Goal: Task Accomplishment & Management: Manage account settings

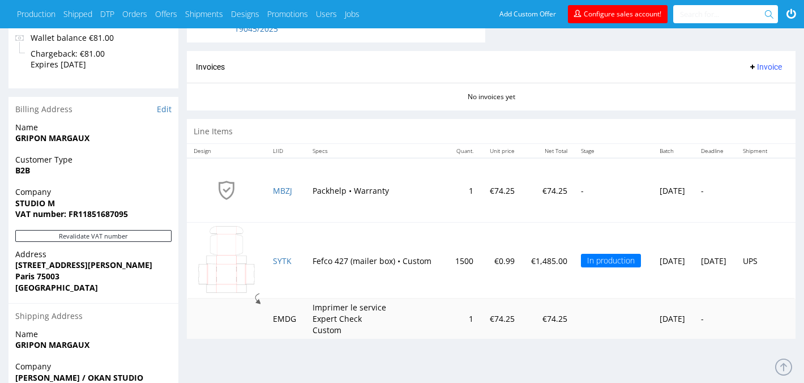
scroll to position [613, 0]
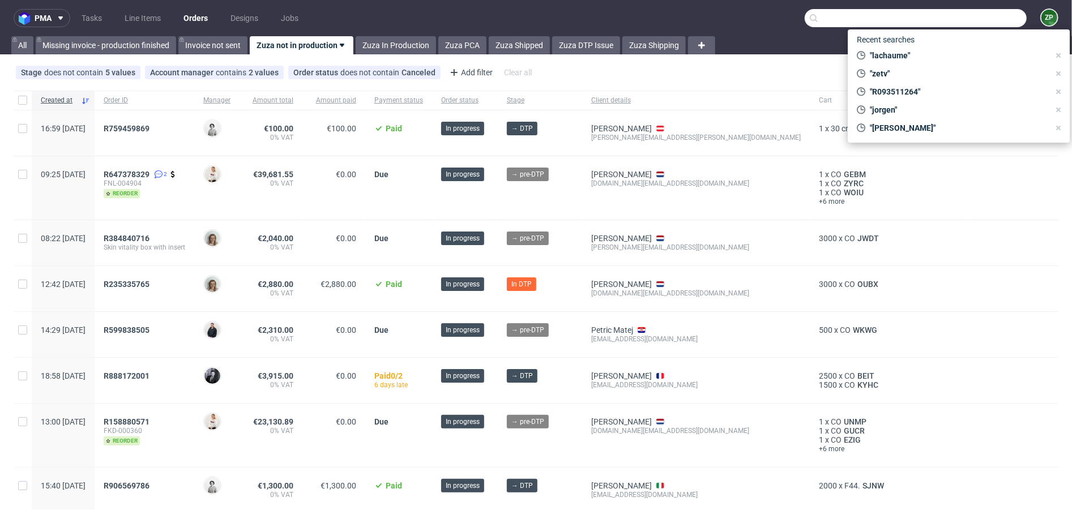
click at [977, 12] on input "text" at bounding box center [916, 18] width 222 height 18
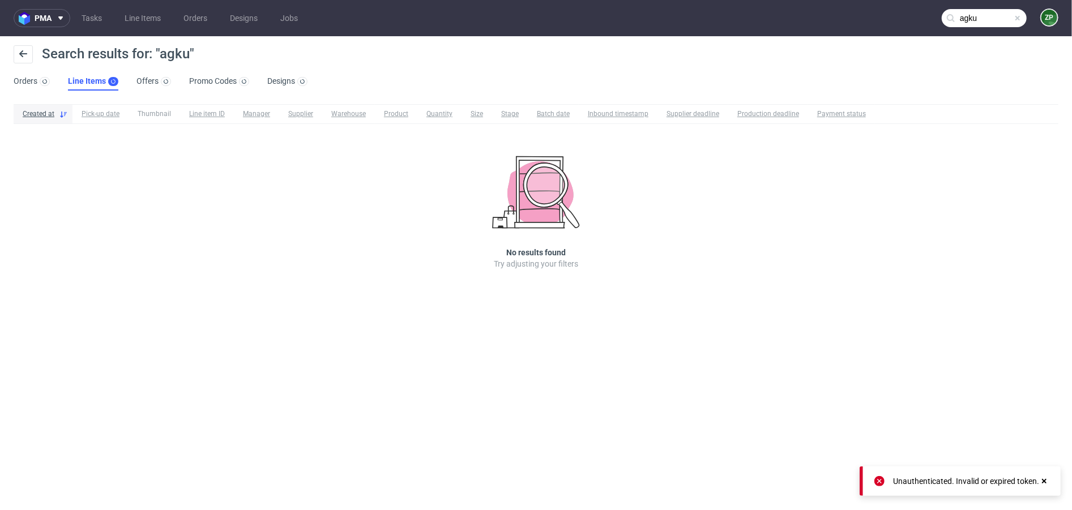
click at [989, 28] on nav "pma Tasks Line Items Orders Designs Jobs agku ZP" at bounding box center [536, 18] width 1072 height 36
click at [982, 18] on input "agku" at bounding box center [984, 18] width 85 height 18
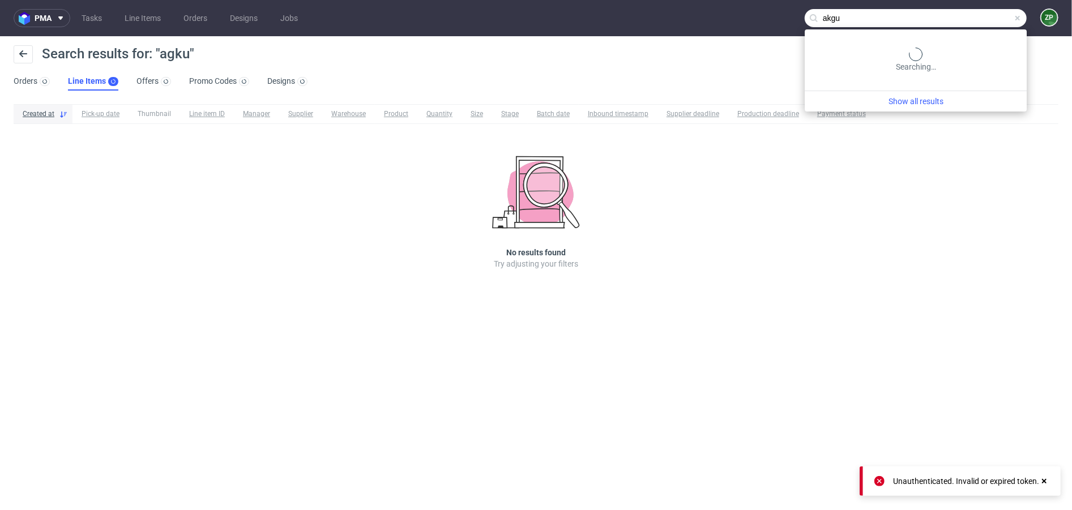
type input "akgu"
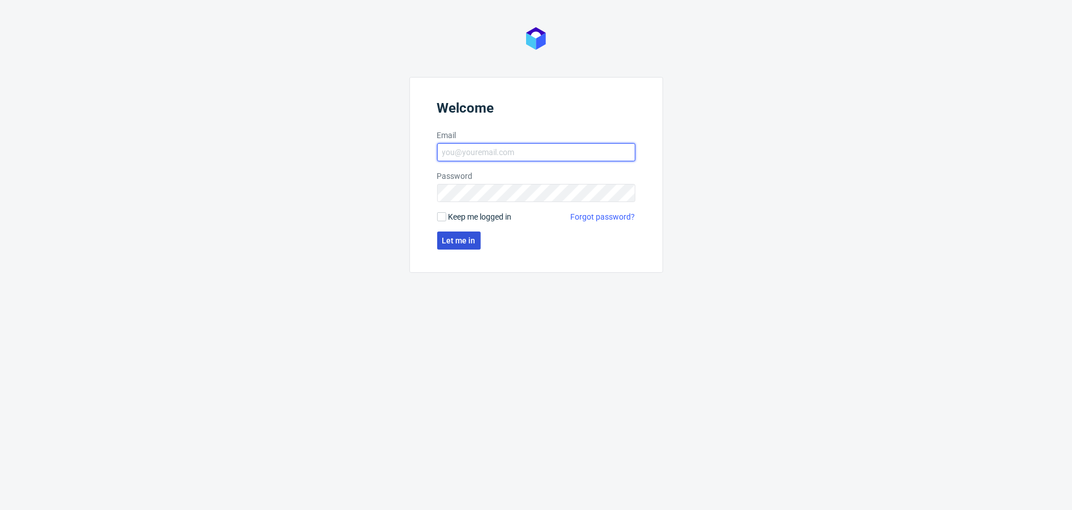
type input "[EMAIL_ADDRESS][DOMAIN_NAME]"
click at [459, 237] on span "Let me in" at bounding box center [458, 241] width 33 height 8
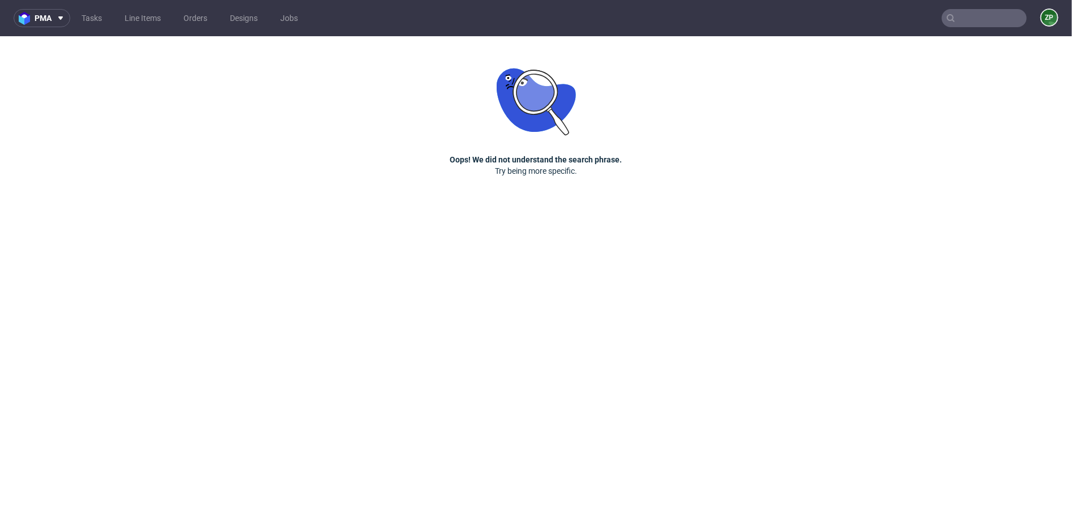
click at [983, 19] on input "text" at bounding box center [984, 18] width 85 height 18
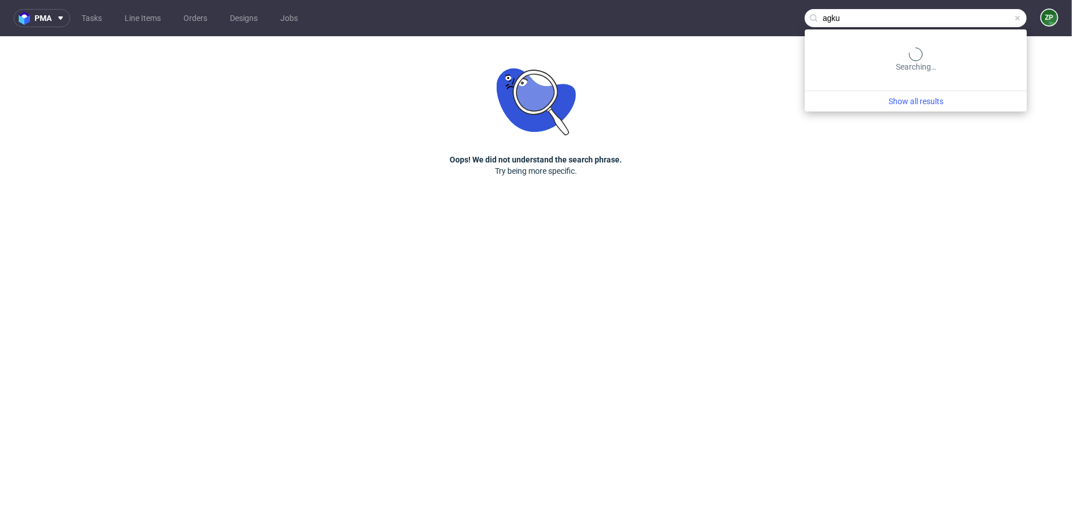
type input "agku"
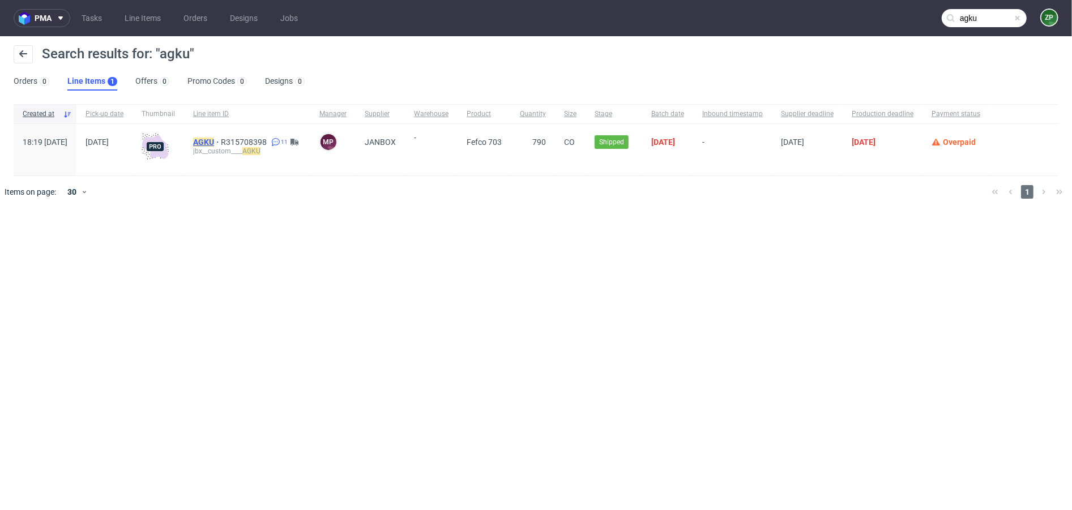
click at [214, 144] on mark "AGKU" at bounding box center [203, 142] width 21 height 9
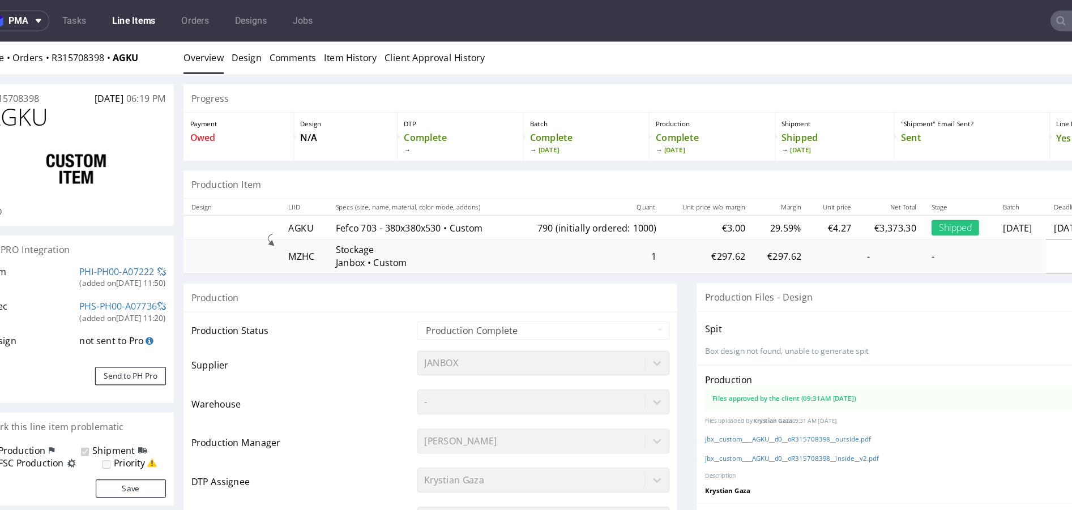
click at [955, 21] on input "text" at bounding box center [984, 18] width 85 height 18
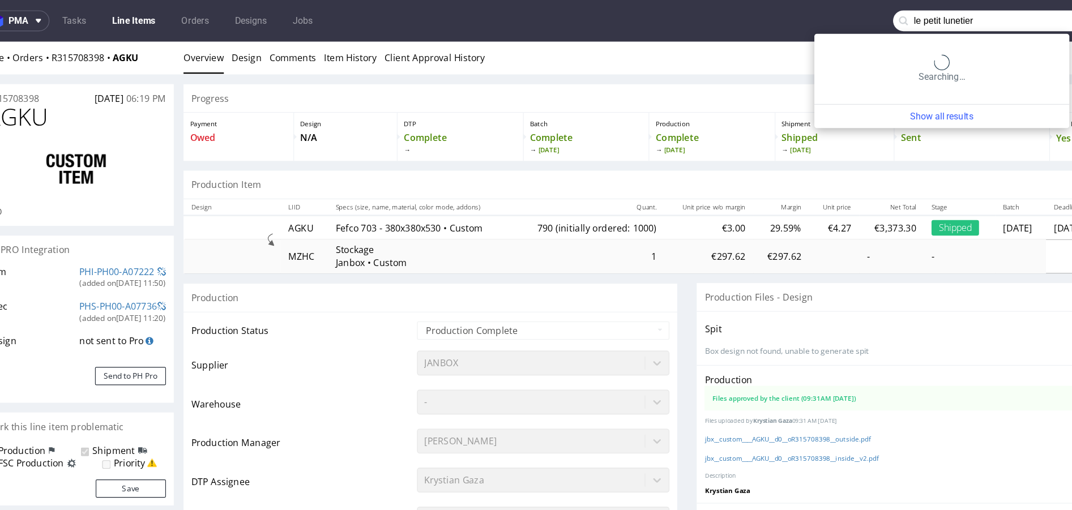
type input "le petit lunetier"
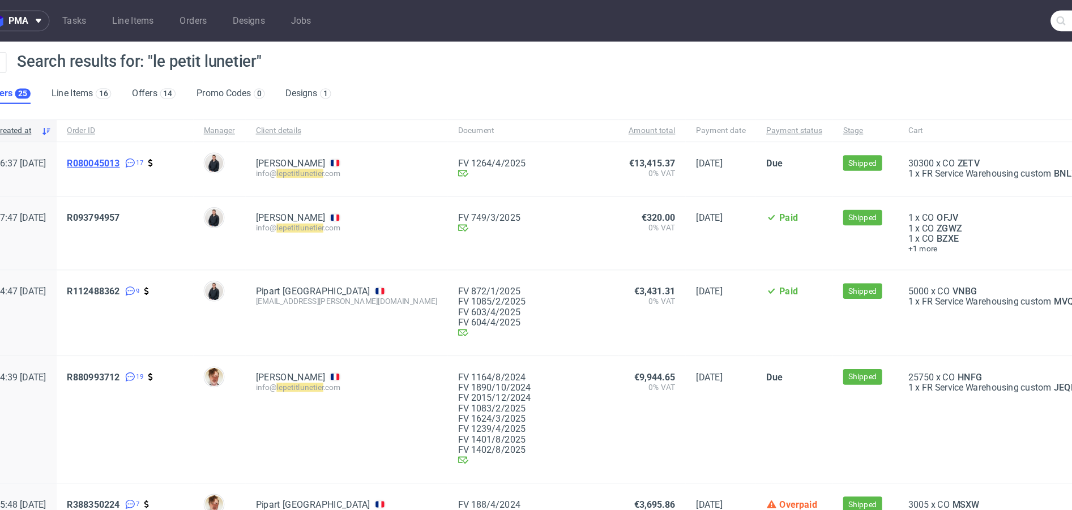
click at [131, 142] on span "R080045013" at bounding box center [108, 142] width 46 height 9
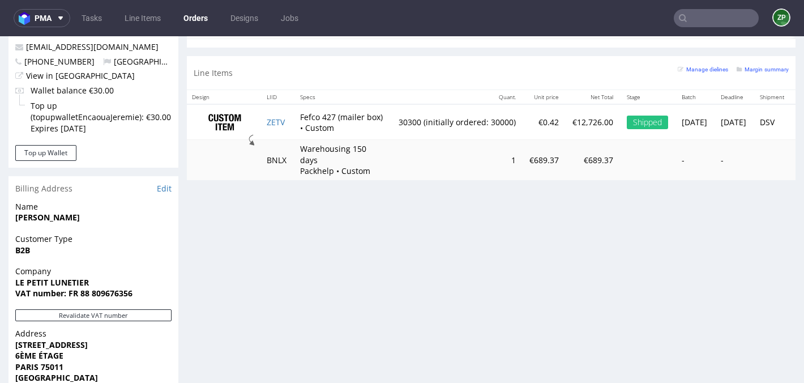
scroll to position [623, 0]
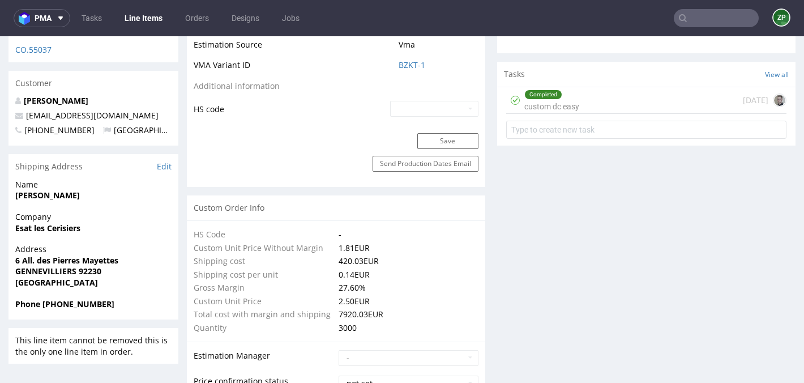
scroll to position [661, 0]
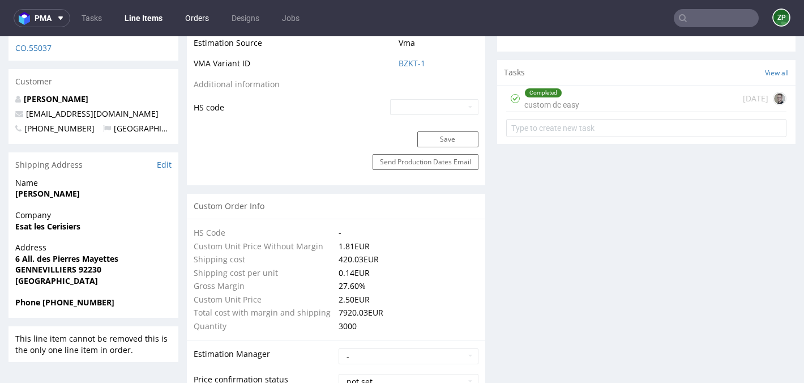
click at [192, 13] on link "Orders" at bounding box center [196, 18] width 37 height 18
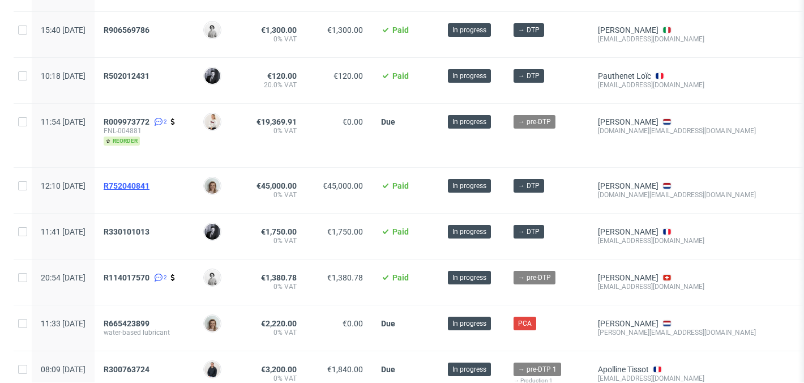
click at [149, 189] on span "R752040841" at bounding box center [127, 185] width 46 height 9
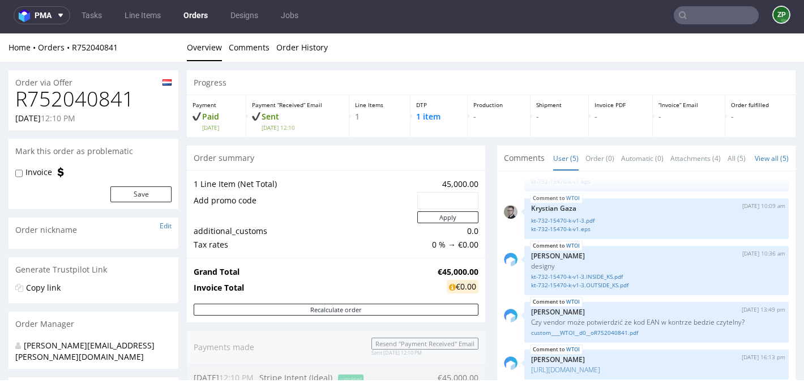
scroll to position [160, 0]
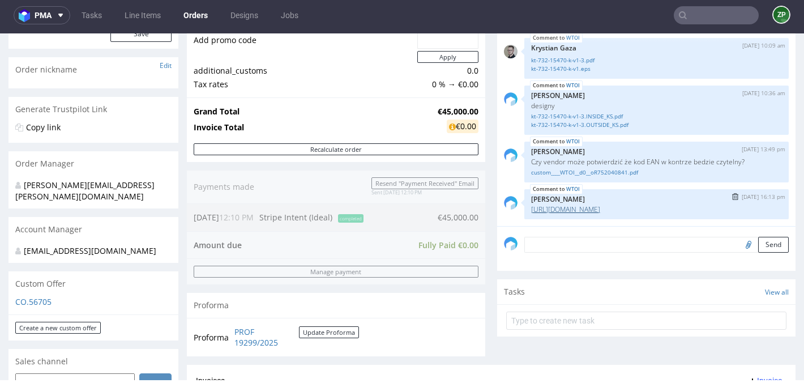
click at [600, 214] on link "https://packhelp.slack.com/archives/C0101HZ89EW/p1758876013964189" at bounding box center [565, 209] width 69 height 10
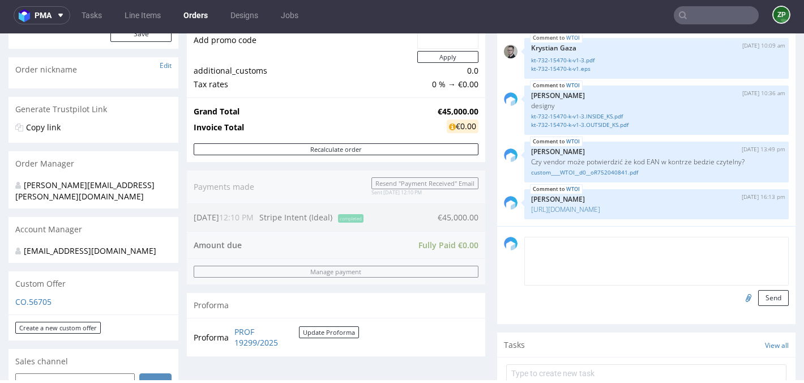
click at [570, 255] on textarea at bounding box center [656, 261] width 264 height 49
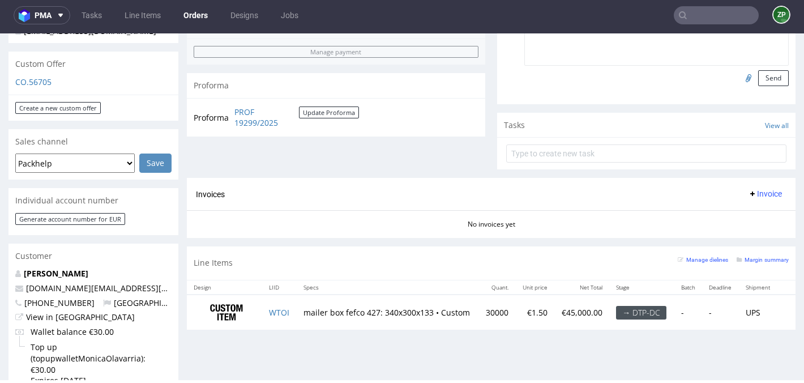
scroll to position [384, 0]
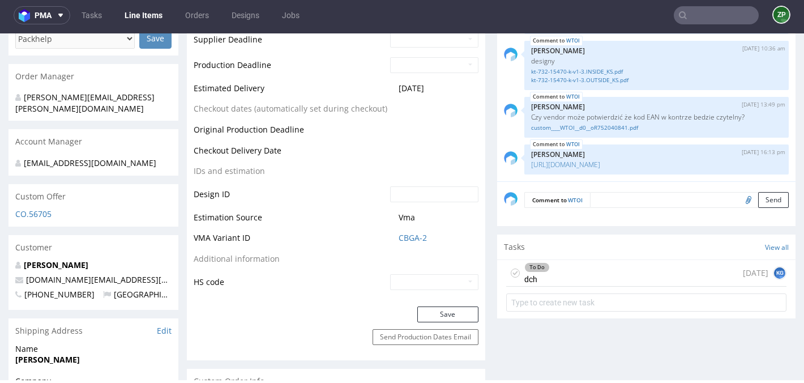
scroll to position [494, 0]
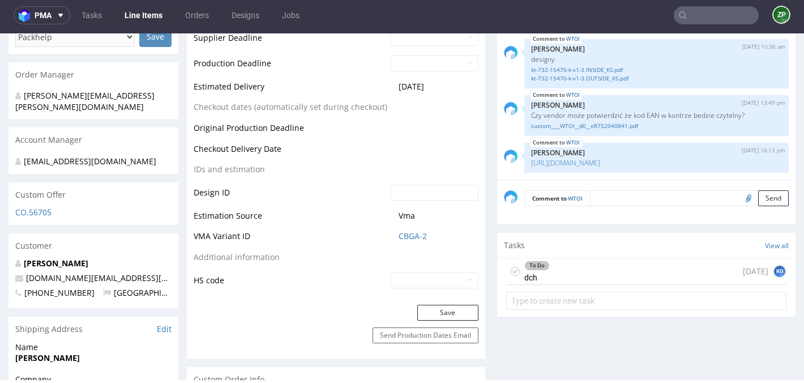
click at [774, 269] on figcaption "KG" at bounding box center [779, 271] width 11 height 11
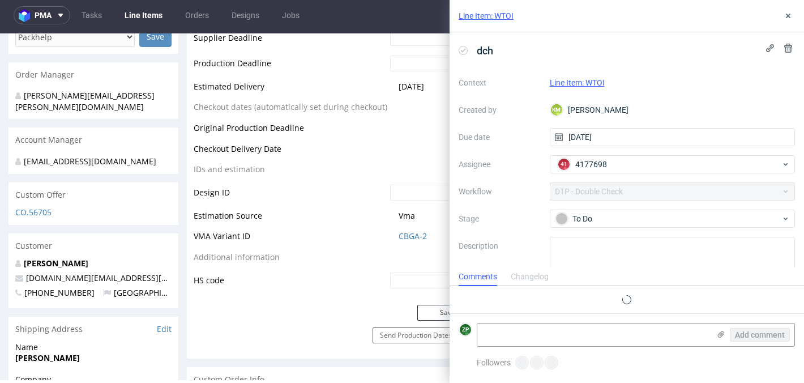
scroll to position [9, 0]
click at [785, 19] on icon at bounding box center [788, 15] width 9 height 9
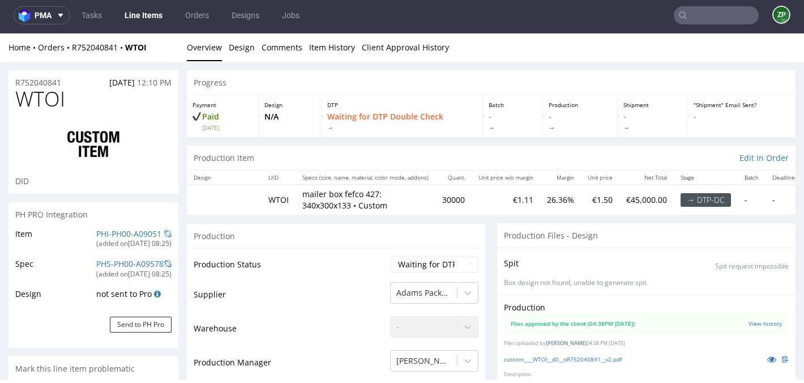
click at [139, 16] on link "Line Items" at bounding box center [144, 15] width 52 height 18
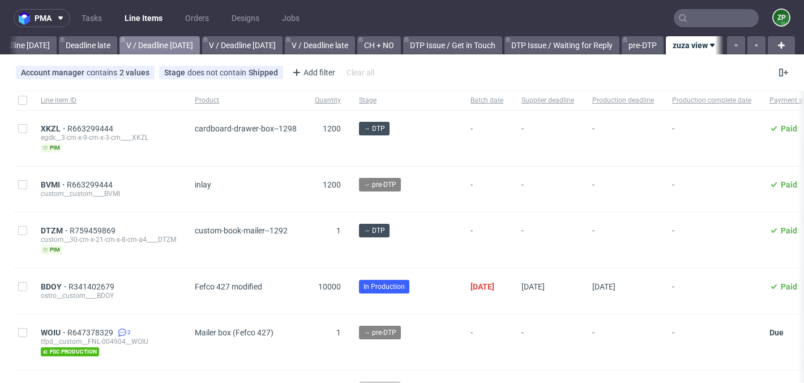
scroll to position [0, 1323]
click at [185, 15] on link "Orders" at bounding box center [196, 18] width 37 height 18
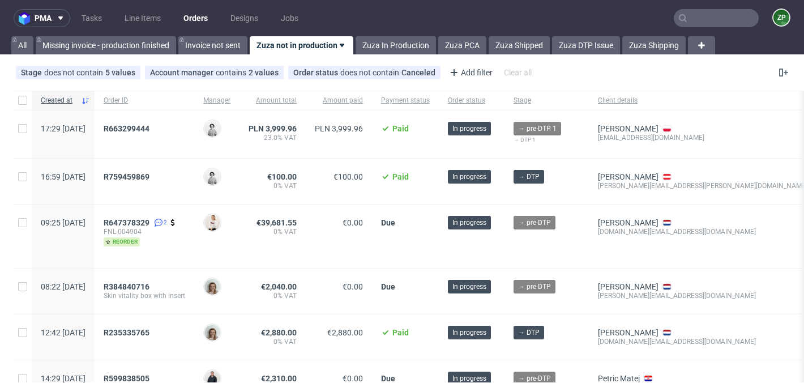
click at [702, 20] on input "text" at bounding box center [716, 18] width 85 height 18
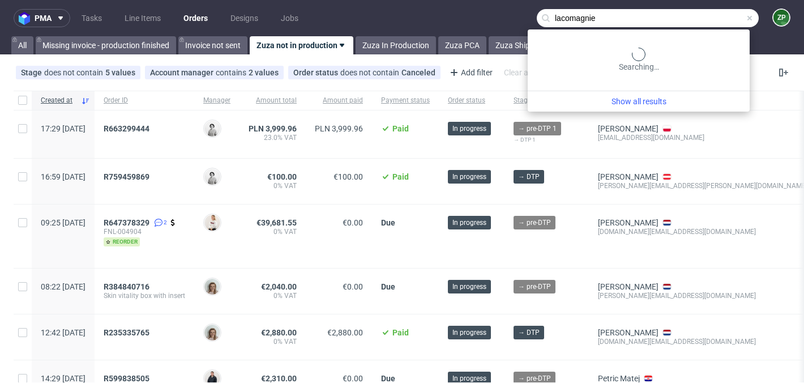
type input "lacomagnie"
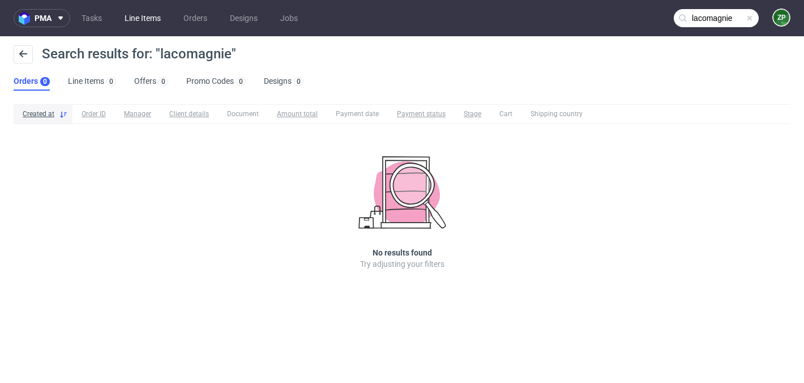
click at [151, 16] on link "Line Items" at bounding box center [143, 18] width 50 height 18
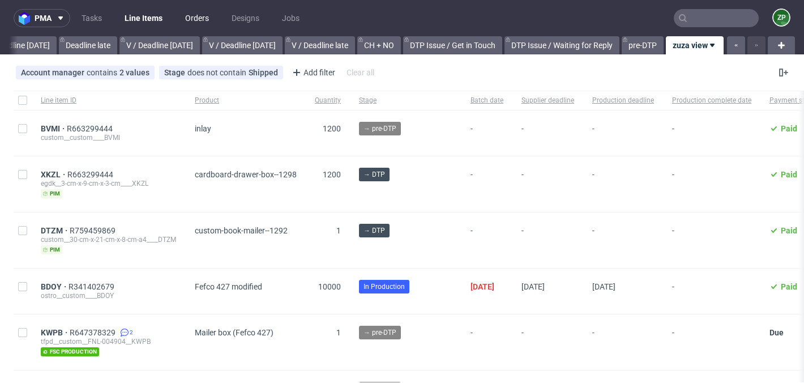
click at [188, 11] on link "Orders" at bounding box center [196, 18] width 37 height 18
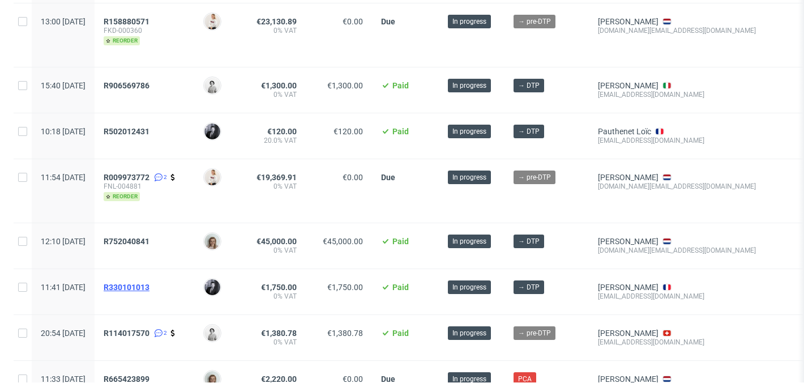
click at [149, 286] on span "R330101013" at bounding box center [127, 287] width 46 height 9
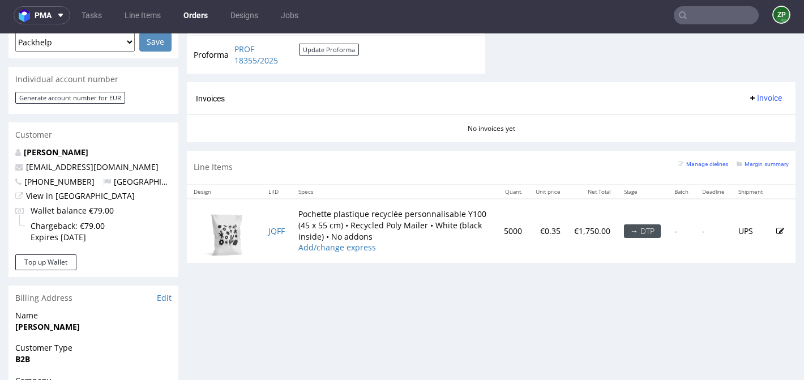
scroll to position [577, 0]
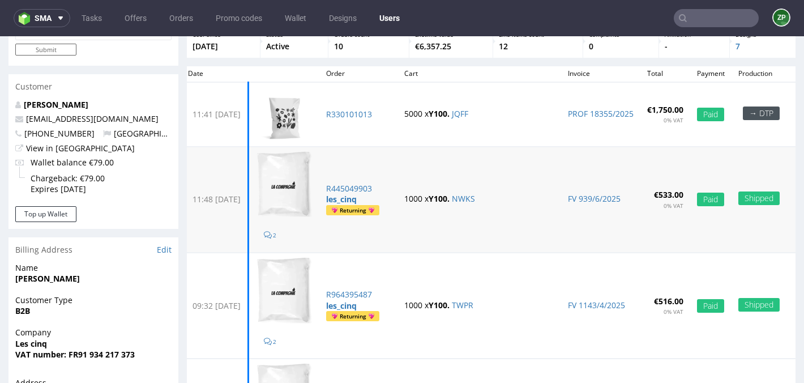
scroll to position [114, 0]
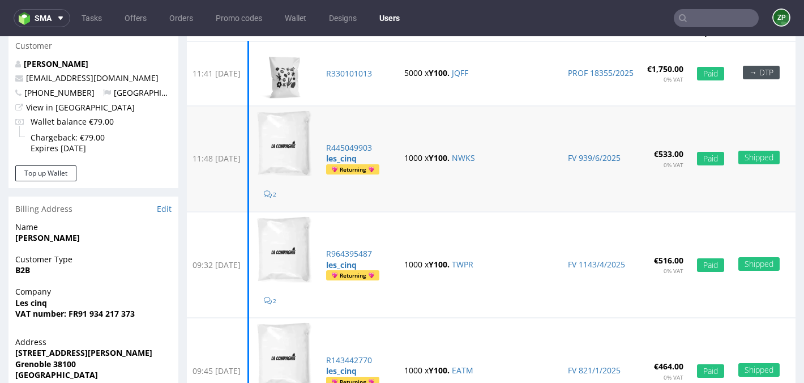
click at [313, 143] on img at bounding box center [284, 143] width 57 height 67
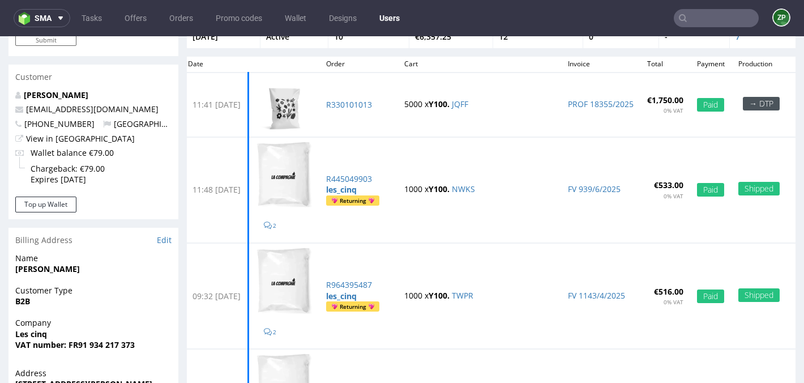
scroll to position [78, 0]
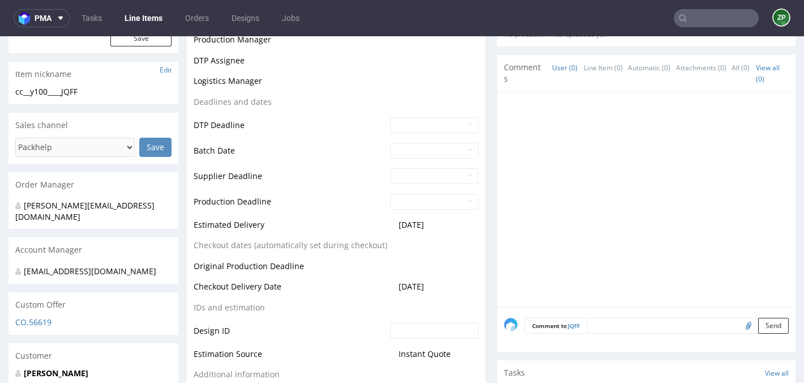
scroll to position [413, 0]
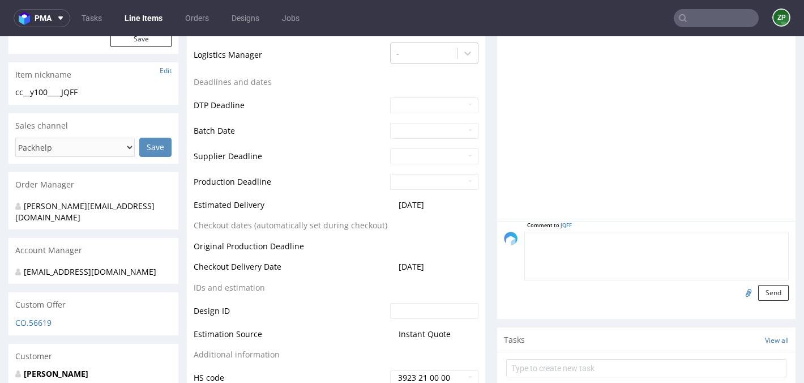
click at [603, 242] on textarea at bounding box center [656, 256] width 264 height 49
type textarea "t"
click at [570, 234] on textarea "design" at bounding box center [656, 256] width 264 height 49
click at [577, 245] on textarea "design" at bounding box center [656, 256] width 264 height 49
click at [549, 238] on textarea "design" at bounding box center [656, 256] width 264 height 49
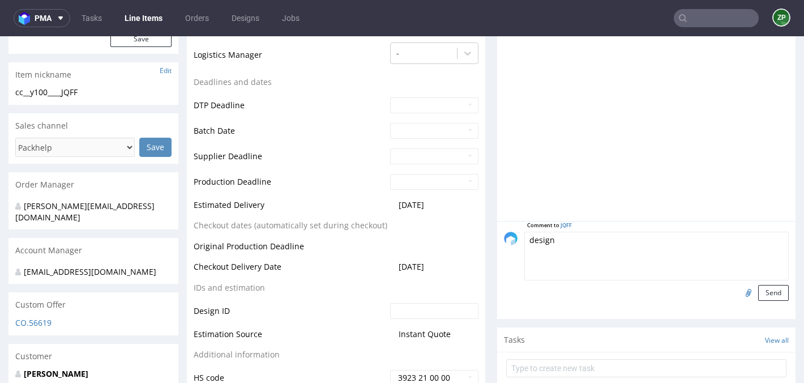
click at [567, 245] on textarea "design" at bounding box center [656, 256] width 264 height 49
type textarea "design"
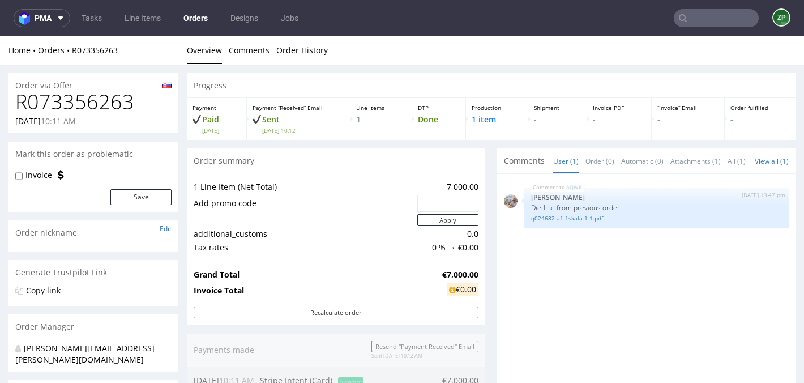
scroll to position [296, 0]
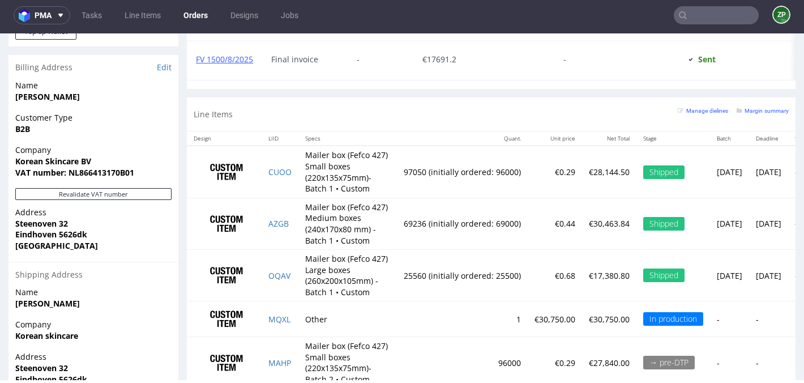
scroll to position [1097, 0]
click at [721, 18] on input "text" at bounding box center [716, 15] width 85 height 18
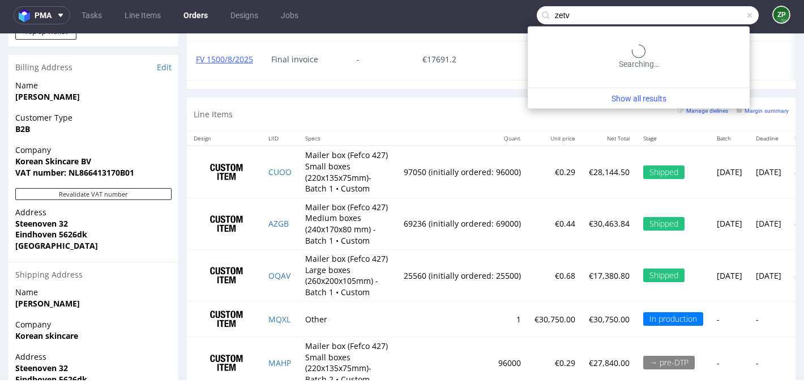
type input "zetv"
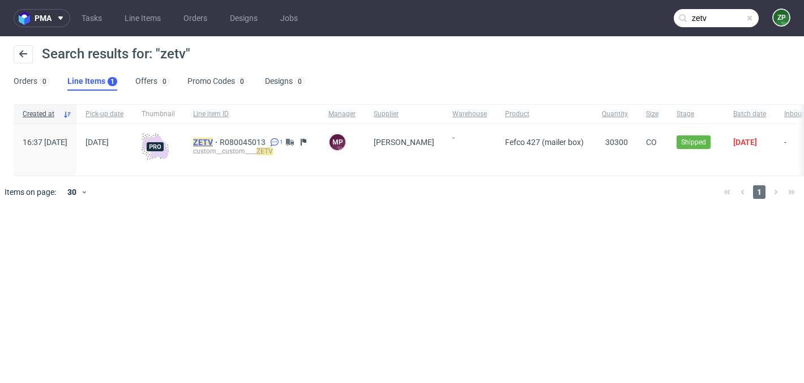
click at [213, 142] on mark "ZETV" at bounding box center [203, 142] width 20 height 9
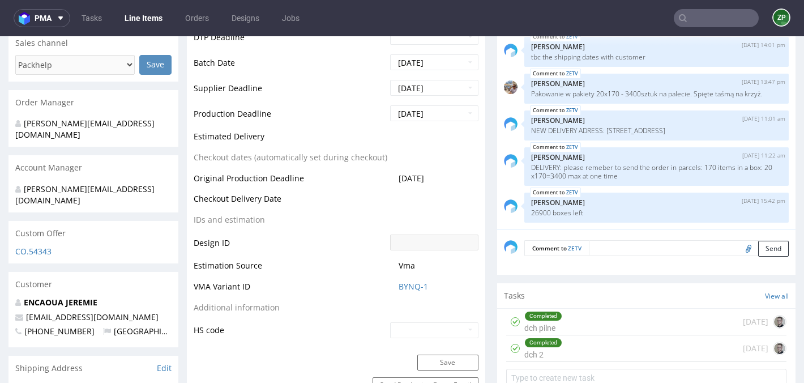
scroll to position [470, 0]
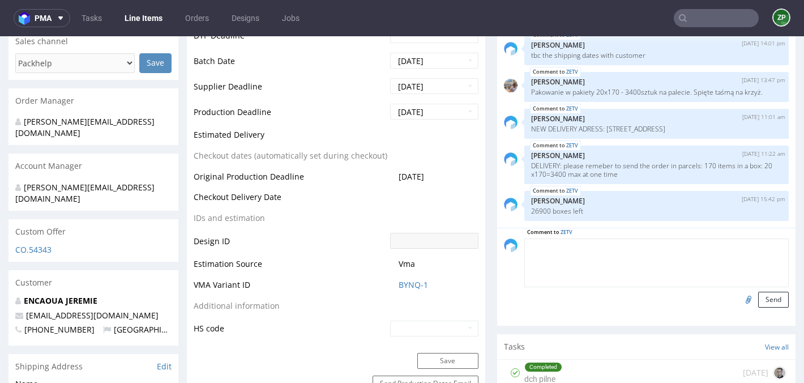
click at [608, 238] on textarea at bounding box center [656, 262] width 264 height 49
paste textarea "1 palette de 3 100 unités 7 palettes de 3 400 unités = 26 900 unités au total"
type textarea "1 palette de 3 100 unités 7 palettes de 3 400 unités = 26 900 unités au total"
click at [760, 292] on button "Send" at bounding box center [773, 300] width 31 height 16
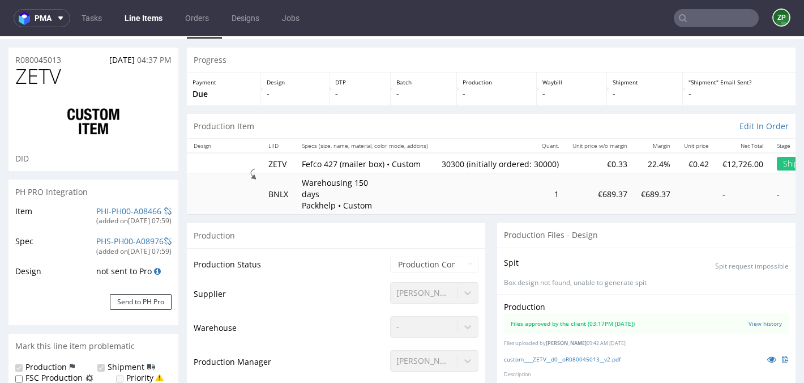
scroll to position [0, 0]
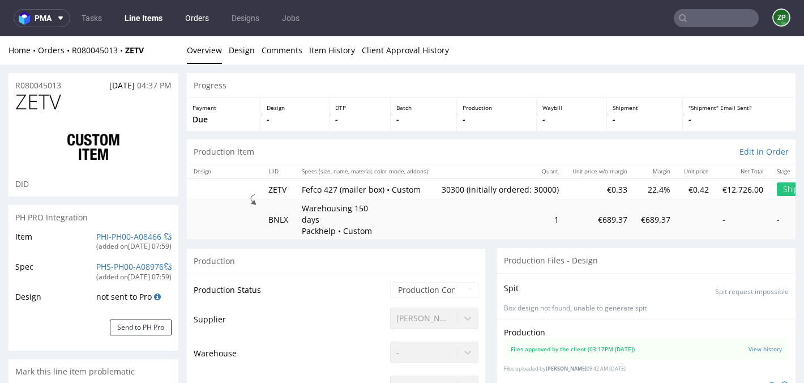
click at [196, 9] on link "Orders" at bounding box center [196, 18] width 37 height 18
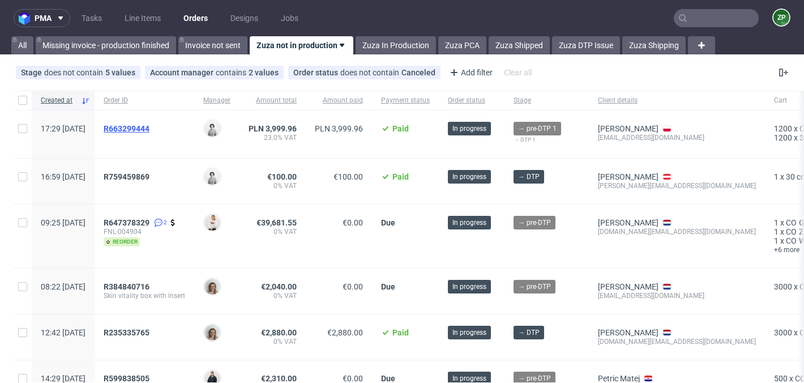
click at [147, 128] on span "R663299444" at bounding box center [127, 128] width 46 height 9
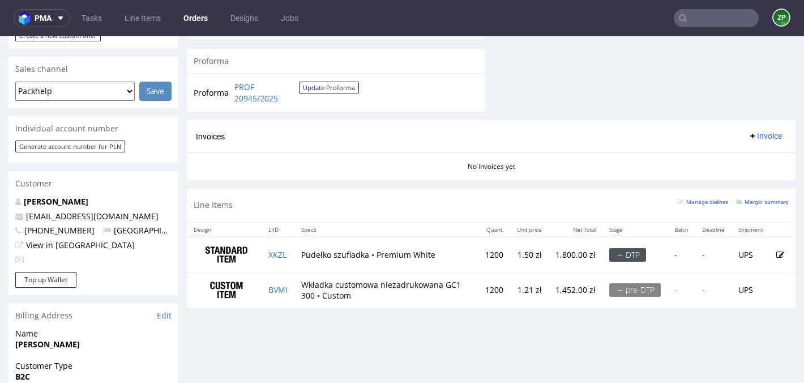
scroll to position [469, 0]
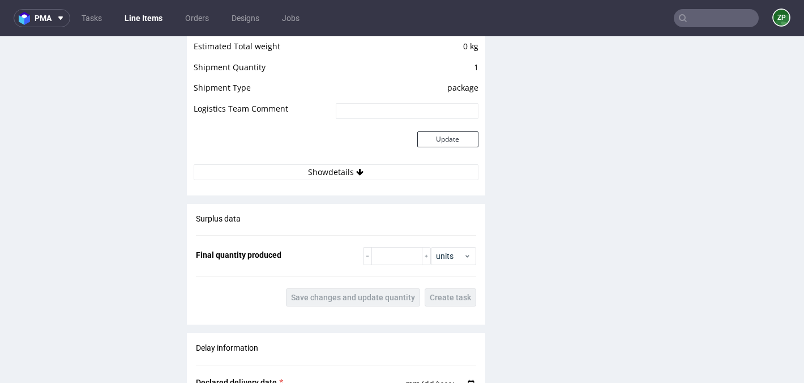
scroll to position [1295, 0]
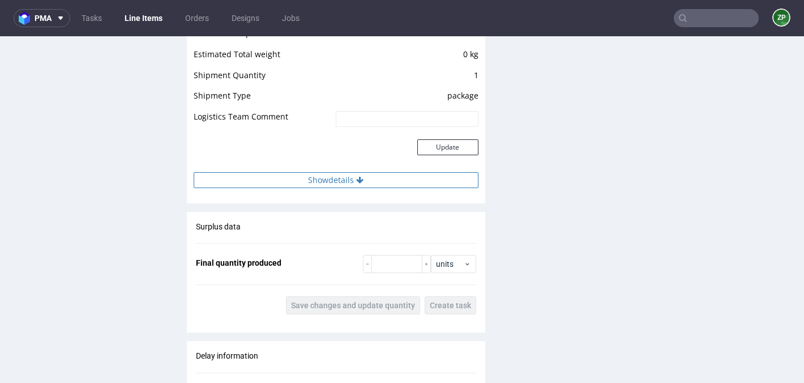
click at [384, 174] on button "Show details" at bounding box center [336, 180] width 285 height 16
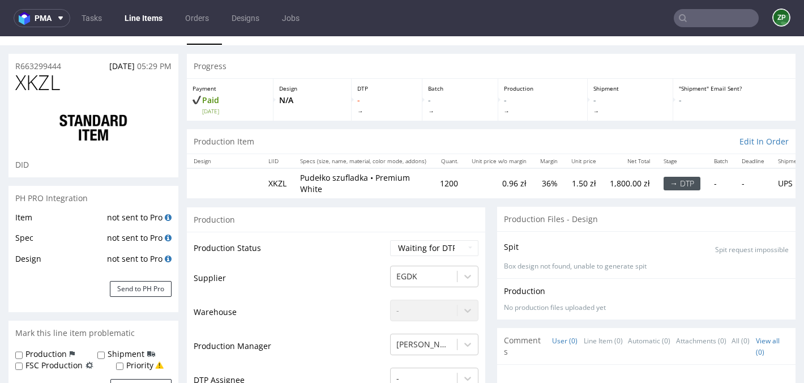
scroll to position [0, 0]
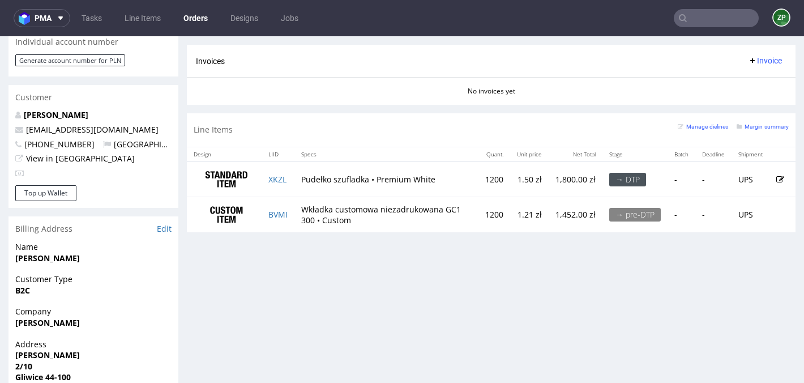
scroll to position [542, 0]
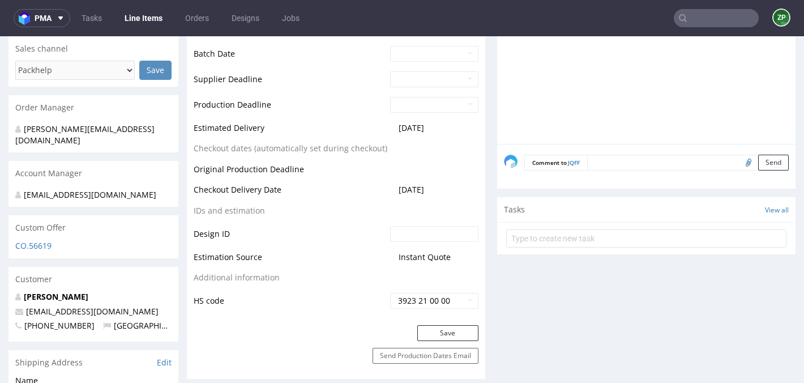
scroll to position [520, 0]
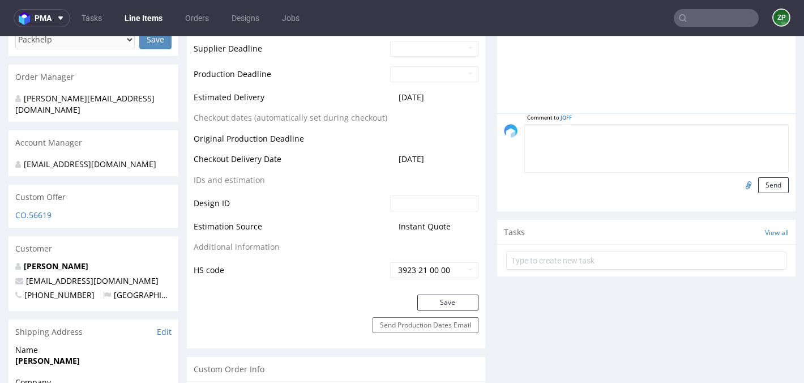
click at [608, 139] on form "Comment to JQFF Send" at bounding box center [656, 158] width 264 height 69
click at [607, 139] on textarea at bounding box center [656, 148] width 264 height 49
click at [538, 140] on textarea at bounding box center [656, 148] width 264 height 49
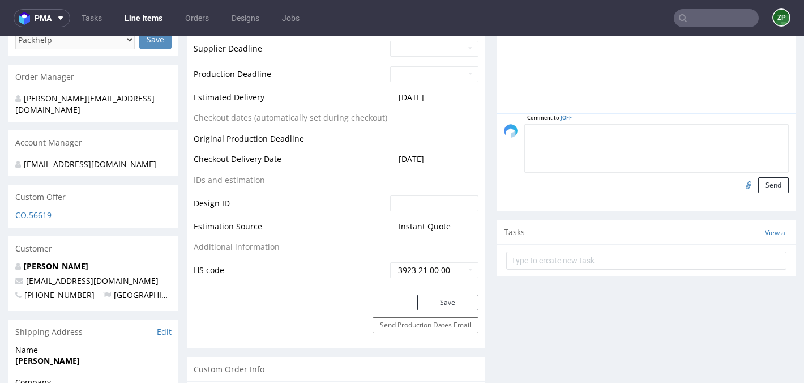
click at [538, 140] on textarea at bounding box center [656, 148] width 264 height 49
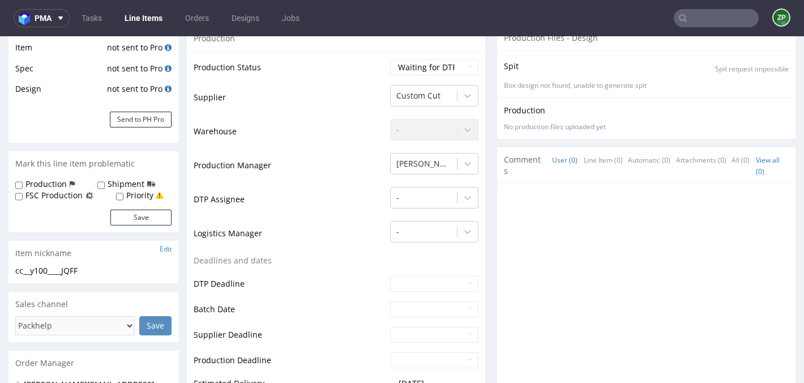
scroll to position [489, 0]
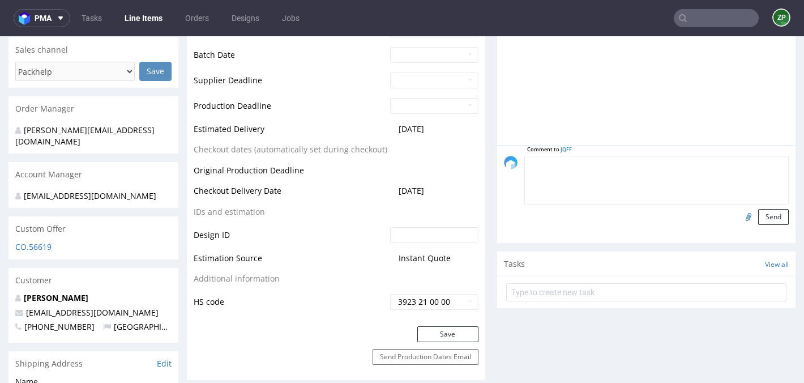
click at [603, 164] on textarea at bounding box center [656, 180] width 264 height 49
type textarea "design klienta"
click at [765, 216] on button "Send" at bounding box center [773, 217] width 31 height 16
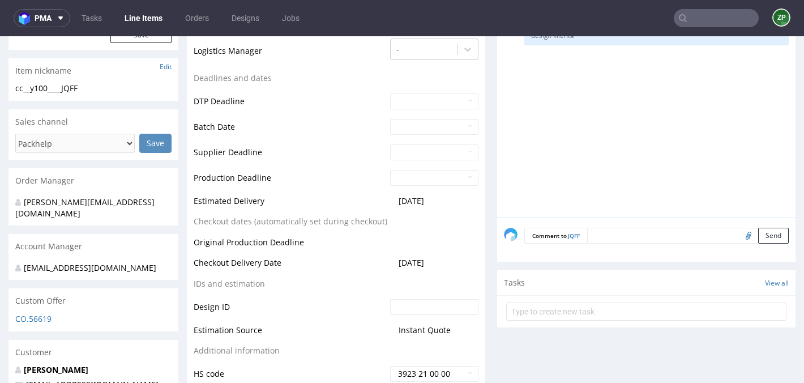
scroll to position [418, 0]
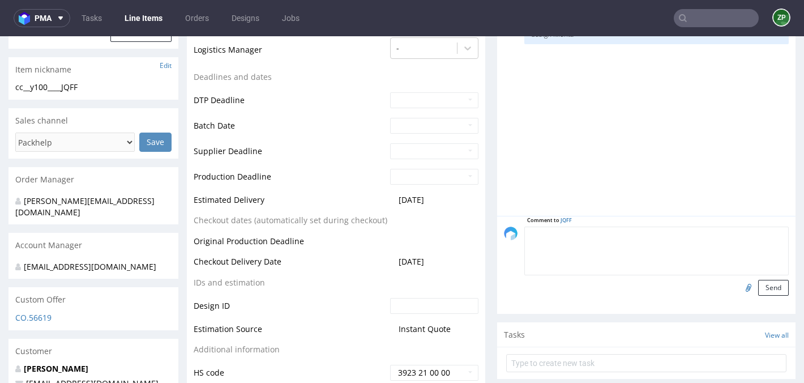
click at [605, 241] on textarea at bounding box center [656, 250] width 264 height 49
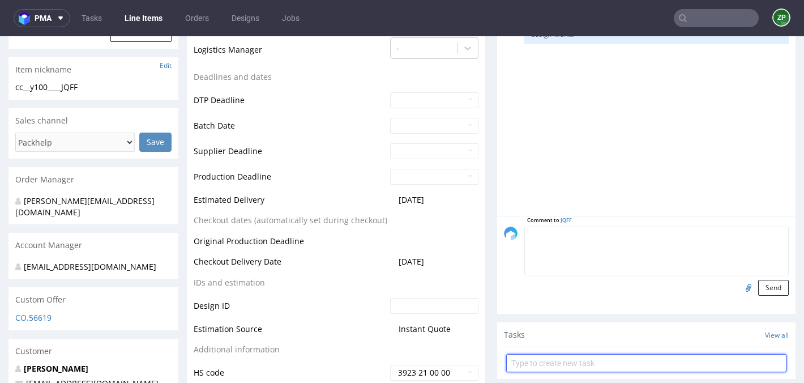
click at [541, 358] on input "text" at bounding box center [646, 363] width 280 height 18
click at [529, 363] on input "text" at bounding box center [646, 363] width 280 height 18
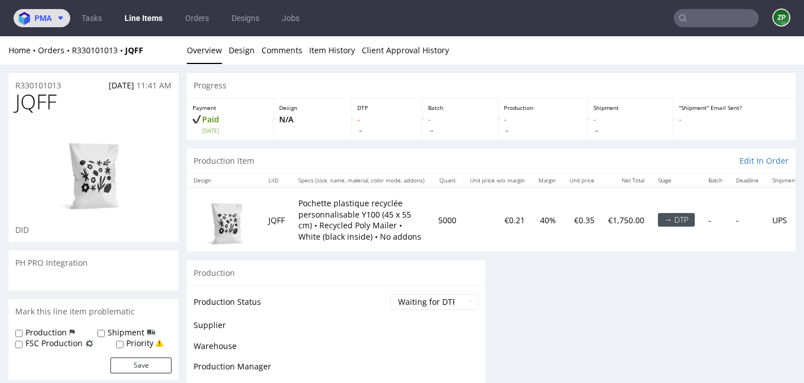
click at [57, 18] on icon at bounding box center [60, 18] width 9 height 9
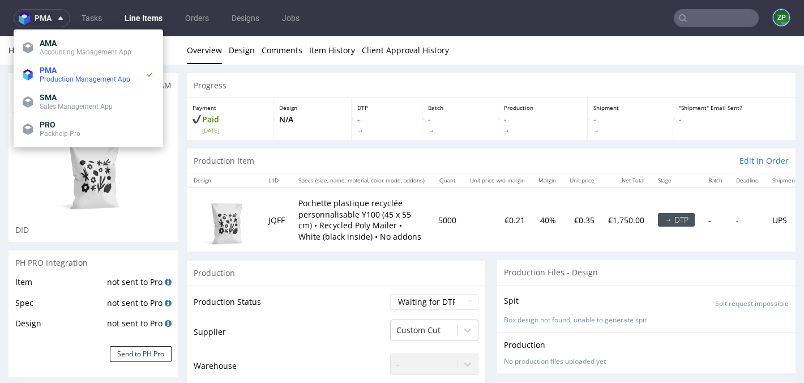
click at [776, 22] on figcaption "ZP" at bounding box center [781, 18] width 16 height 16
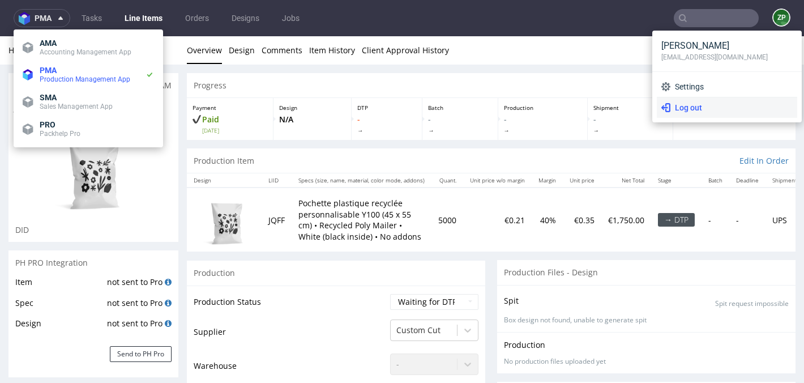
click at [685, 107] on span "Log out" at bounding box center [731, 107] width 122 height 11
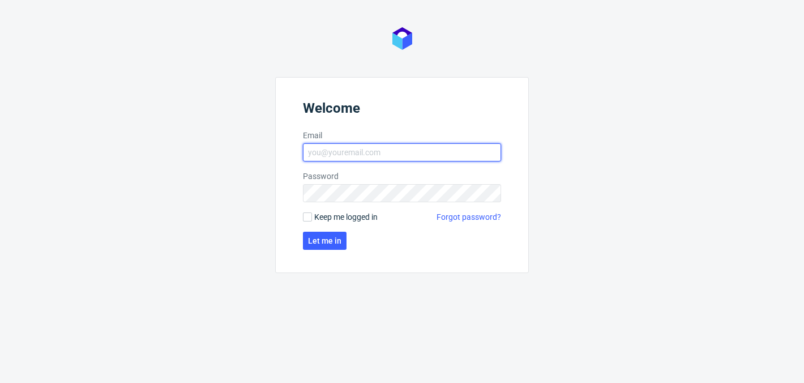
type input "[EMAIL_ADDRESS][DOMAIN_NAME]"
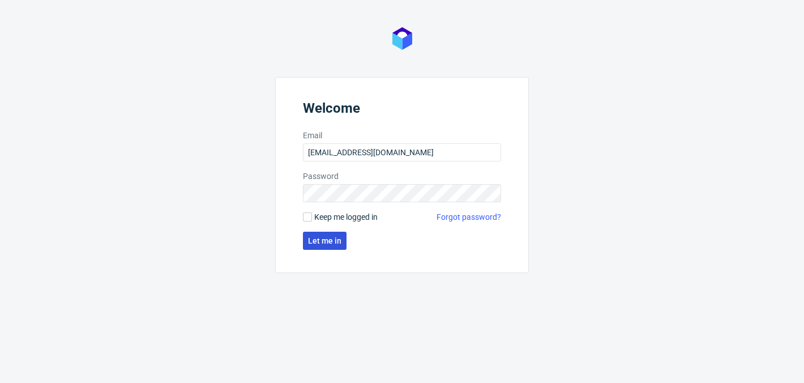
click at [323, 240] on span "Let me in" at bounding box center [324, 241] width 33 height 8
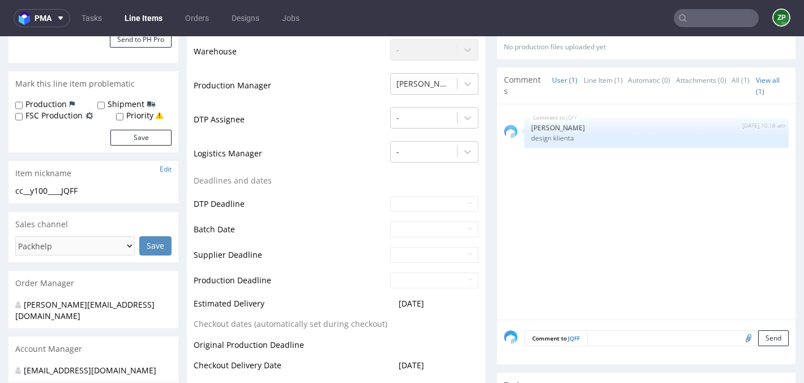
scroll to position [317, 0]
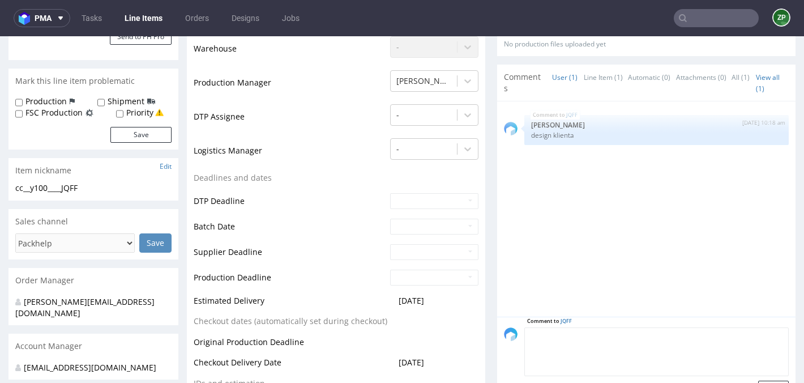
click at [608, 328] on textarea at bounding box center [656, 351] width 264 height 49
click at [568, 341] on textarea at bounding box center [656, 351] width 264 height 49
click at [561, 80] on link "User (1)" at bounding box center [564, 77] width 25 height 24
click at [557, 72] on link "User (1)" at bounding box center [564, 77] width 25 height 24
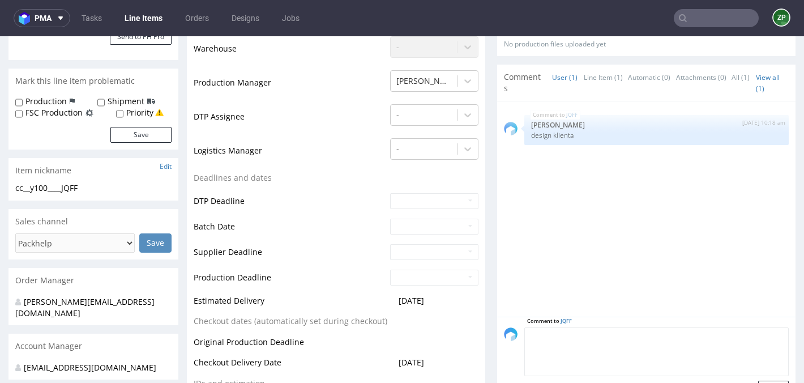
click at [557, 72] on link "User (1)" at bounding box center [564, 77] width 25 height 24
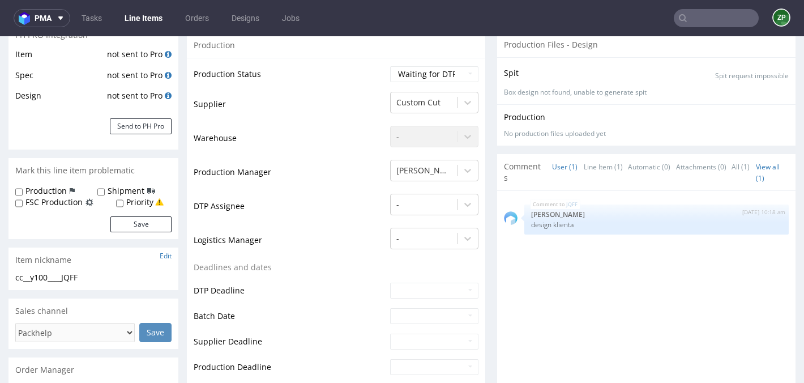
scroll to position [230, 0]
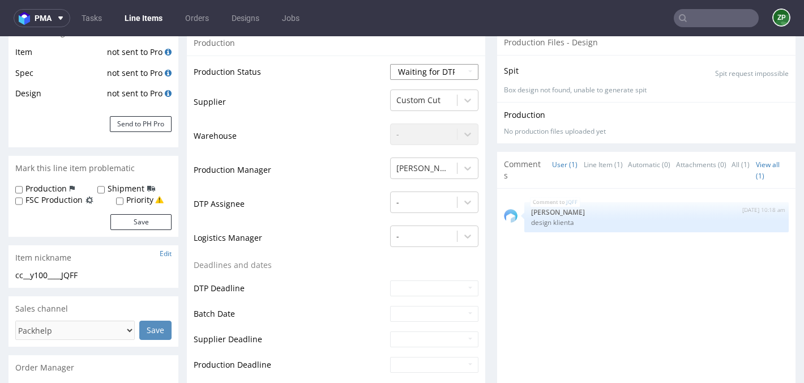
click at [427, 68] on select "Waiting for Artwork Waiting for Diecut Waiting for Mockup Waiting for DTP Waiti…" at bounding box center [434, 72] width 88 height 16
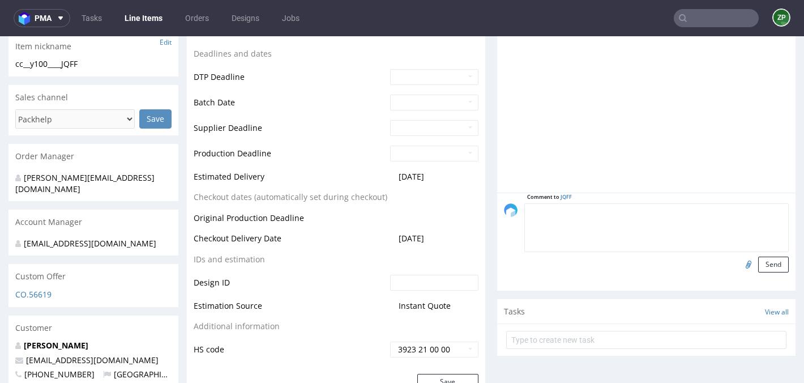
scroll to position [0, 0]
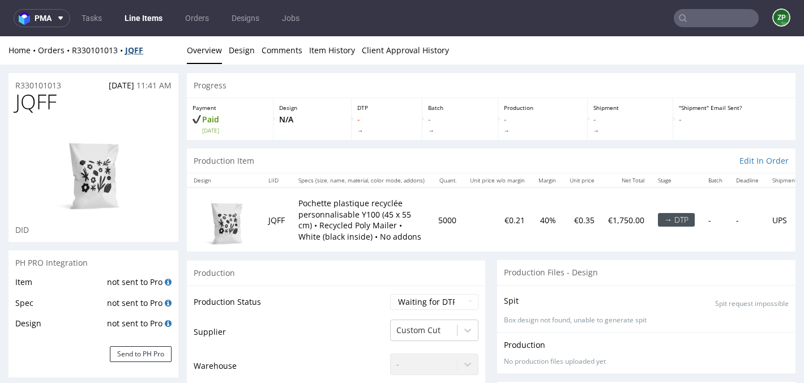
click at [140, 50] on strong "JQFF" at bounding box center [134, 50] width 18 height 11
click at [728, 17] on input "text" at bounding box center [716, 18] width 85 height 18
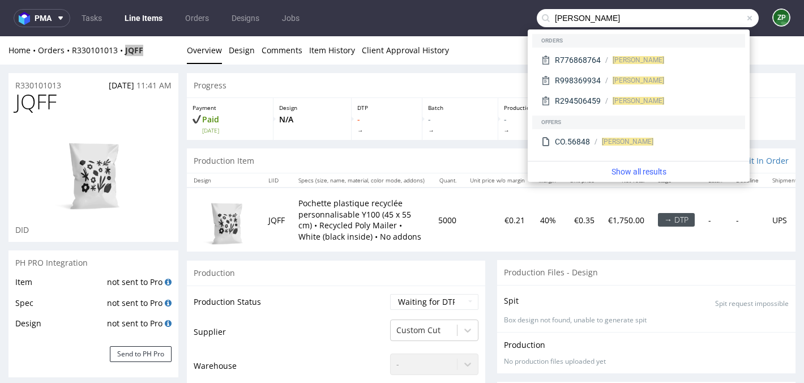
type input "kevin viel"
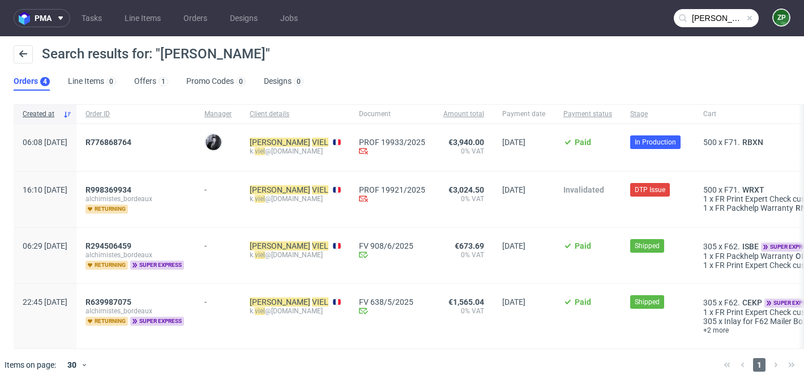
click at [143, 136] on div "R776868764" at bounding box center [135, 147] width 119 height 47
click at [131, 144] on span "R776868764" at bounding box center [108, 142] width 46 height 9
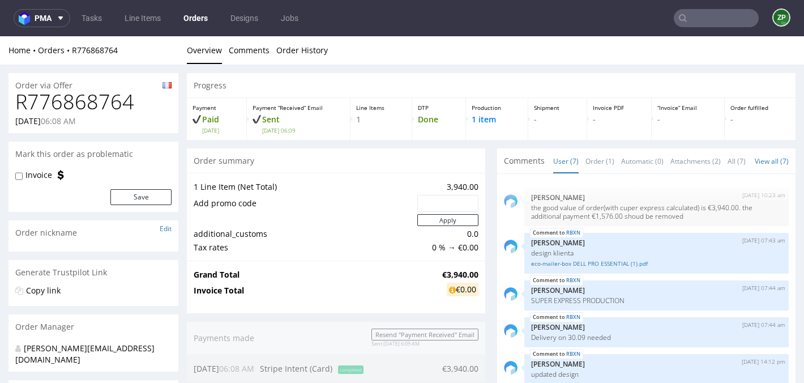
scroll to position [86, 0]
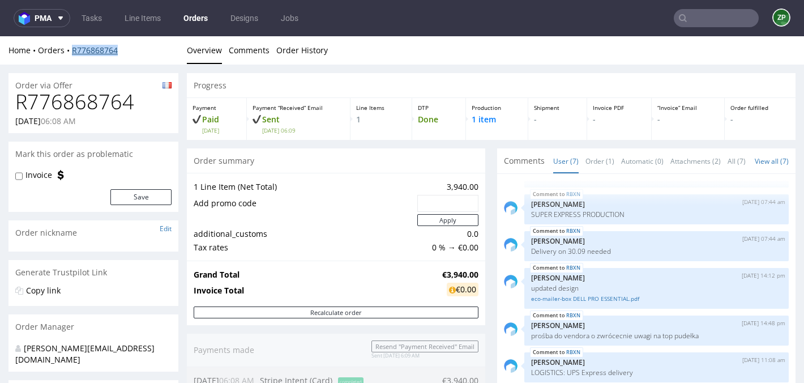
copy link "R776868764"
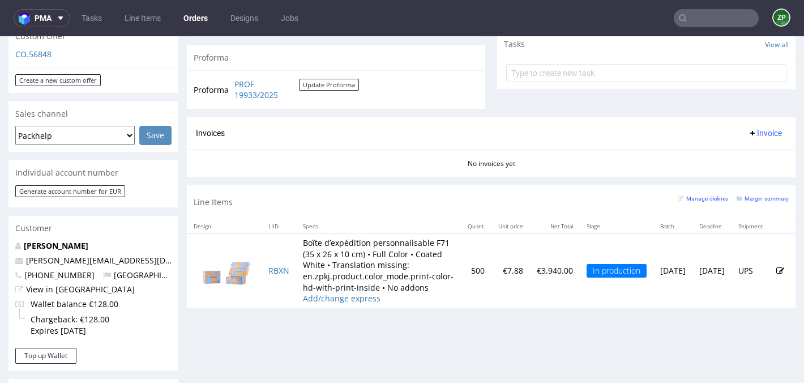
scroll to position [440, 0]
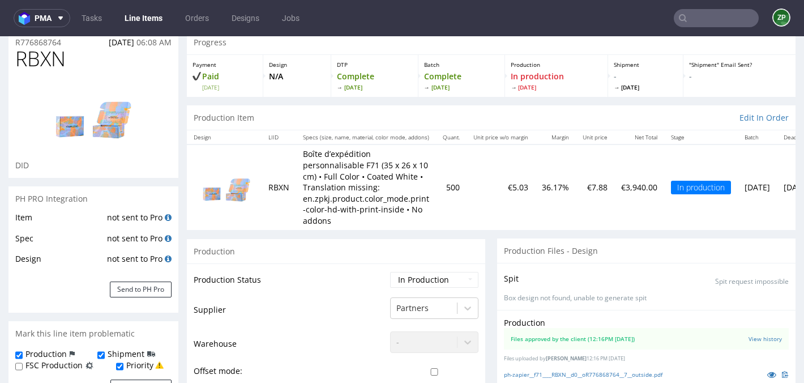
scroll to position [26, 0]
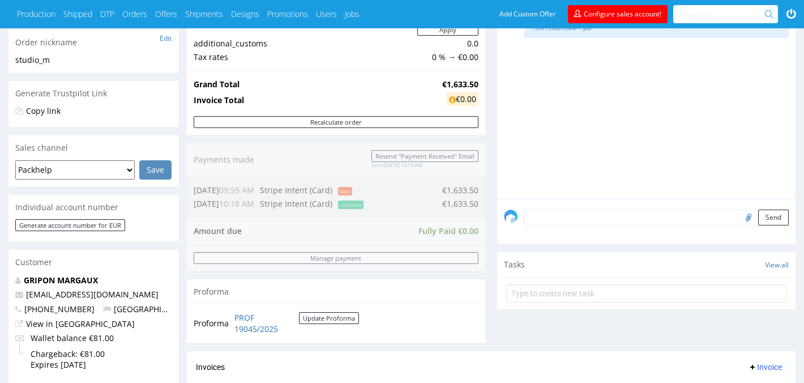
scroll to position [202, 0]
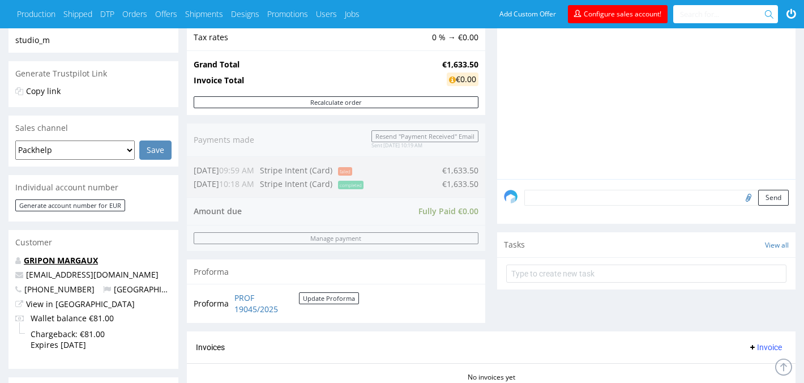
click at [70, 260] on link "GRIPON MARGAUX" at bounding box center [61, 260] width 74 height 11
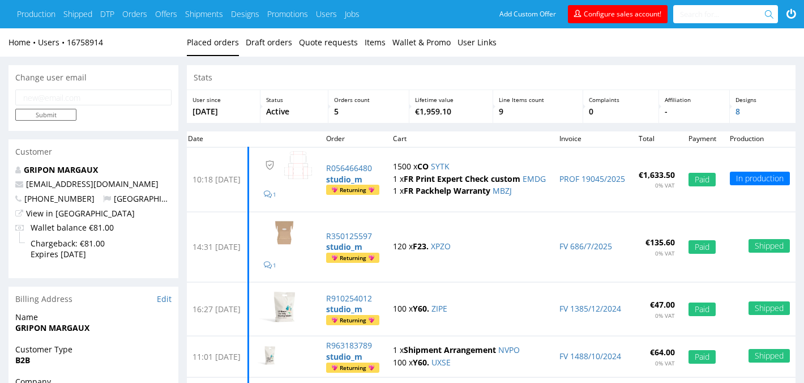
click at [69, 196] on span "+33618550003" at bounding box center [54, 198] width 79 height 11
click at [138, 276] on div at bounding box center [93, 274] width 170 height 7
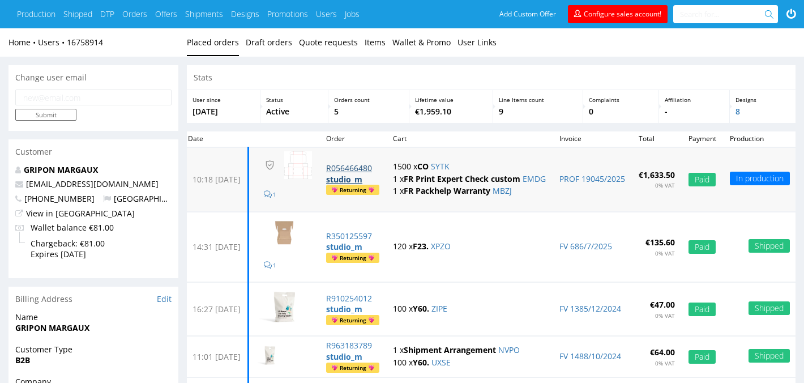
click at [379, 169] on p "R056466480" at bounding box center [352, 167] width 53 height 11
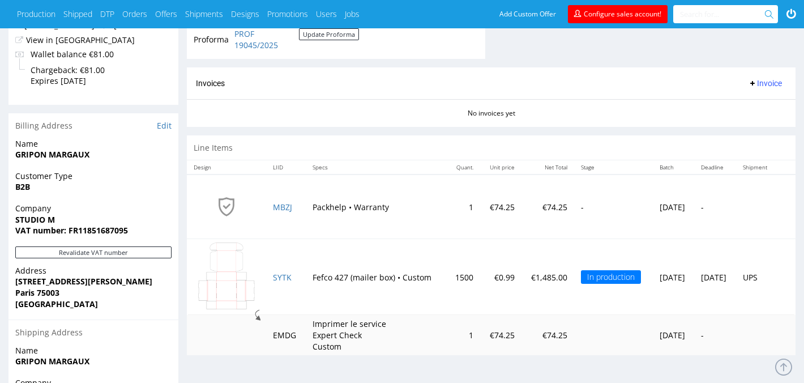
scroll to position [516, 0]
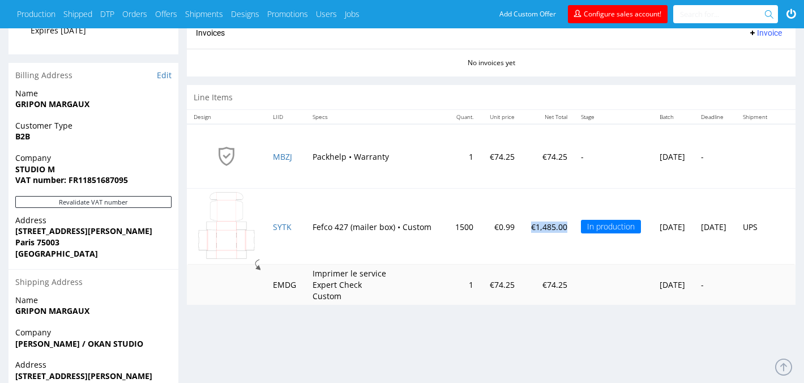
drag, startPoint x: 542, startPoint y: 224, endPoint x: 506, endPoint y: 224, distance: 36.2
click at [528, 224] on p "€1,485.00" at bounding box center [548, 226] width 40 height 11
copy p "€1,485.00"
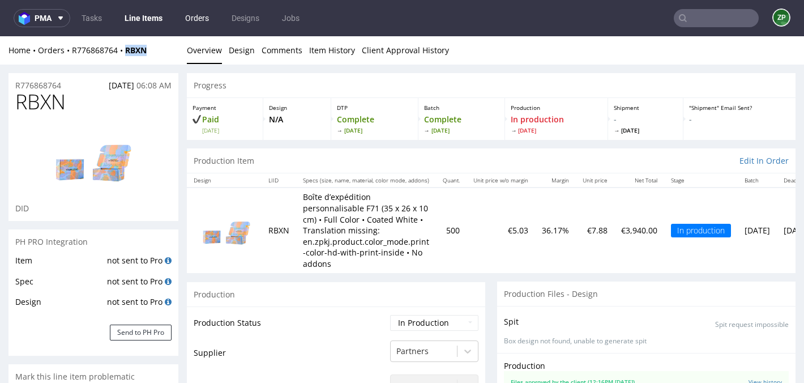
scroll to position [86, 0]
click at [195, 14] on link "Orders" at bounding box center [196, 18] width 37 height 18
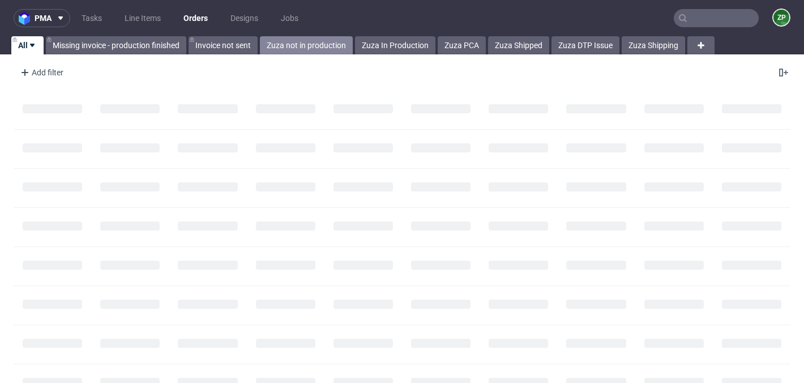
click at [288, 46] on link "Zuza not in production" at bounding box center [306, 45] width 93 height 18
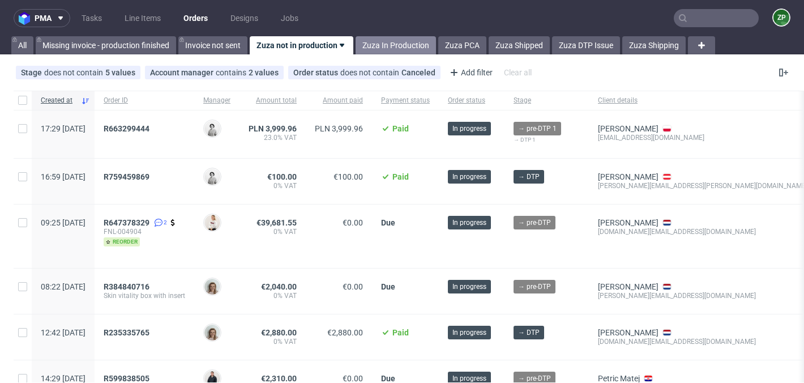
click at [377, 47] on link "Zuza In Production" at bounding box center [396, 45] width 80 height 18
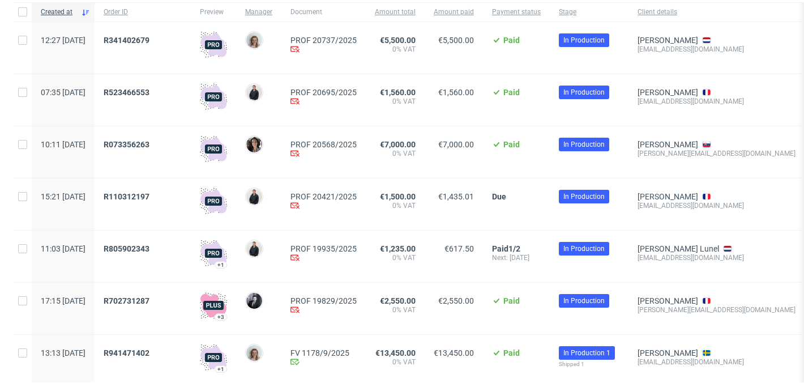
scroll to position [112, 0]
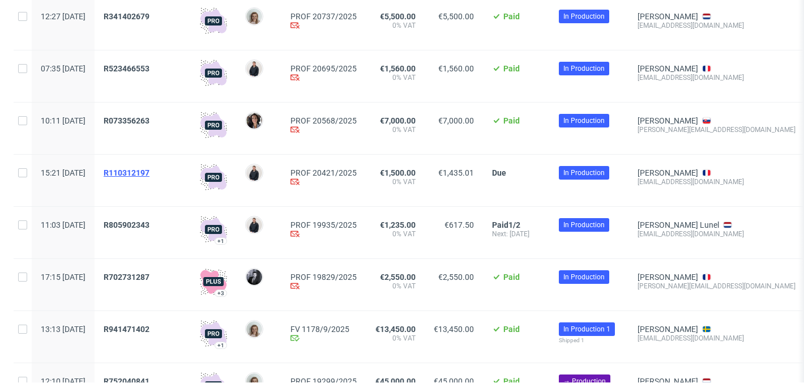
click at [149, 172] on span "R110312197" at bounding box center [127, 172] width 46 height 9
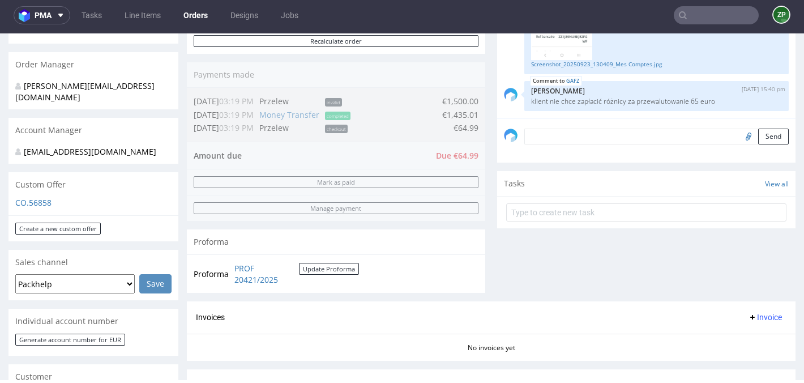
scroll to position [253, 0]
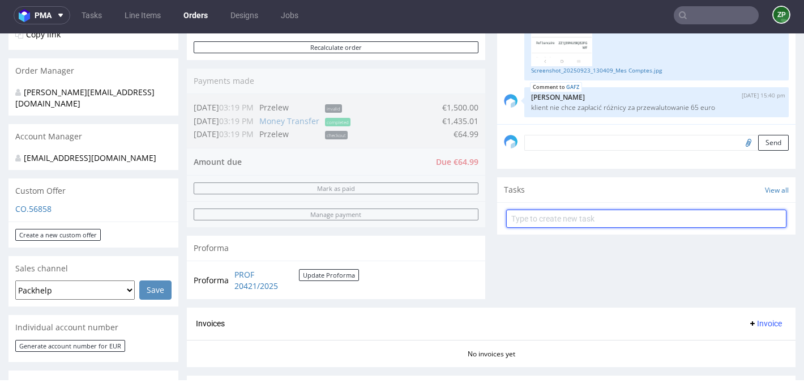
click at [553, 228] on input "text" at bounding box center [646, 218] width 280 height 18
click at [558, 228] on input "stripe link for 64,99 euro" at bounding box center [646, 218] width 280 height 18
type input "stripe link for 64,99 euro"
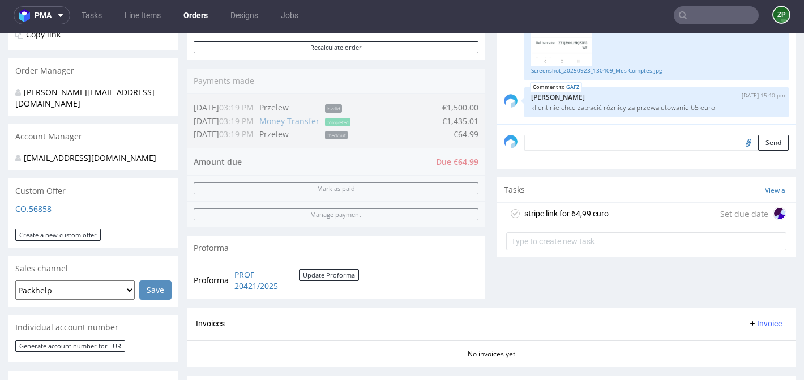
click at [585, 220] on div "stripe link for 64,99 euro" at bounding box center [566, 214] width 84 height 14
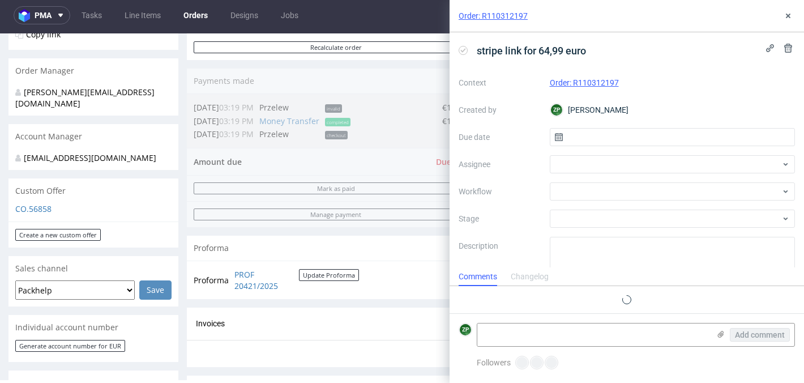
scroll to position [9, 0]
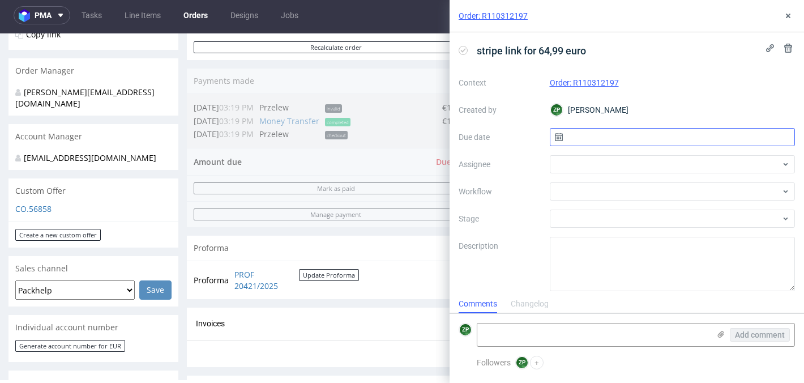
click at [603, 141] on input "text" at bounding box center [673, 137] width 246 height 18
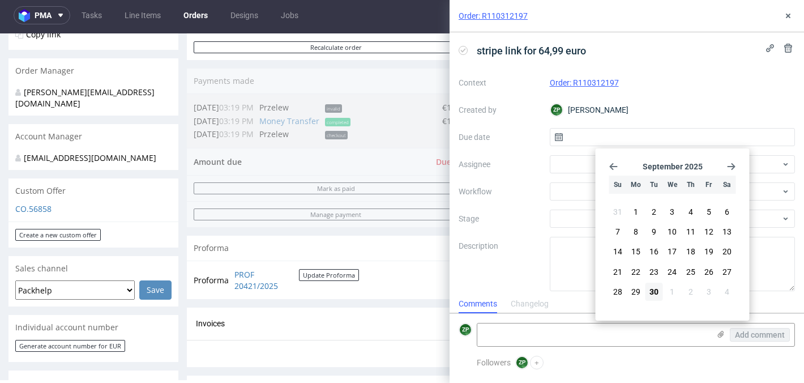
click at [648, 291] on button "30" at bounding box center [654, 292] width 18 height 18
type input "[DATE]"
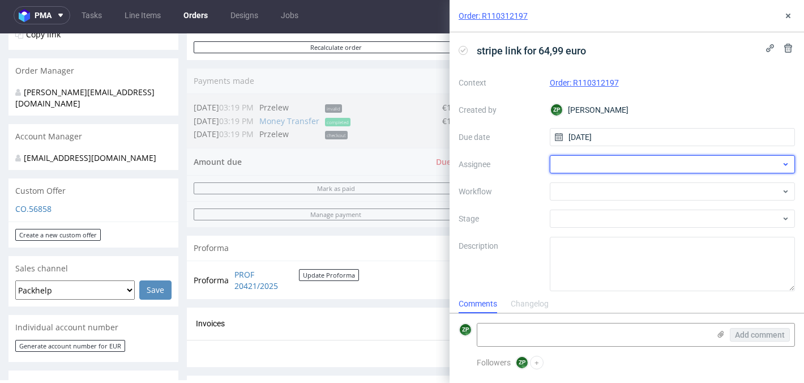
click at [565, 166] on div at bounding box center [673, 164] width 246 height 18
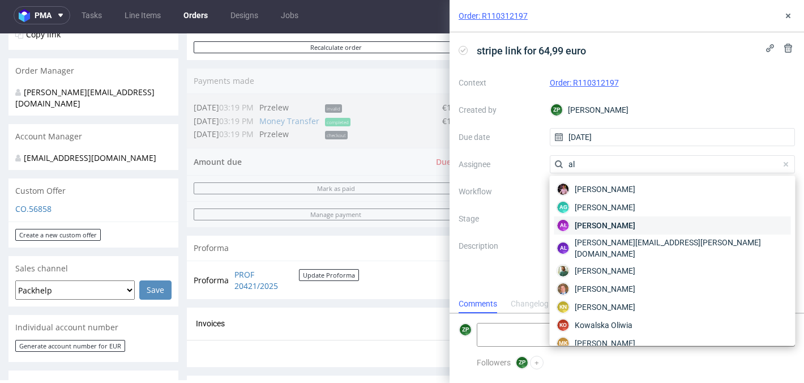
type input "al"
click at [587, 231] on div "AŁ Aleksandra Łętowska" at bounding box center [672, 225] width 237 height 18
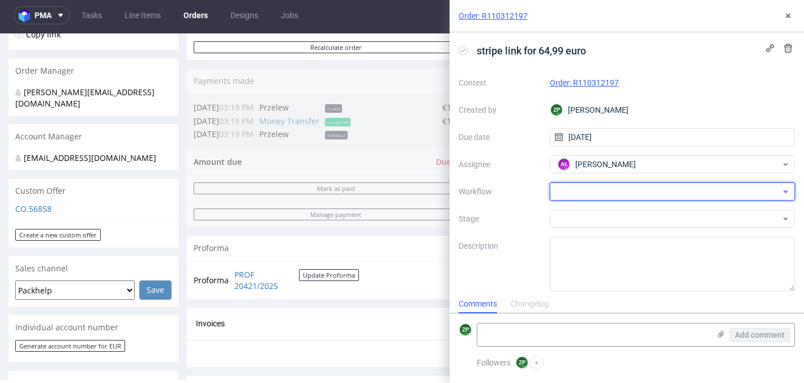
click at [572, 191] on div at bounding box center [673, 191] width 246 height 18
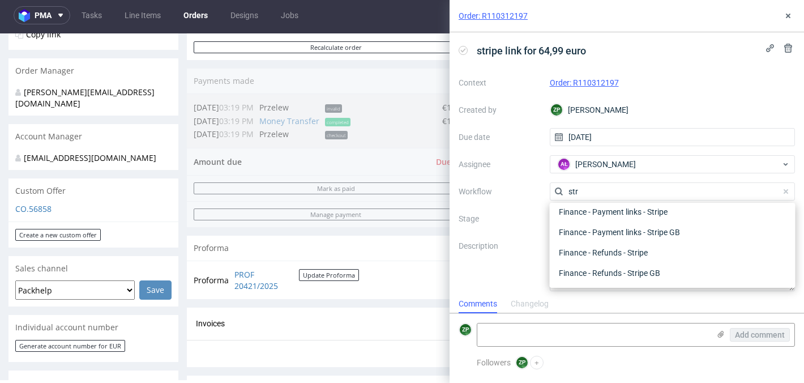
scroll to position [20, 0]
type input "stripe"
click at [604, 215] on div "Finance - Payment links - Stripe" at bounding box center [672, 212] width 237 height 20
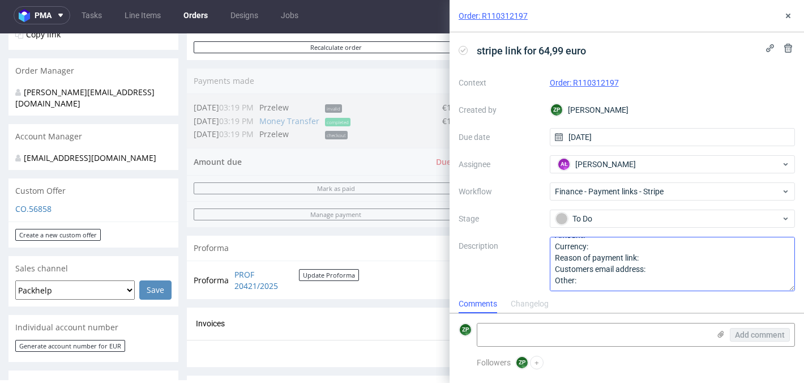
scroll to position [0, 0]
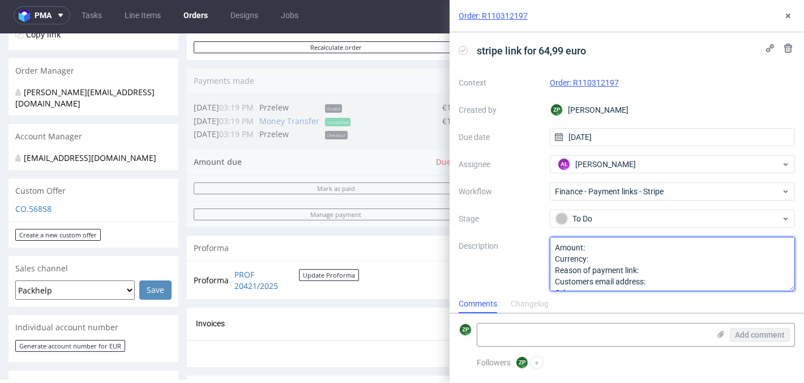
click at [600, 248] on textarea "Amount: Currency: Reason of payment link: Customers email address: Other:" at bounding box center [673, 264] width 246 height 54
click at [598, 256] on textarea "Amount: Currency: Reason of payment link: Customers email address: Other:" at bounding box center [673, 264] width 246 height 54
type textarea "Amount: 64,99 Currency: euro Reason of payment link: Customers email address: O…"
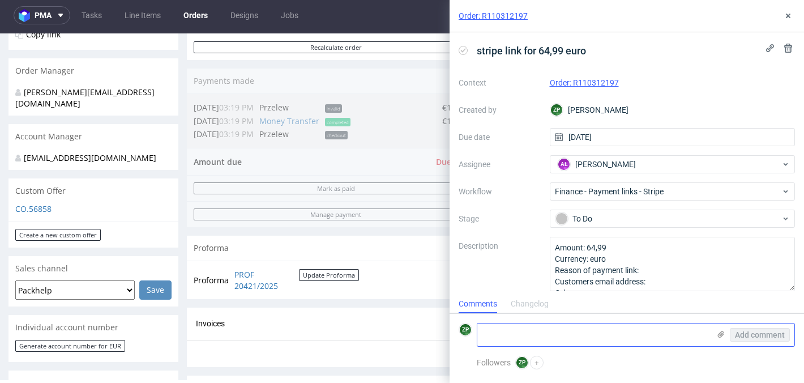
click at [514, 339] on textarea at bounding box center [593, 334] width 232 height 23
click at [793, 23] on div "Order: R110312197" at bounding box center [627, 16] width 354 height 32
click at [789, 15] on icon at bounding box center [788, 15] width 9 height 9
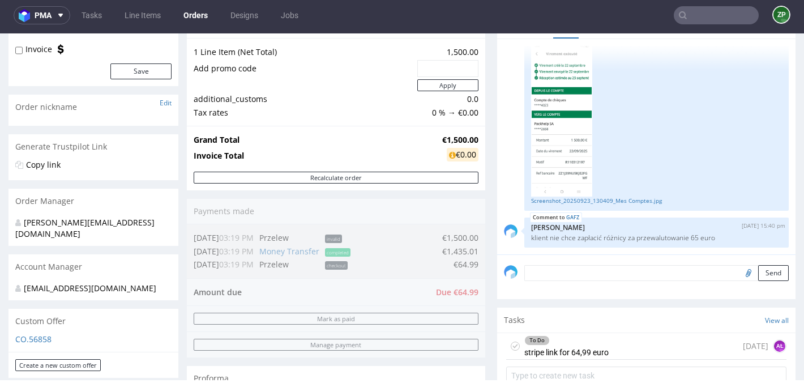
scroll to position [138, 0]
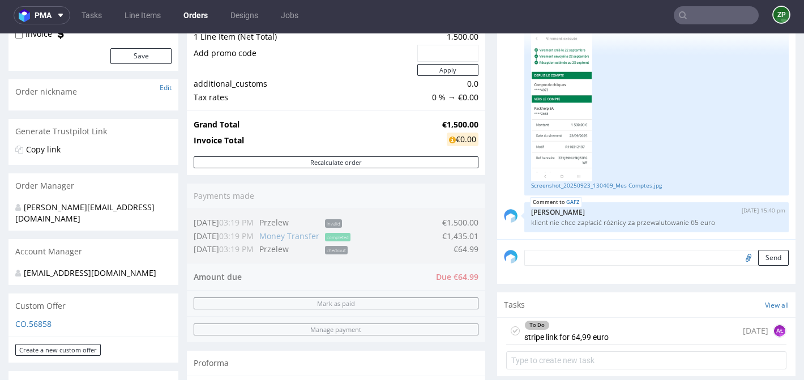
click at [698, 14] on input "text" at bounding box center [716, 15] width 85 height 18
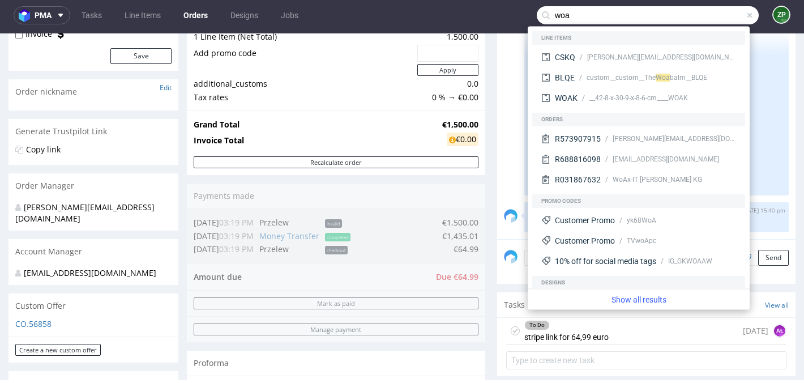
type input "woa"
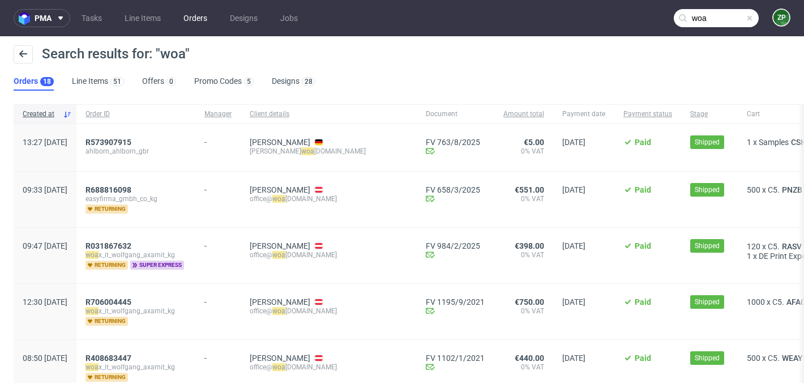
click at [194, 11] on link "Orders" at bounding box center [195, 18] width 37 height 18
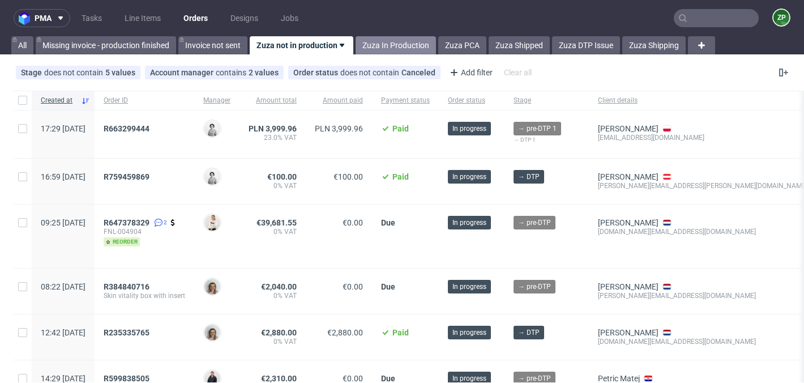
click at [403, 50] on link "Zuza In Production" at bounding box center [396, 45] width 80 height 18
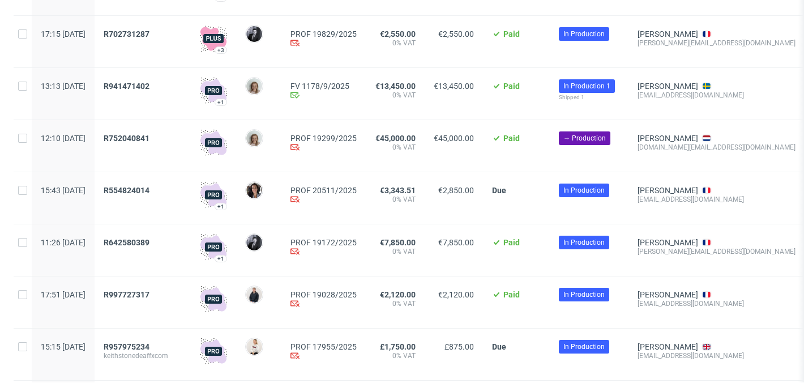
scroll to position [759, 0]
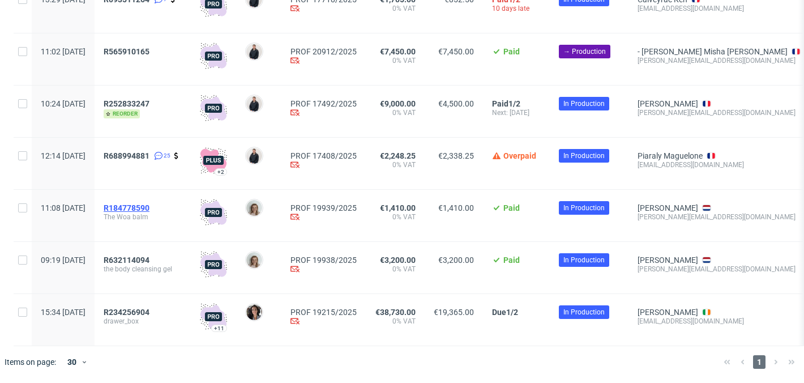
click at [149, 203] on span "R184778590" at bounding box center [127, 207] width 46 height 9
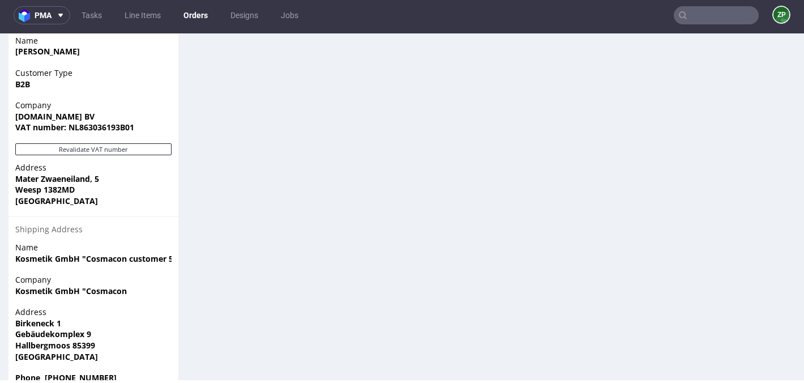
scroll to position [815, 0]
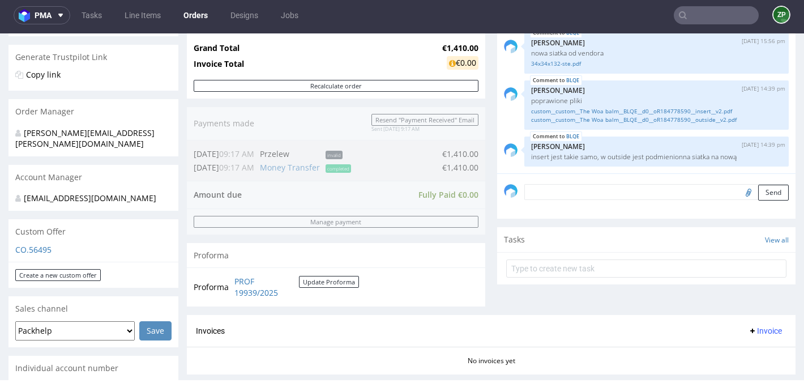
scroll to position [328, 0]
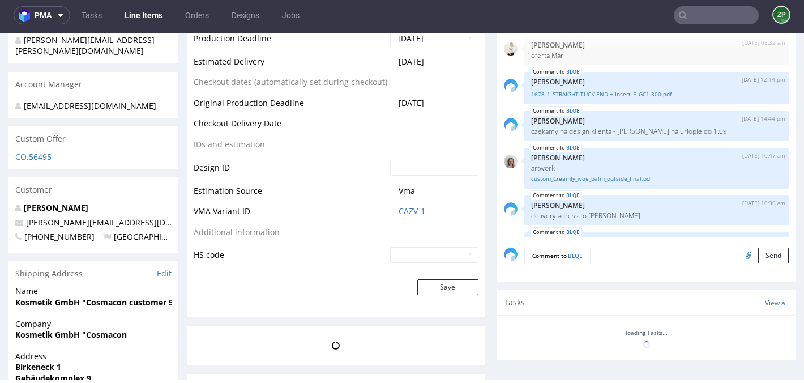
scroll to position [255, 0]
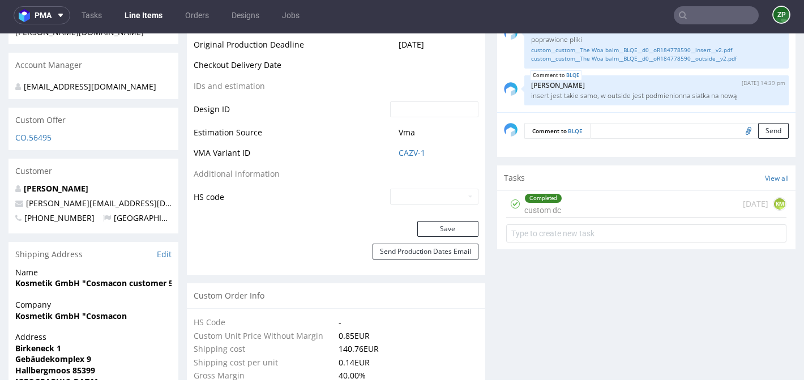
click at [605, 137] on textarea at bounding box center [689, 131] width 199 height 16
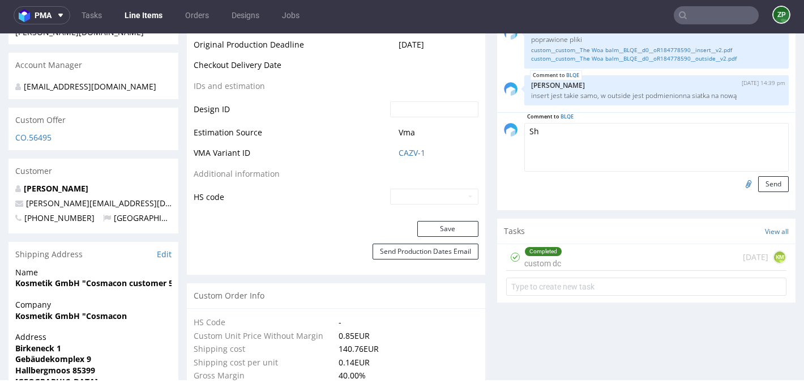
type textarea "S"
paste textarea "Schöner Kosmetik GmbH „Cosmacon, customer 580“ Birkeneck 1 Gebäudekomplex 9 853…"
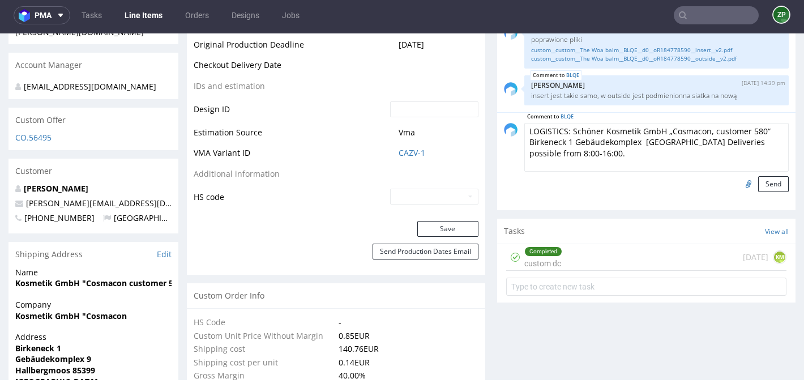
drag, startPoint x: 571, startPoint y: 132, endPoint x: 762, endPoint y: 130, distance: 191.4
click at [762, 130] on textarea "LOGISTICS: Schöner Kosmetik GmbH „Cosmacon, customer 580“ Birkeneck 1 Gebäudeko…" at bounding box center [656, 147] width 264 height 49
drag, startPoint x: 571, startPoint y: 127, endPoint x: 781, endPoint y: 132, distance: 210.7
click at [781, 132] on div "Comment to BLQE LOGISTICS: “ Birkeneck 1 Gebäudekomplex 9 85399 Hallbergmoos De…" at bounding box center [646, 161] width 298 height 98
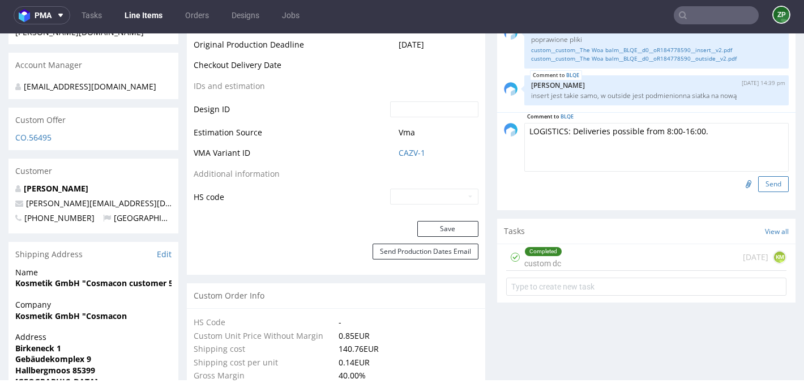
type textarea "LOGISTICS: Deliveries possible from 8:00-16:00."
click at [765, 179] on button "Send" at bounding box center [773, 184] width 31 height 16
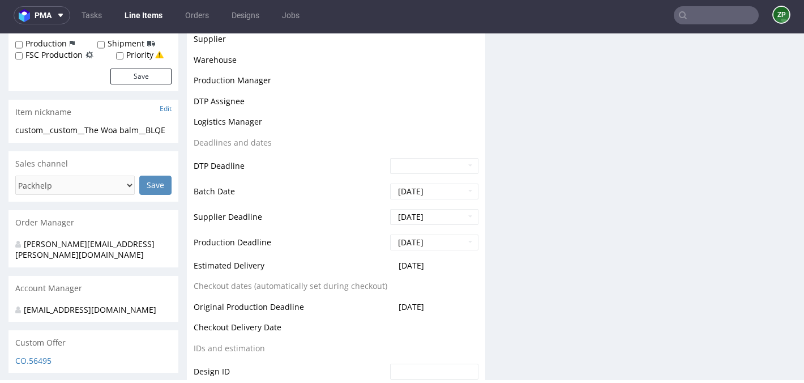
scroll to position [559, 0]
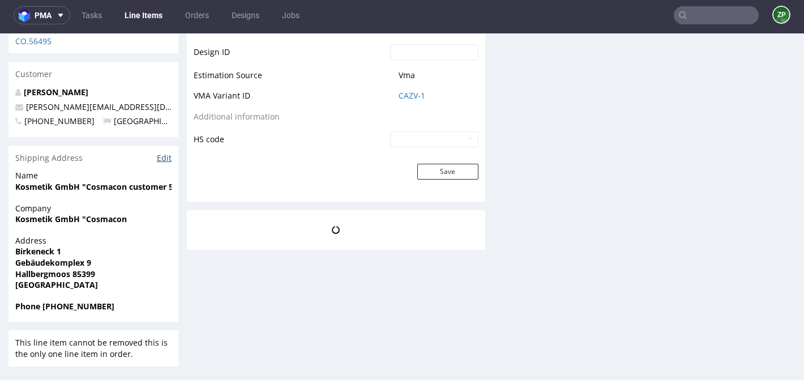
click at [168, 158] on link "Edit" at bounding box center [164, 157] width 15 height 11
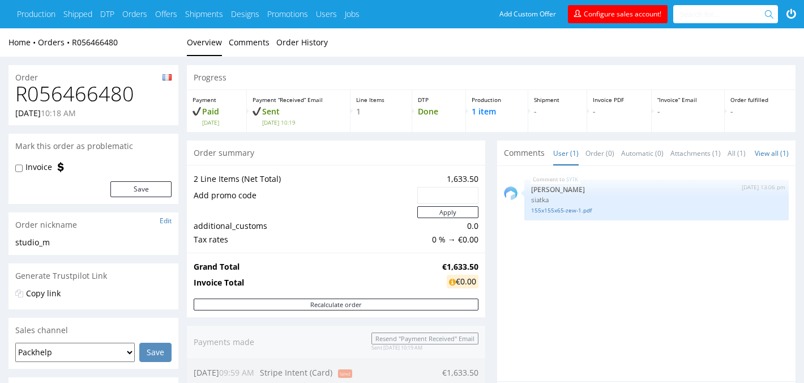
click at [89, 101] on h1 "R056466480" at bounding box center [93, 94] width 156 height 23
copy h1 "R056466480"
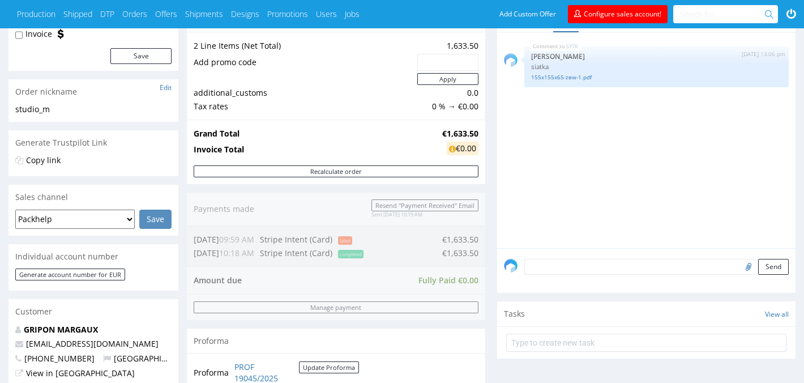
scroll to position [131, 0]
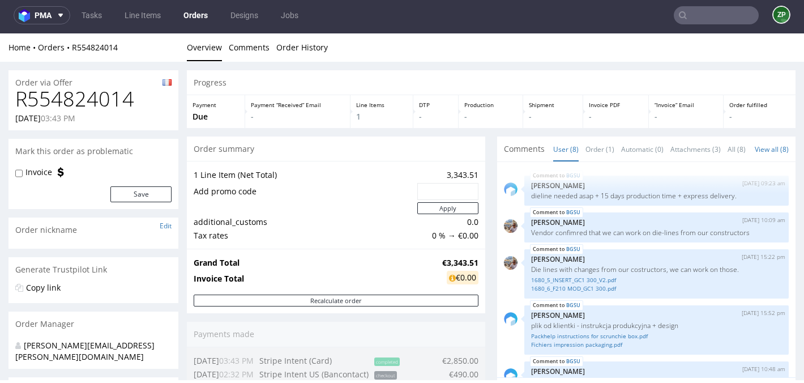
scroll to position [142, 0]
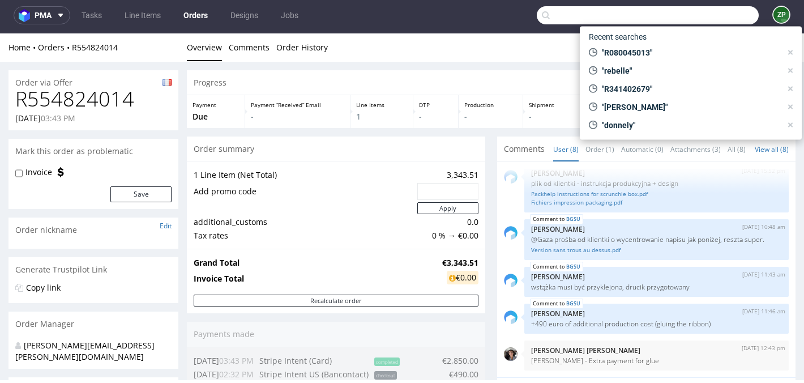
click at [693, 10] on input "text" at bounding box center [648, 15] width 222 height 18
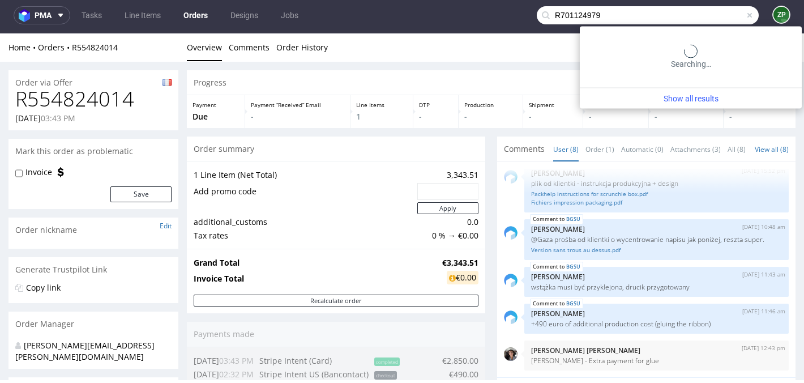
type input "R701124979"
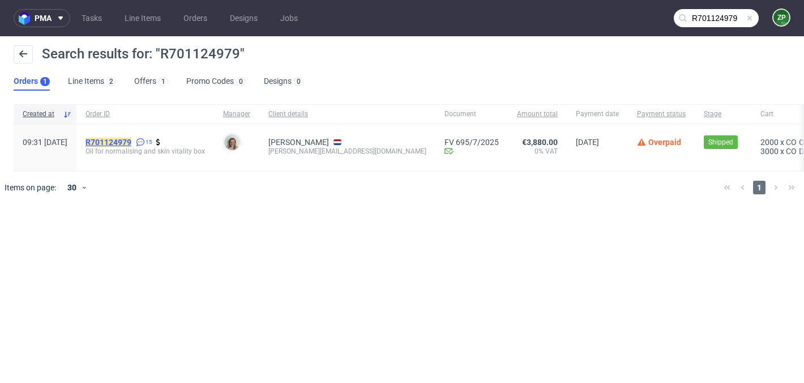
click at [131, 143] on mark "R701124979" at bounding box center [108, 142] width 46 height 9
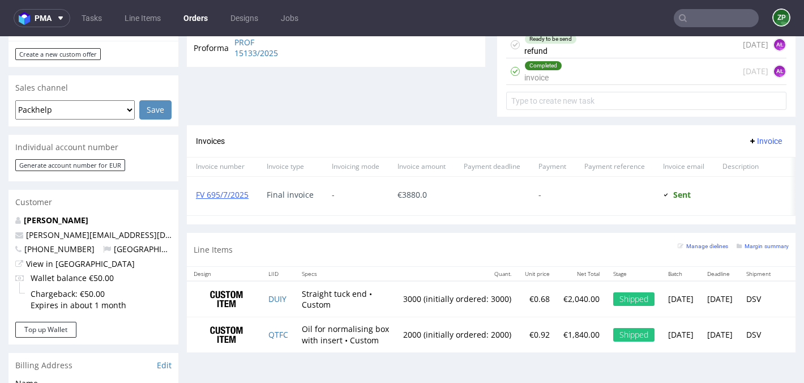
scroll to position [433, 0]
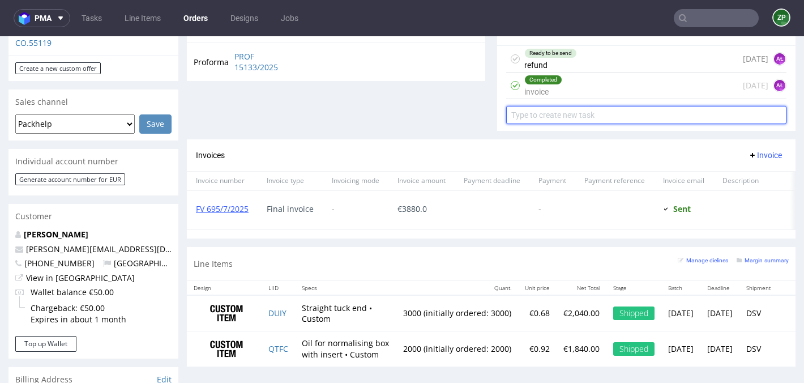
click at [543, 115] on input "text" at bounding box center [646, 115] width 280 height 18
type input "invoice correction"
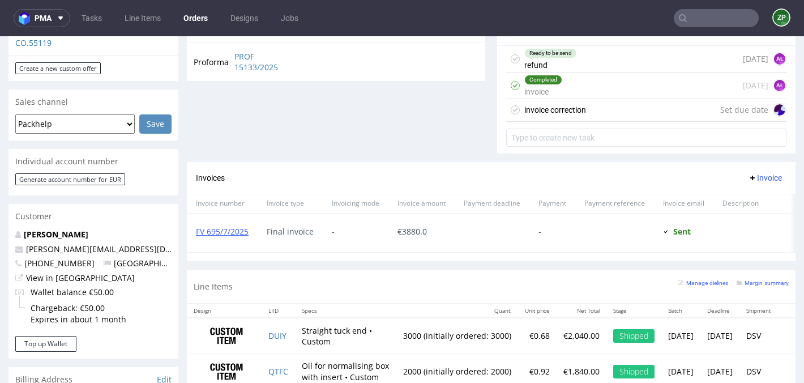
click at [566, 103] on div "invoice correction" at bounding box center [555, 110] width 62 height 14
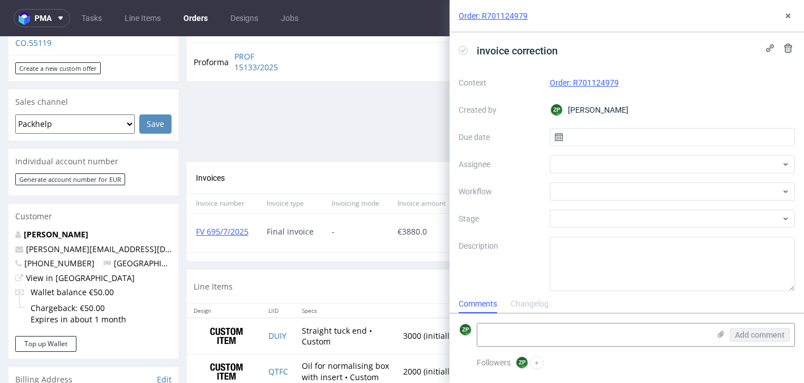
scroll to position [9, 0]
click at [548, 332] on textarea at bounding box center [593, 334] width 232 height 23
paste textarea "R701124979"
type textarea "R701124979"
click at [502, 332] on textarea "R701124979" at bounding box center [593, 334] width 232 height 23
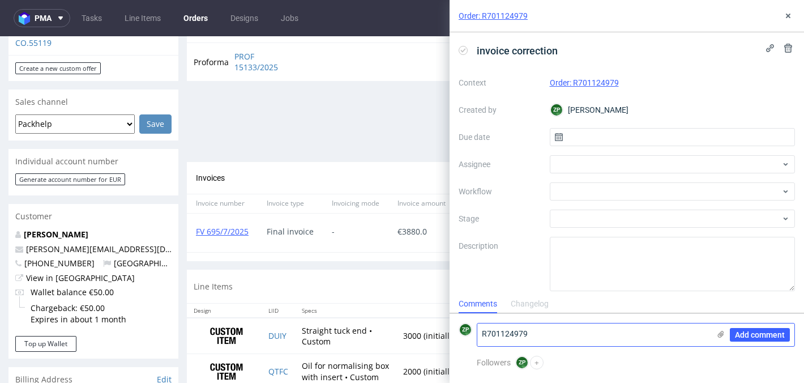
click at [502, 332] on textarea "R701124979" at bounding box center [593, 334] width 232 height 23
click at [786, 77] on div "Order: R701124979" at bounding box center [673, 83] width 246 height 14
click at [788, 40] on div "invoice correction Context Order: R701124979 Created by ZP Zuzanna Pawlicka-Sab…" at bounding box center [627, 163] width 354 height 262
click at [788, 45] on use at bounding box center [788, 48] width 8 height 9
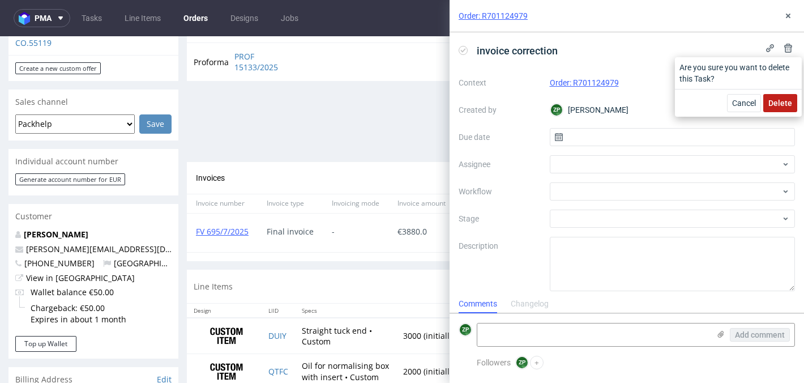
click at [774, 105] on span "Delete" at bounding box center [780, 103] width 24 height 8
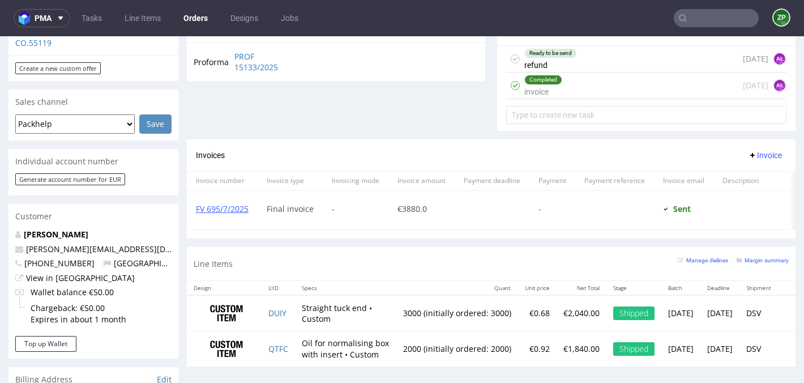
scroll to position [433, 0]
click at [157, 19] on link "Line Items" at bounding box center [143, 18] width 50 height 18
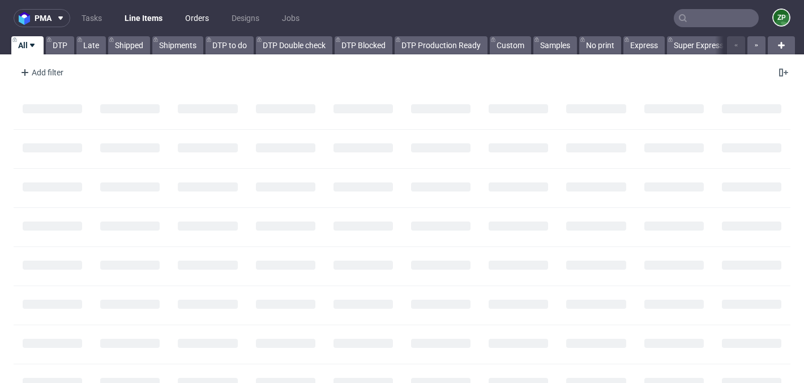
click at [198, 17] on link "Orders" at bounding box center [196, 18] width 37 height 18
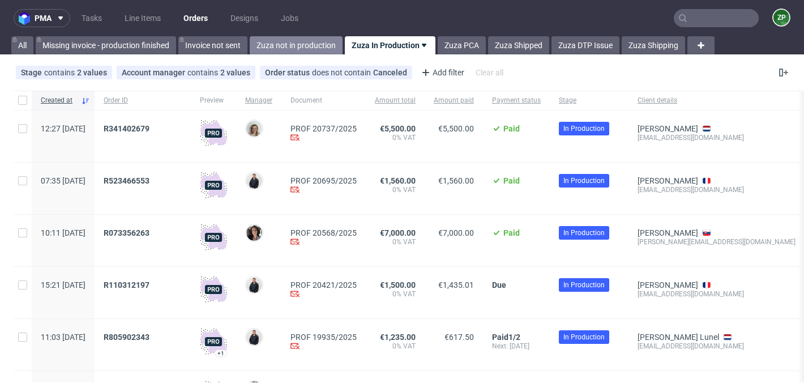
click at [277, 40] on link "Zuza not in production" at bounding box center [296, 45] width 93 height 18
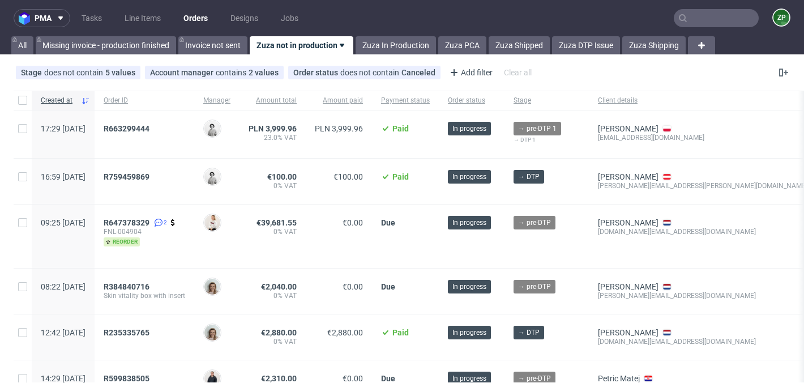
click at [713, 31] on nav "pma Tasks Line Items Orders Designs Jobs ZP" at bounding box center [402, 18] width 804 height 36
click at [713, 24] on input "text" at bounding box center [716, 18] width 85 height 18
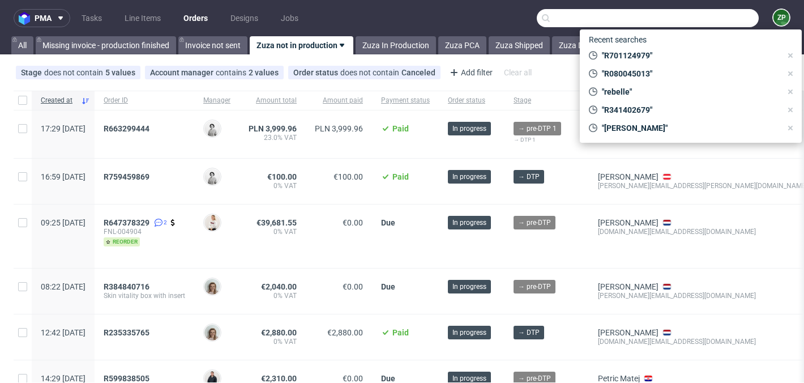
paste input "R384840716”."
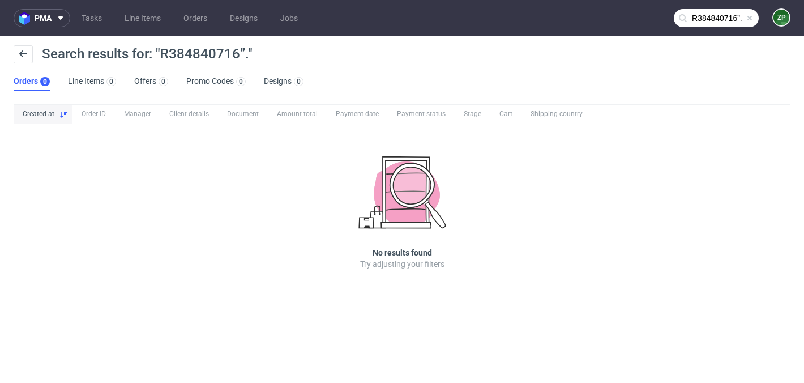
click at [744, 19] on input "R384840716”." at bounding box center [716, 18] width 85 height 18
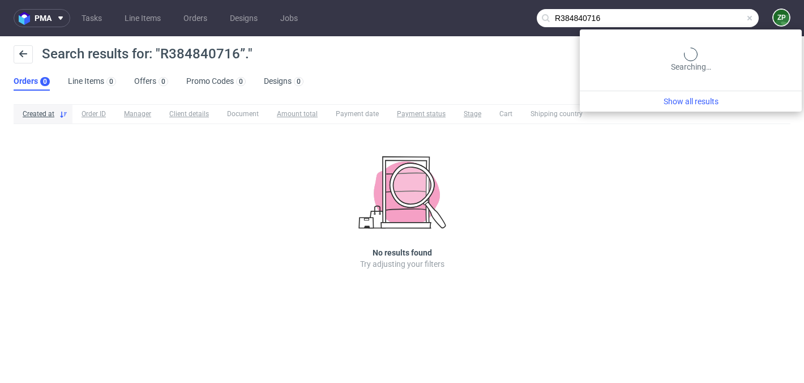
type input "R384840716"
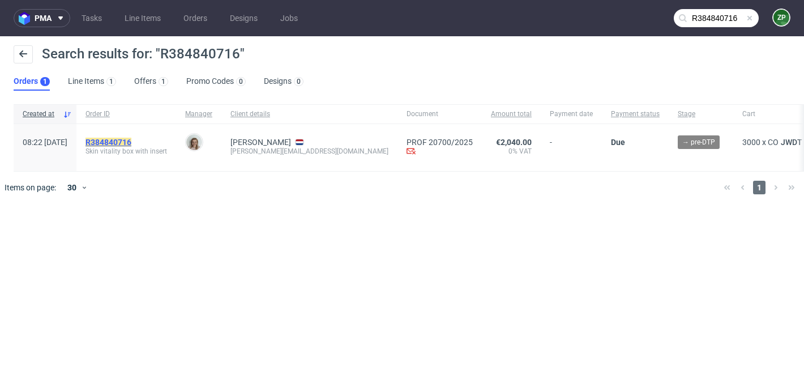
click at [131, 143] on mark "R384840716" at bounding box center [108, 142] width 46 height 9
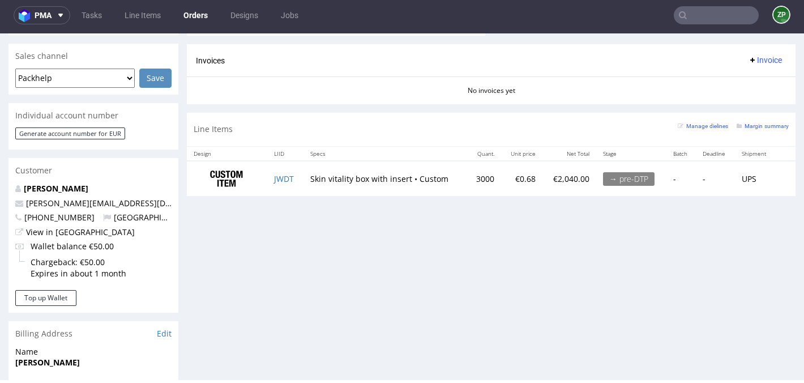
scroll to position [468, 0]
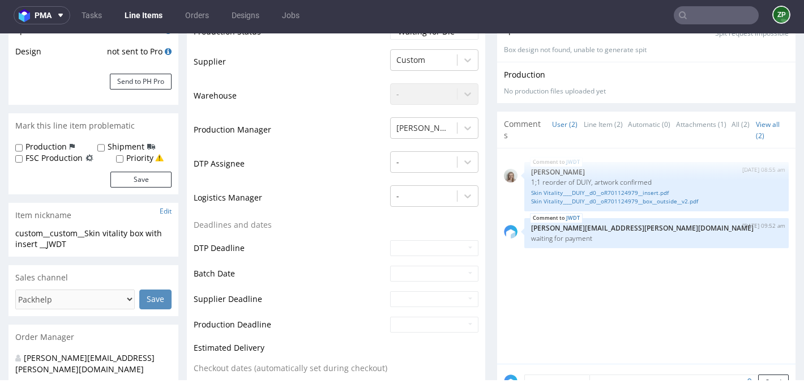
scroll to position [333, 0]
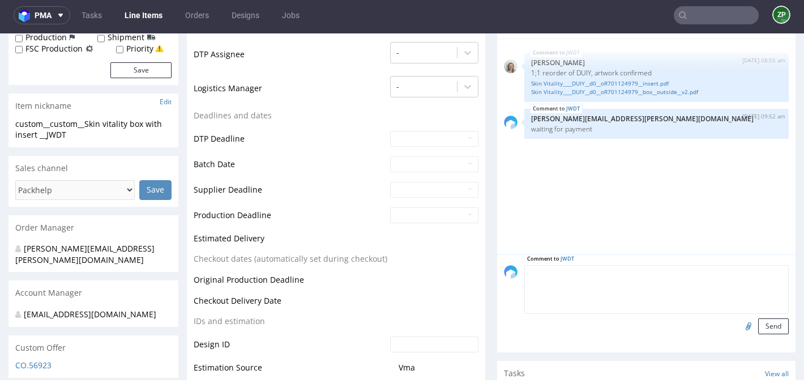
click at [611, 269] on textarea at bounding box center [656, 289] width 264 height 49
type textarea "p"
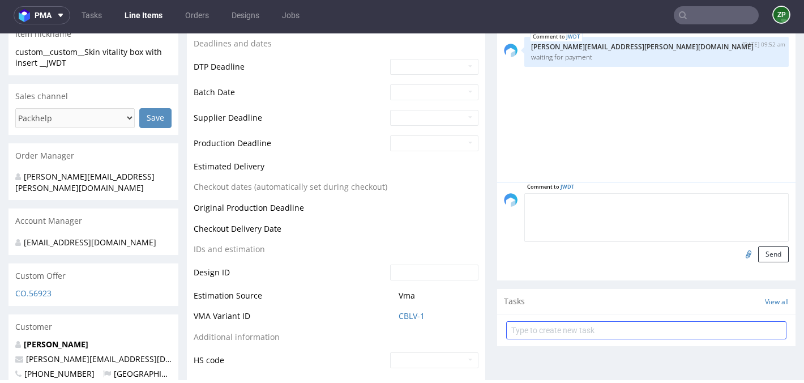
scroll to position [411, 0]
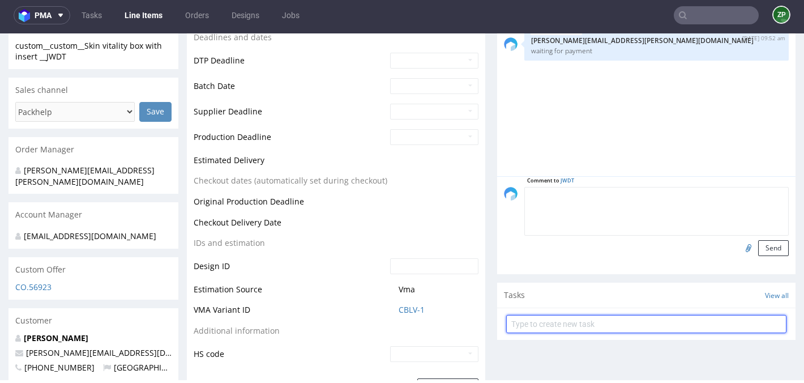
click at [554, 324] on input "text" at bounding box center [646, 324] width 280 height 18
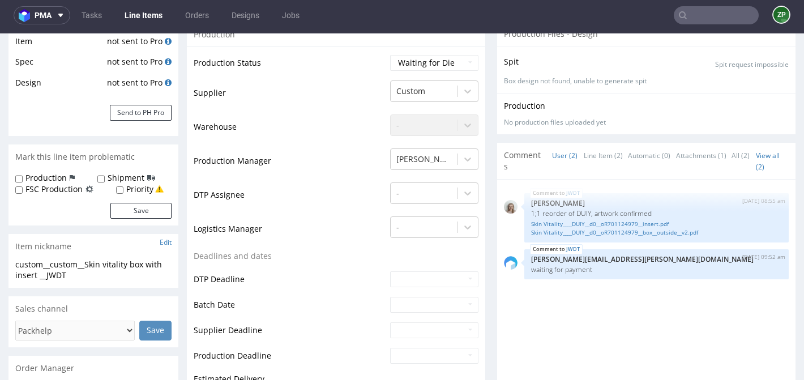
scroll to position [0, 0]
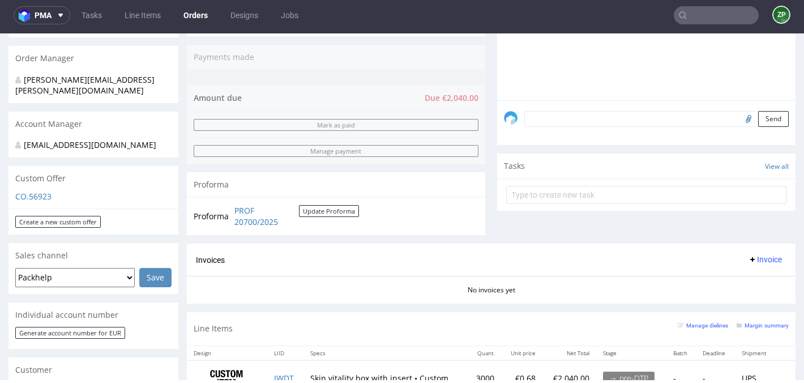
scroll to position [317, 0]
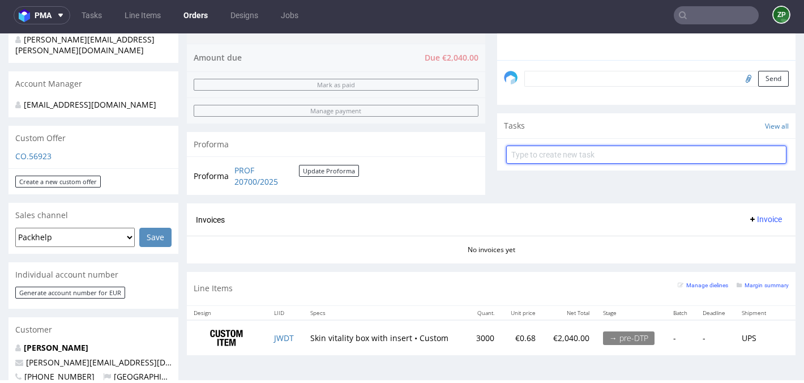
click at [584, 157] on input "text" at bounding box center [646, 155] width 280 height 18
type input "proforma update"
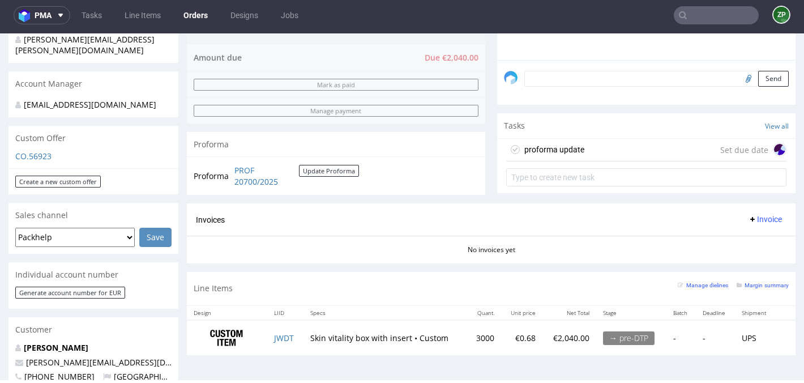
click at [627, 153] on div "proforma update Set due date" at bounding box center [646, 150] width 280 height 23
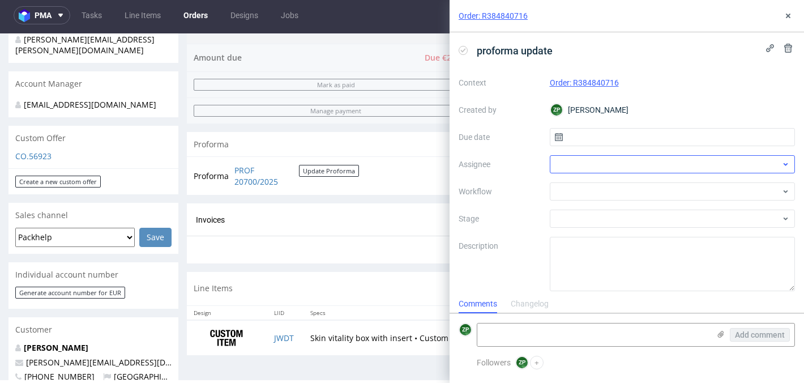
scroll to position [9, 0]
click at [502, 332] on textarea at bounding box center [593, 334] width 232 height 23
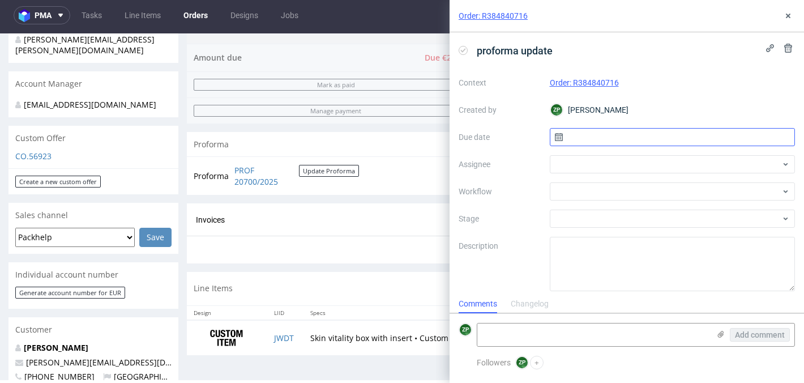
click at [586, 135] on input "text" at bounding box center [673, 137] width 246 height 18
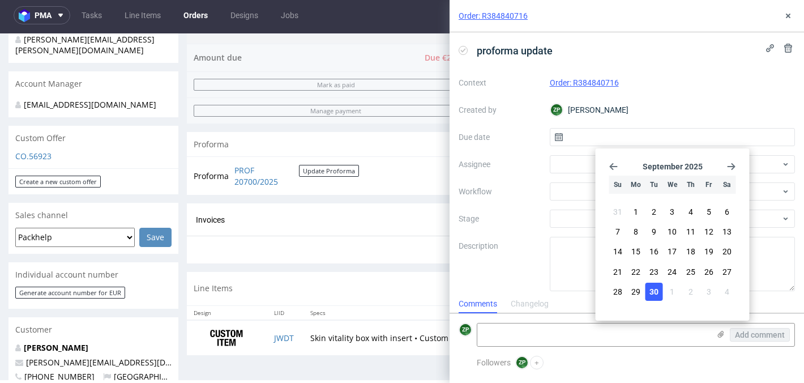
click at [651, 290] on span "30" at bounding box center [653, 291] width 9 height 11
type input "30/09/2025"
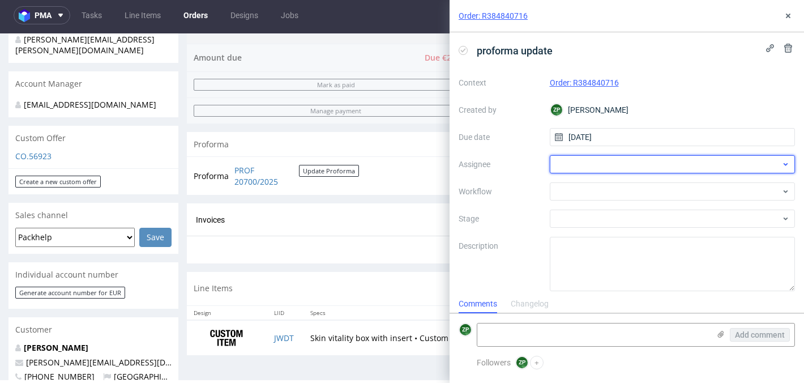
click at [577, 157] on div at bounding box center [673, 164] width 246 height 18
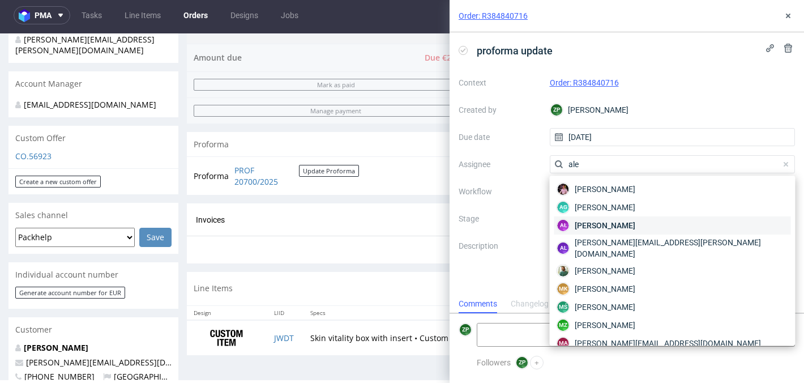
type input "ale"
click at [599, 223] on span "[PERSON_NAME]" at bounding box center [605, 225] width 61 height 11
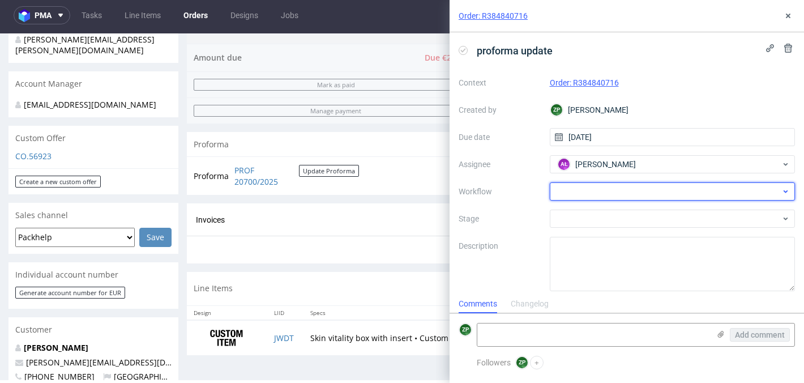
click at [568, 198] on div at bounding box center [673, 191] width 246 height 18
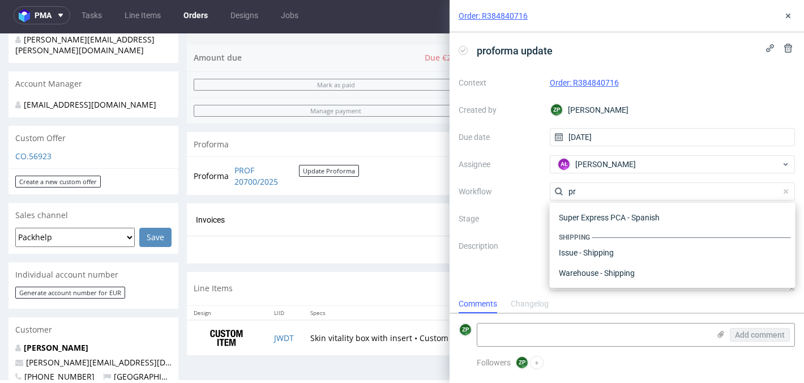
scroll to position [0, 0]
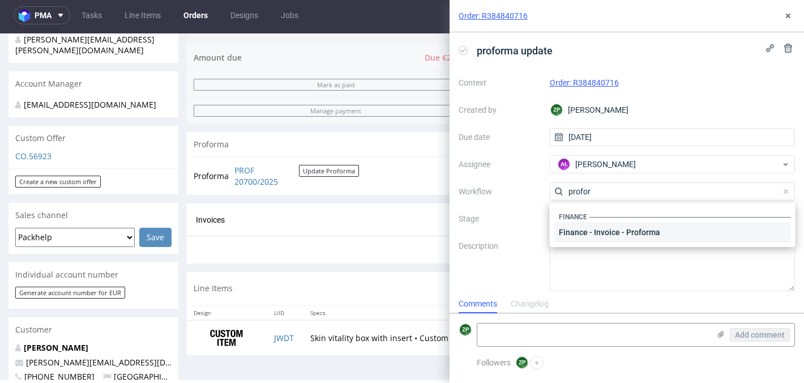
type input "profor"
click at [598, 232] on div "Finance - Invoice - Proforma" at bounding box center [672, 232] width 237 height 20
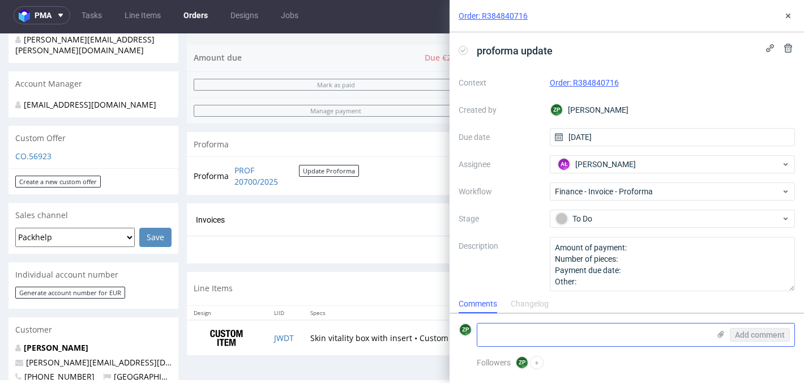
click at [512, 335] on textarea at bounding box center [593, 334] width 232 height 23
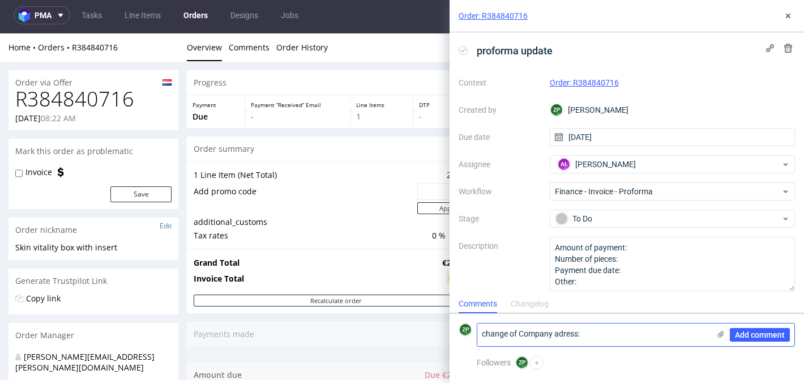
paste textarea "Cosmacon GmbH Rainer/Managing Director Kiebitzweg 2 22869 Schenefeld / Hamburg …"
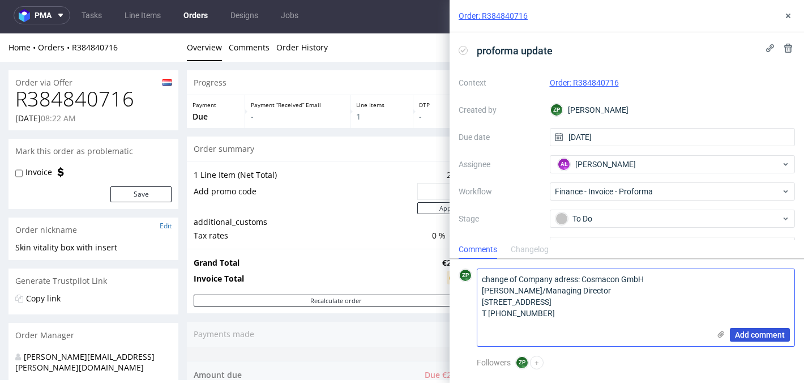
type textarea "change of Company adress: Cosmacon GmbH Rainer/Managing Director Kiebitzweg 2 2…"
click at [744, 334] on span "Add comment" at bounding box center [760, 335] width 50 height 8
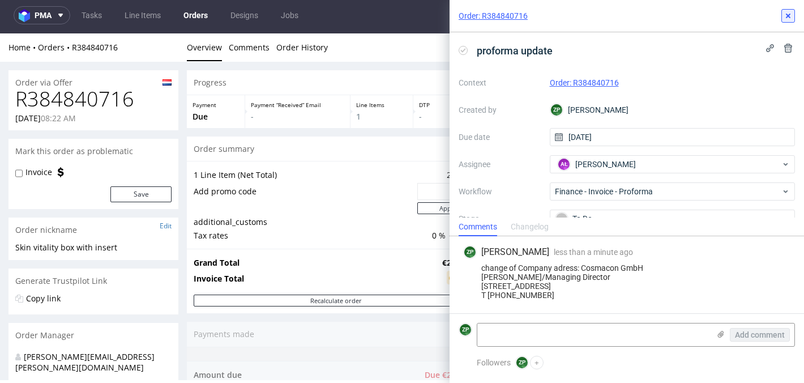
click at [788, 11] on button at bounding box center [788, 16] width 14 height 14
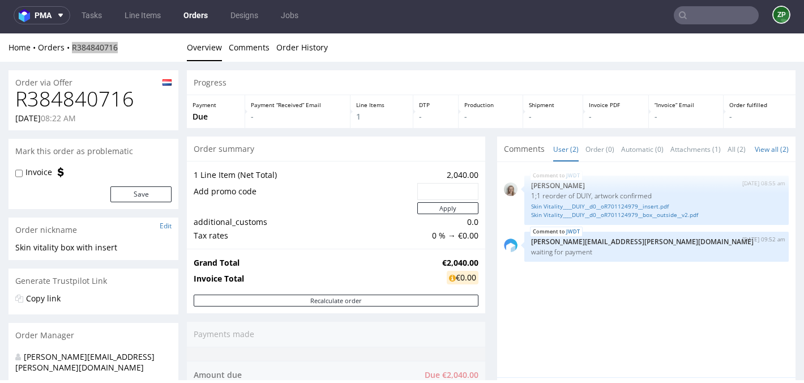
click at [198, 16] on link "Orders" at bounding box center [196, 15] width 38 height 18
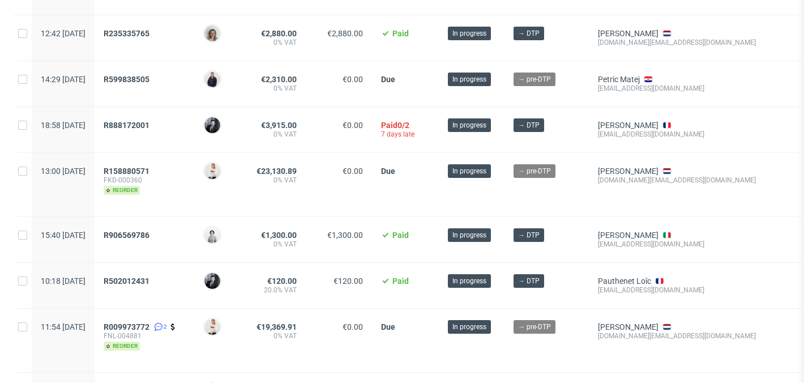
scroll to position [302, 0]
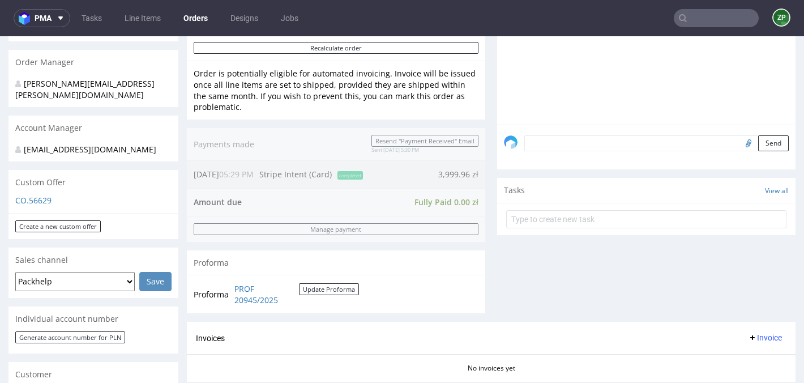
scroll to position [267, 0]
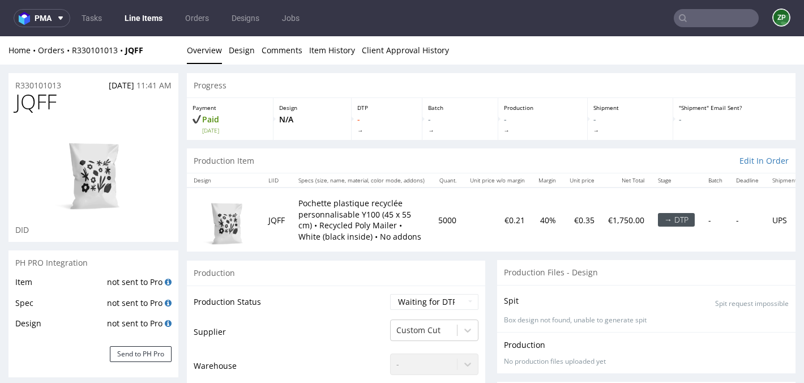
scroll to position [520, 0]
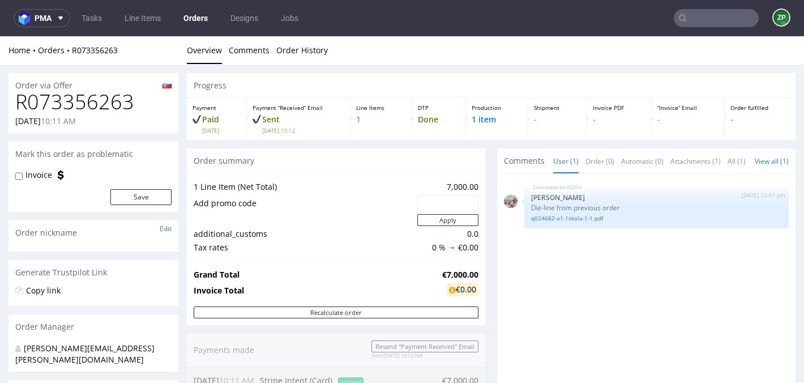
click at [198, 18] on link "Orders" at bounding box center [196, 18] width 38 height 18
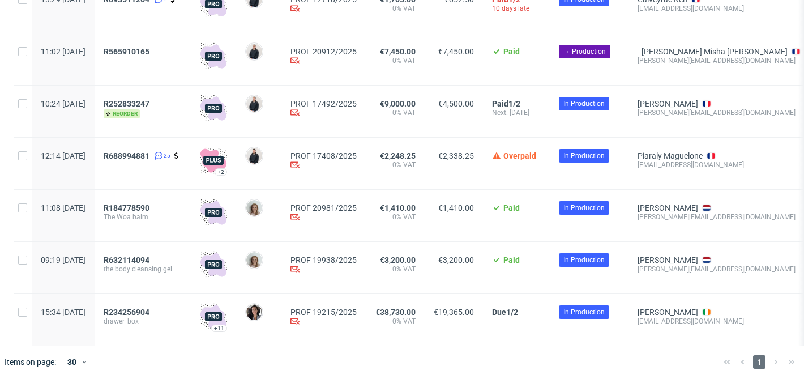
scroll to position [754, 0]
click at [149, 313] on span "R234256904" at bounding box center [127, 312] width 46 height 9
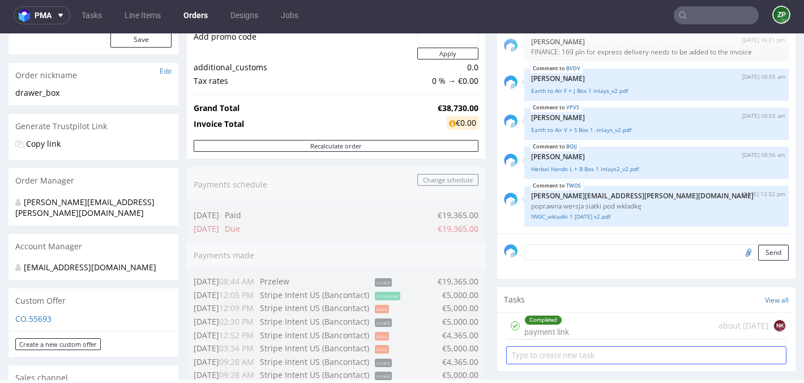
scroll to position [168, 0]
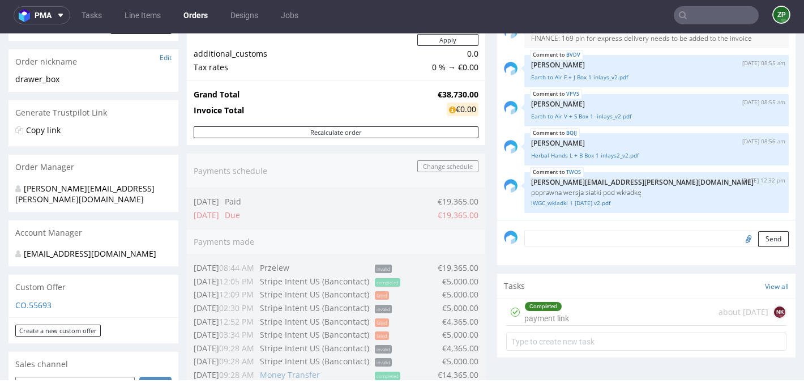
click at [568, 238] on textarea at bounding box center [656, 238] width 264 height 16
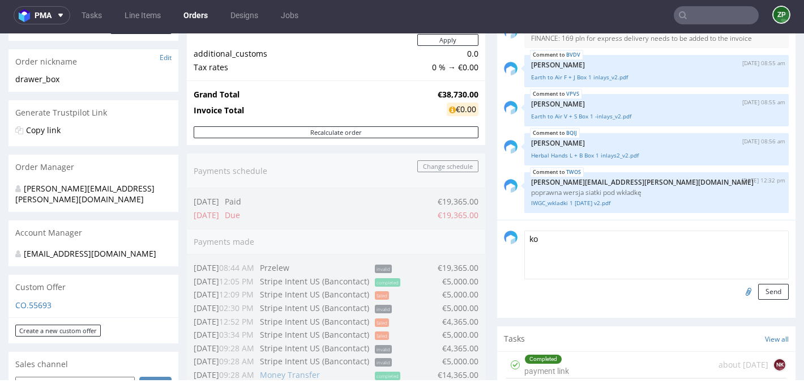
type textarea "k"
click at [596, 239] on textarea "end of production 16.10" at bounding box center [656, 254] width 264 height 49
click at [594, 238] on textarea "end of production 16.10" at bounding box center [656, 254] width 264 height 49
click at [591, 237] on textarea "end of production 16.10" at bounding box center [656, 254] width 264 height 49
click at [721, 242] on textarea "end of production before 16.10" at bounding box center [656, 254] width 264 height 49
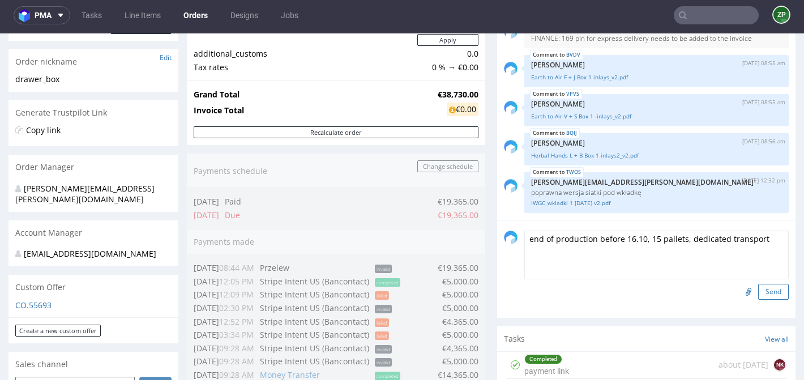
type textarea "end of production before 16.10, 15 pallets, dedicated transport"
click at [761, 291] on button "Send" at bounding box center [773, 292] width 31 height 16
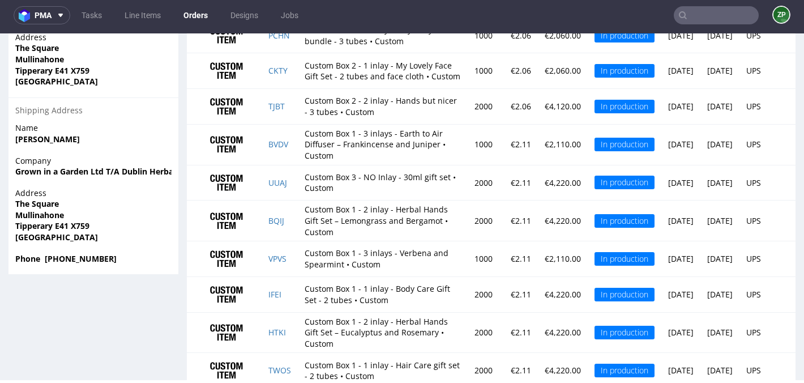
scroll to position [885, 0]
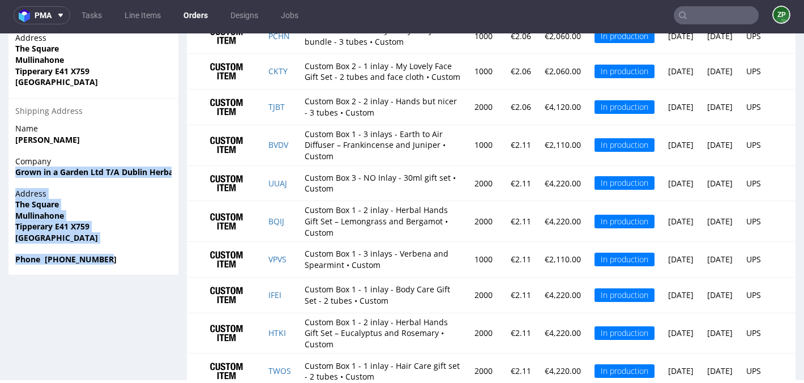
drag, startPoint x: 113, startPoint y: 257, endPoint x: 7, endPoint y: 177, distance: 133.1
copy section "Grown in a Garden Ltd T/A Dublin Herbalists Address The Square Mullinahone Tipp…"
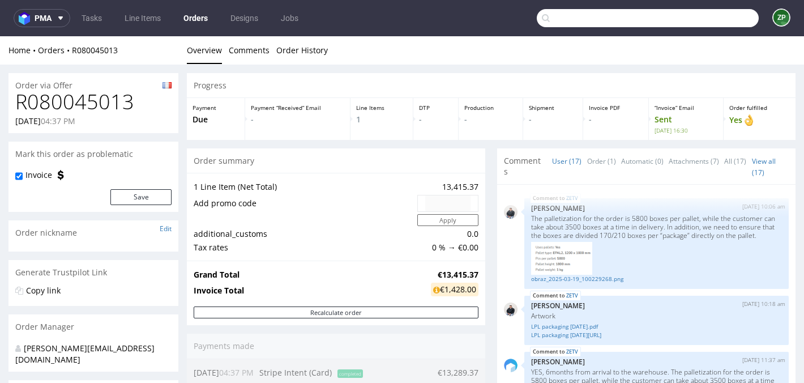
click at [706, 15] on input "text" at bounding box center [648, 18] width 222 height 18
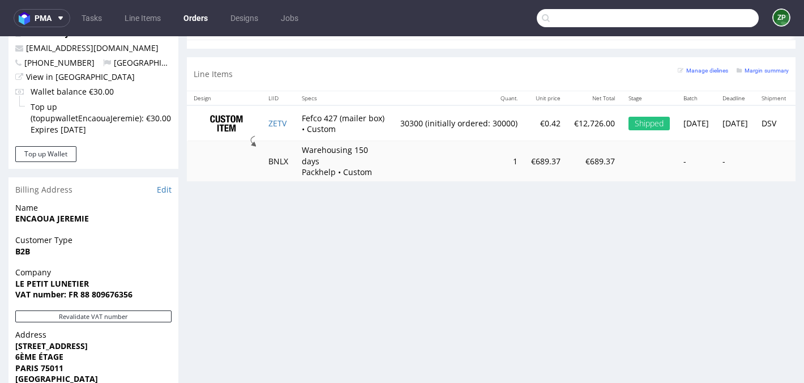
scroll to position [0, 2]
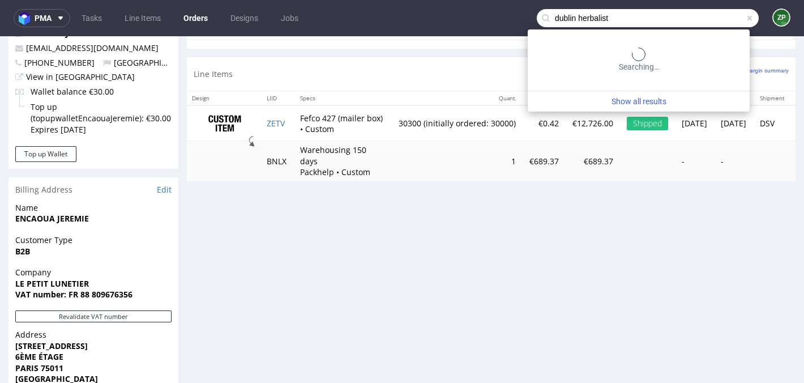
type input "dublin herbalist"
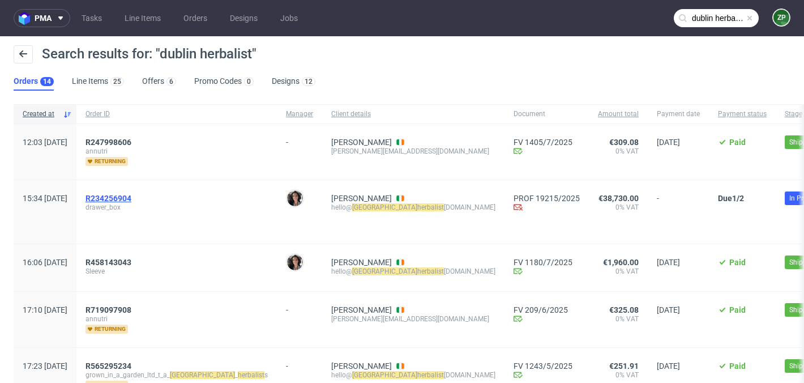
click at [131, 196] on span "R234256904" at bounding box center [108, 198] width 46 height 9
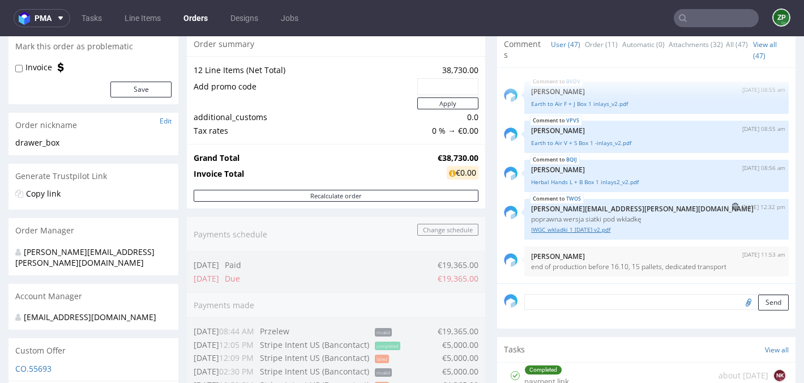
scroll to position [123, 0]
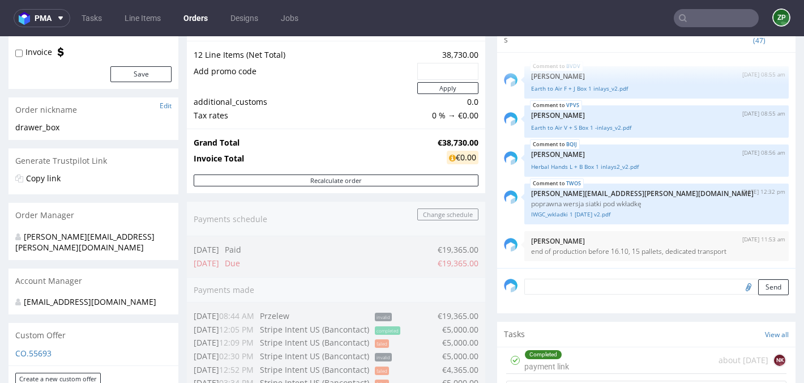
click at [553, 287] on textarea at bounding box center [656, 287] width 264 height 16
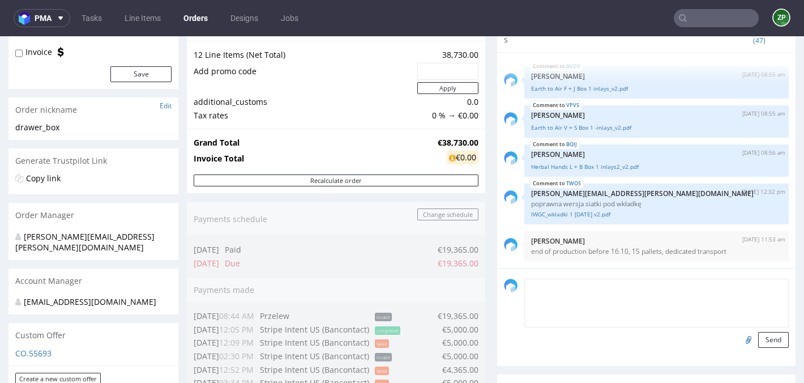
paste textarea "EORI number is IE3734152VH"
drag, startPoint x: 575, startPoint y: 288, endPoint x: 581, endPoint y: 288, distance: 6.3
click at [581, 288] on textarea "EORI number is IE3734152VH" at bounding box center [656, 303] width 264 height 49
type textarea "EORI number IE3734152VH"
click at [770, 343] on button "Send" at bounding box center [773, 340] width 31 height 16
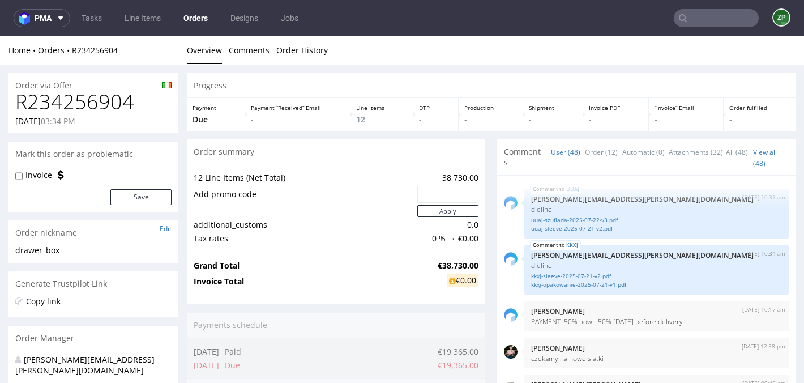
scroll to position [2299, 0]
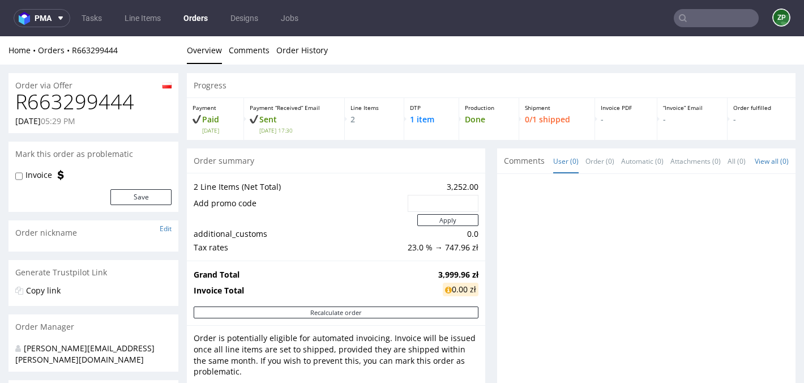
scroll to position [267, 0]
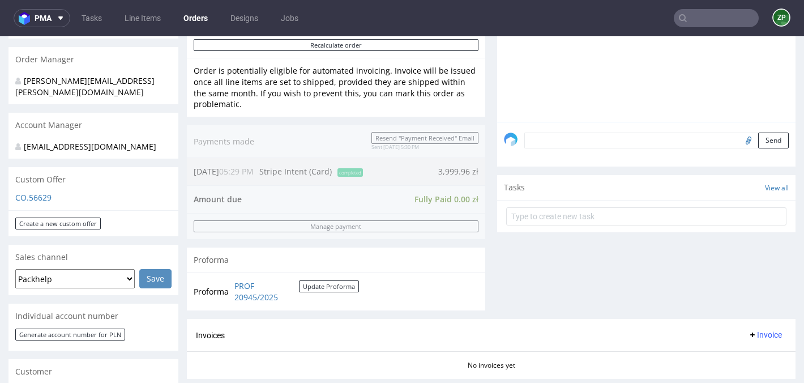
click at [202, 14] on link "Orders" at bounding box center [196, 18] width 38 height 18
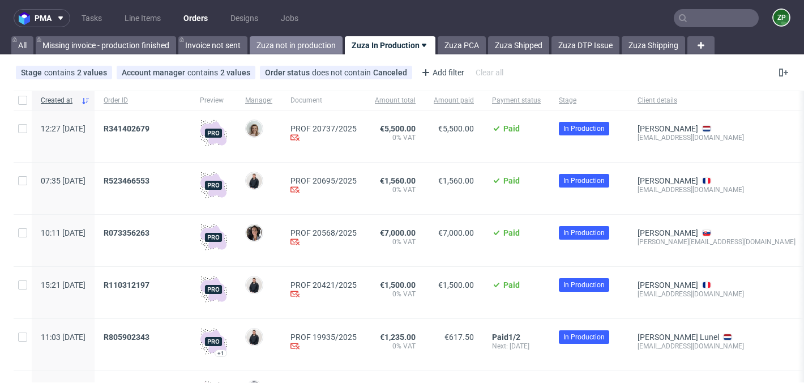
click at [278, 54] on link "Zuza not in production" at bounding box center [296, 45] width 93 height 18
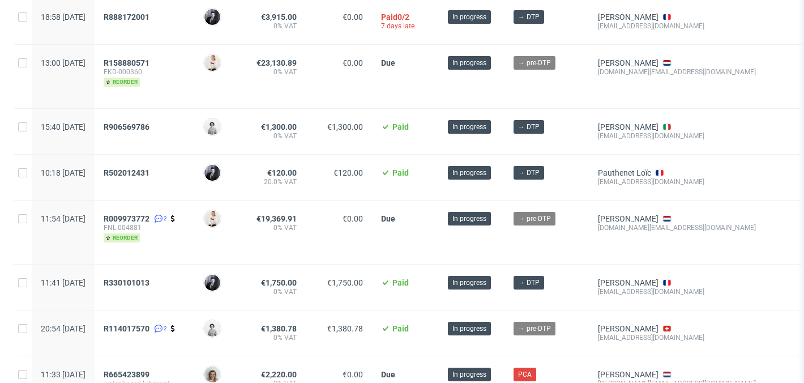
scroll to position [406, 0]
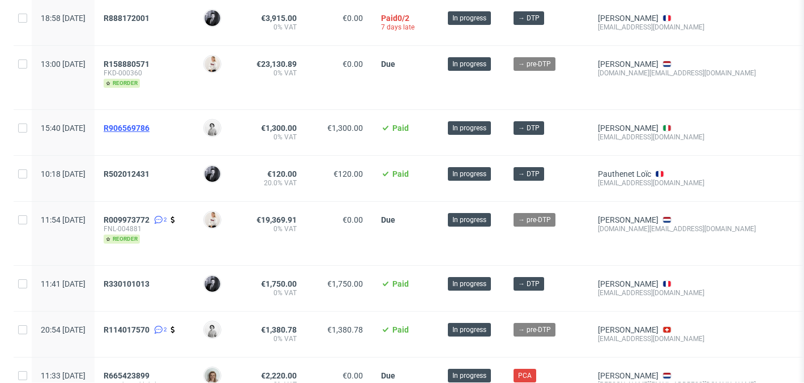
click at [149, 127] on span "R906569786" at bounding box center [127, 127] width 46 height 9
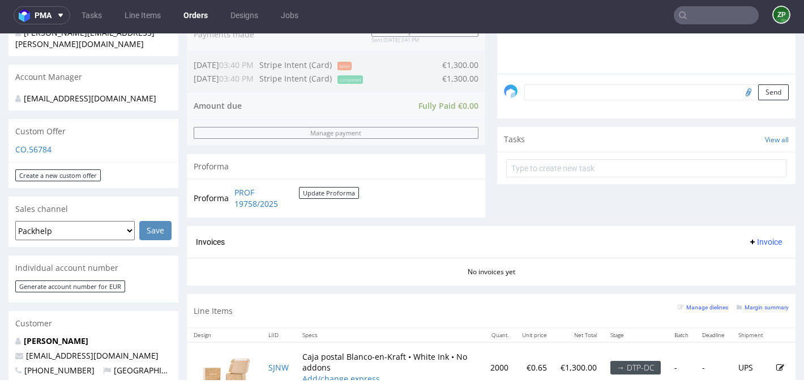
scroll to position [168, 0]
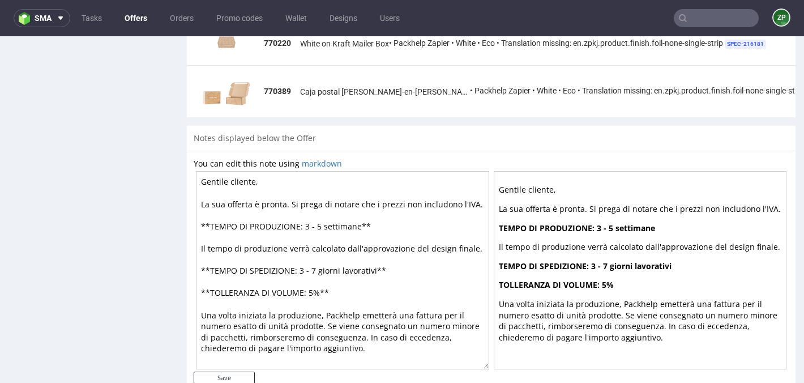
scroll to position [906, 0]
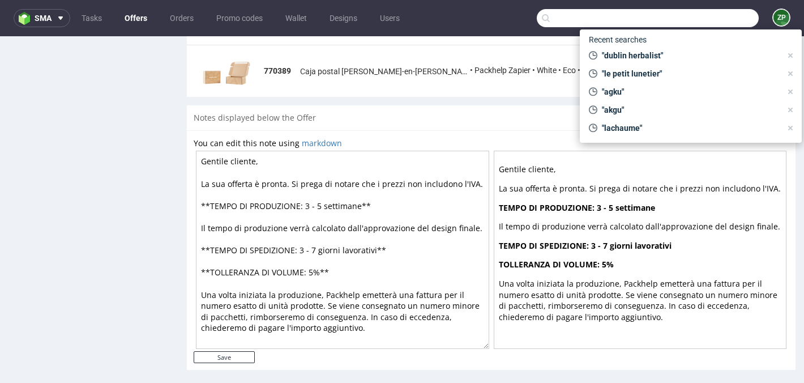
click at [712, 14] on input "text" at bounding box center [648, 18] width 222 height 18
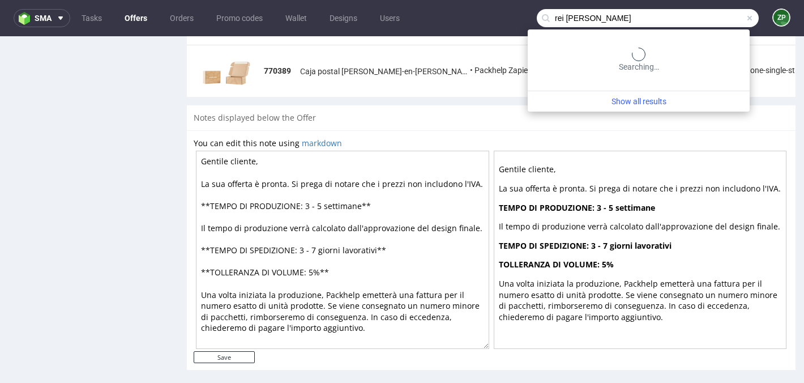
type input "rei matsuka"
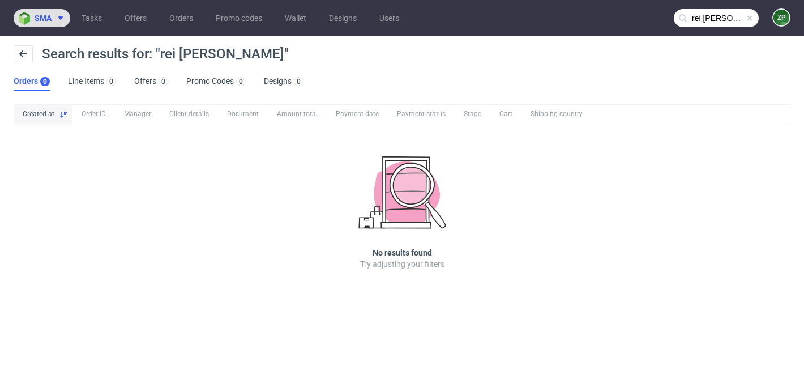
click at [49, 15] on span "sma" at bounding box center [43, 18] width 17 height 8
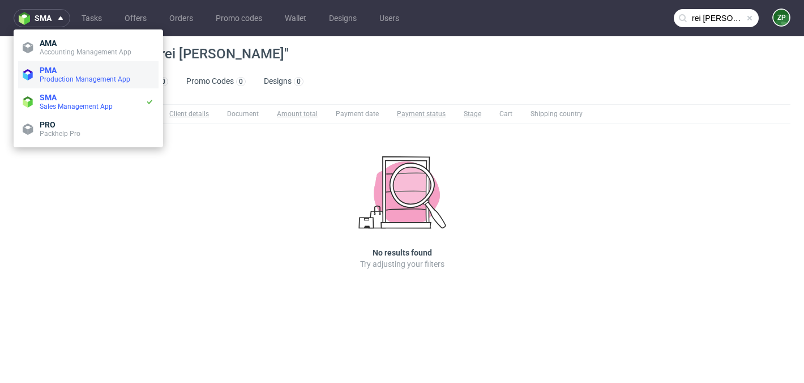
click at [67, 69] on span "PMA" at bounding box center [97, 70] width 114 height 9
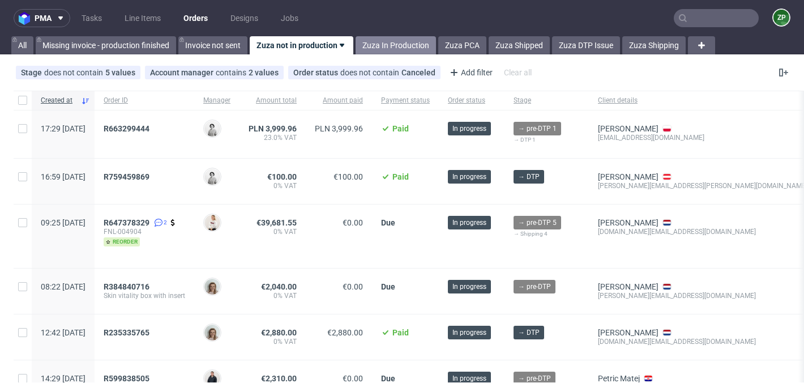
click at [377, 42] on link "Zuza In Production" at bounding box center [396, 45] width 80 height 18
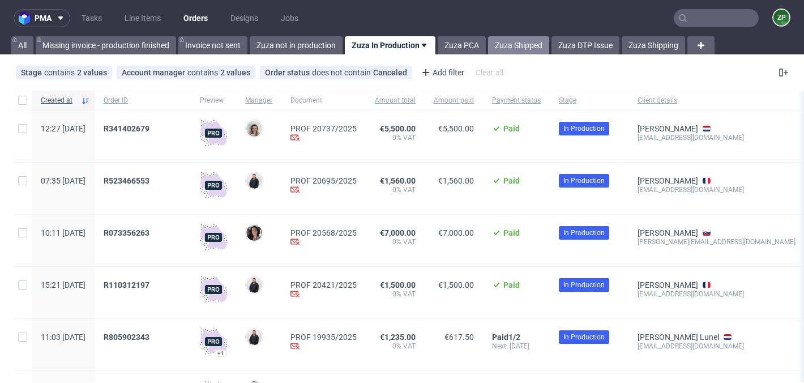
click at [509, 46] on link "Zuza Shipped" at bounding box center [518, 45] width 61 height 18
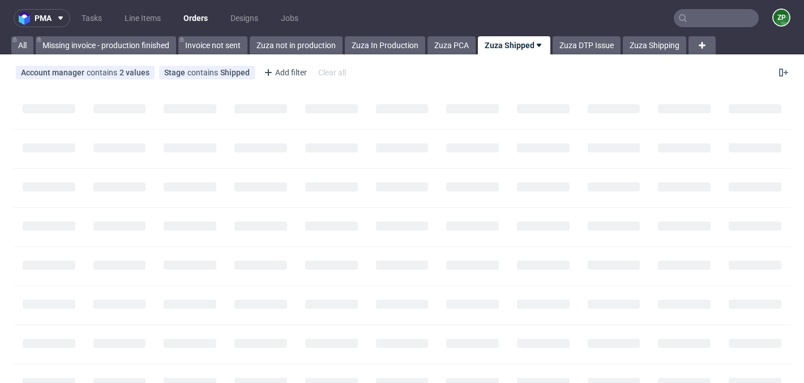
click at [720, 19] on input "text" at bounding box center [716, 18] width 85 height 18
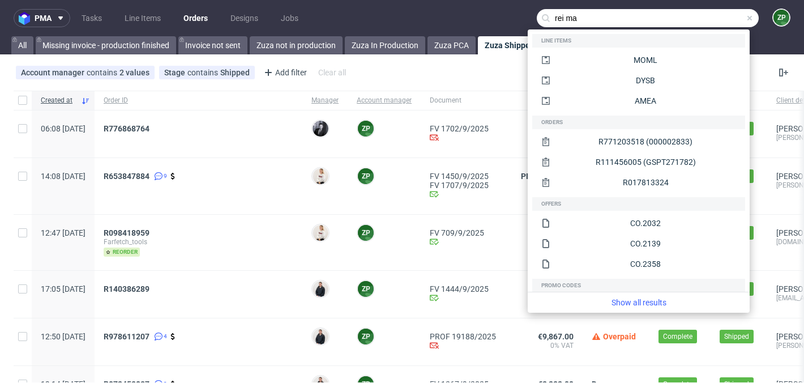
type input "rei ma"
click at [421, 80] on div "Account manager contains 2 values Me, Zuzanna Pawlicka-Sabak Stage contains Shi…" at bounding box center [402, 72] width 804 height 27
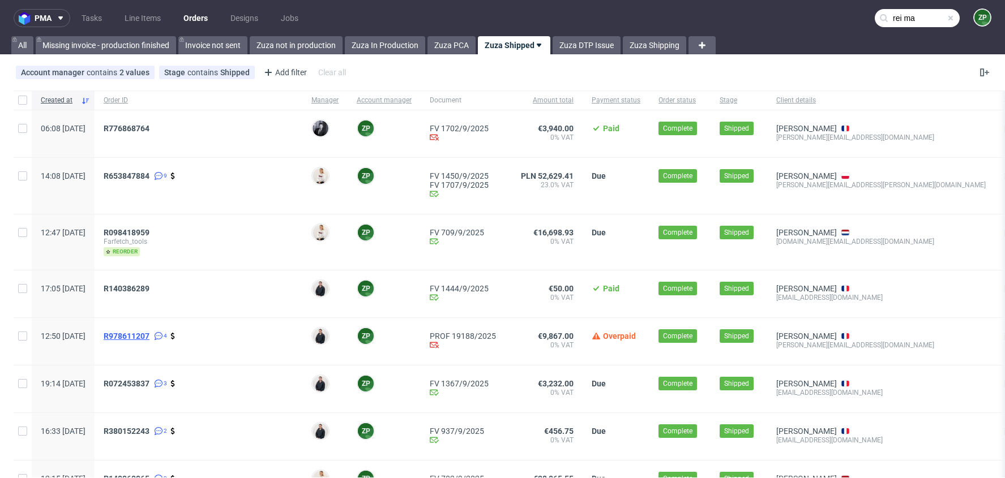
click at [149, 332] on span "R978611207" at bounding box center [127, 336] width 46 height 9
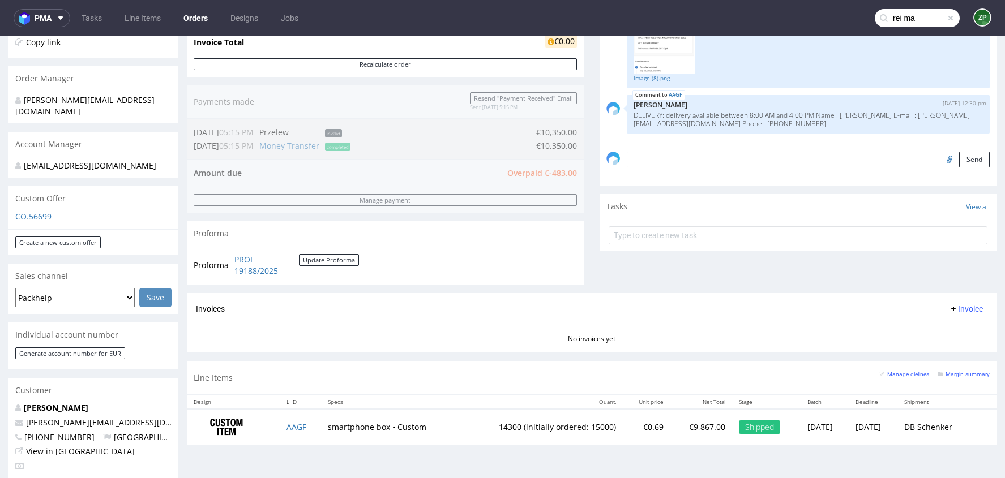
scroll to position [252, 0]
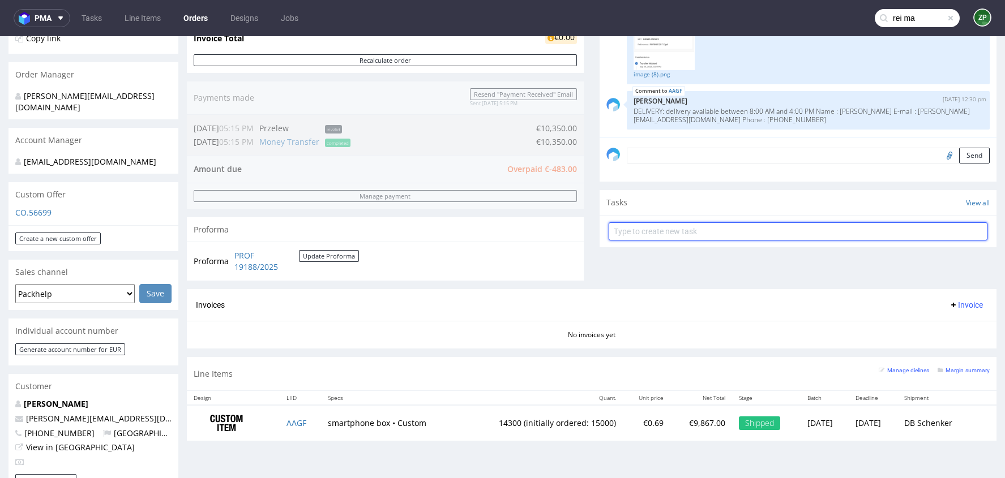
click at [666, 229] on input "text" at bounding box center [798, 232] width 379 height 18
type input "invoice"
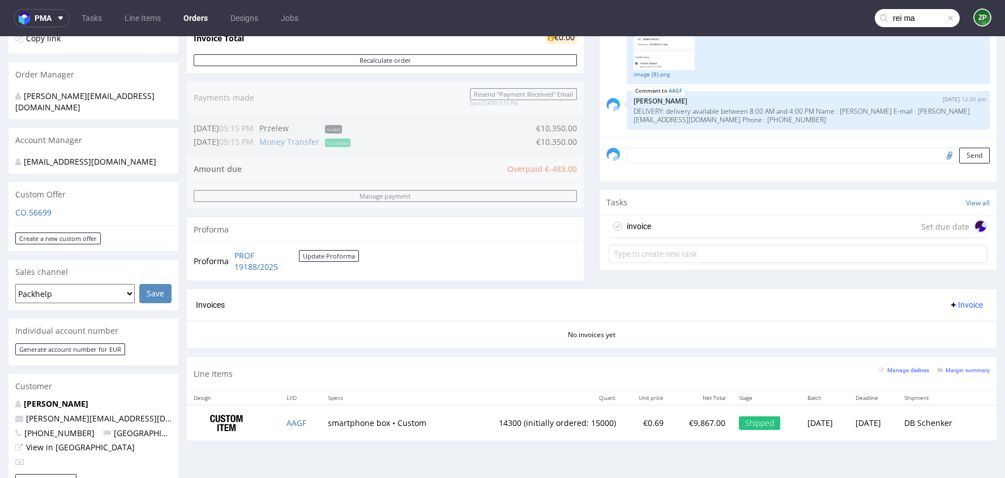
click at [670, 225] on div "invoice Set due date" at bounding box center [798, 227] width 379 height 23
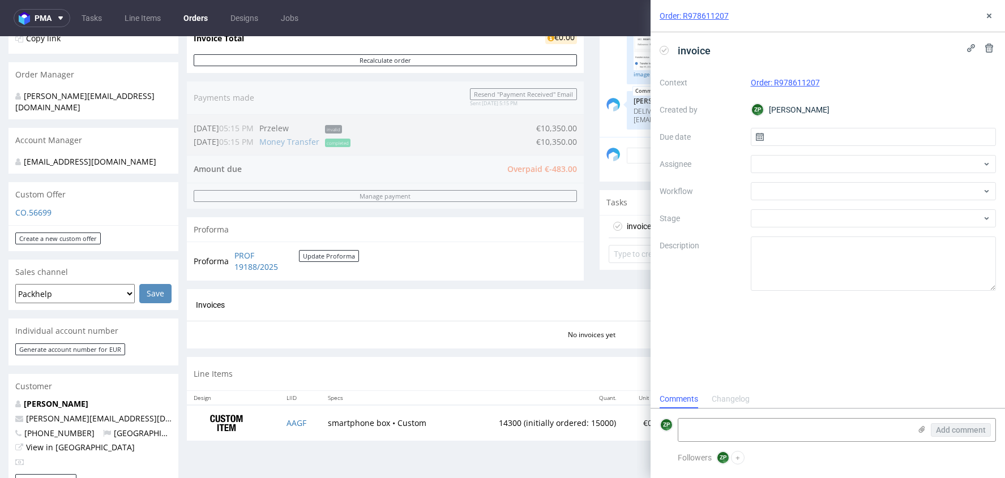
scroll to position [9, 0]
click at [798, 144] on input "text" at bounding box center [874, 137] width 246 height 18
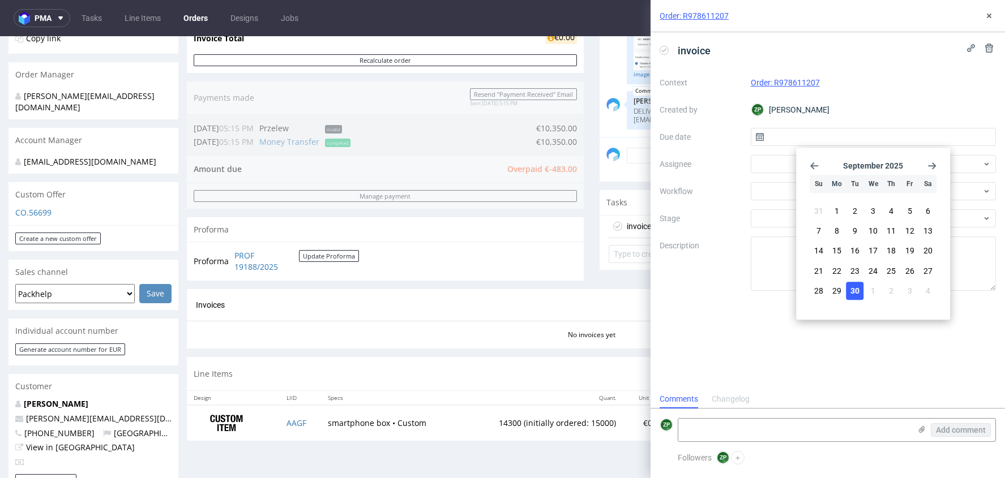
click at [803, 286] on span "30" at bounding box center [854, 290] width 9 height 11
type input "[DATE]"
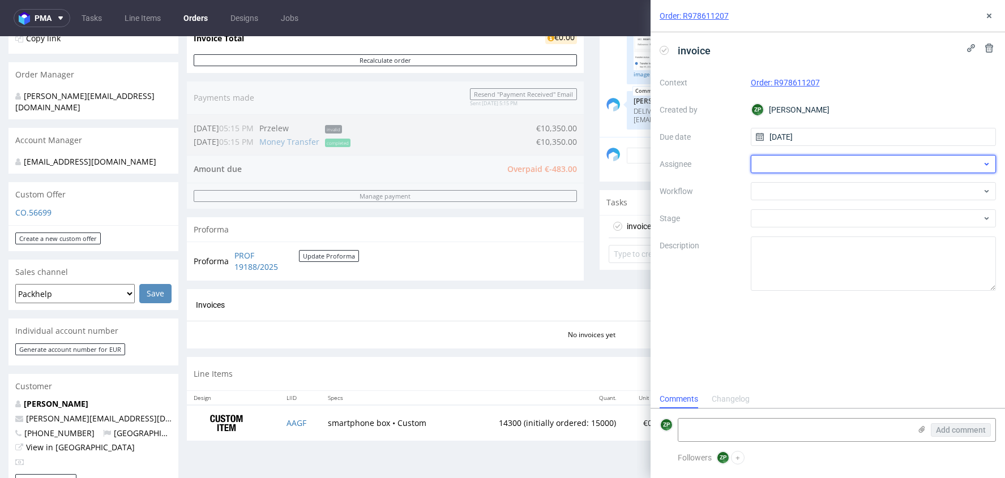
click at [778, 162] on div at bounding box center [874, 164] width 246 height 18
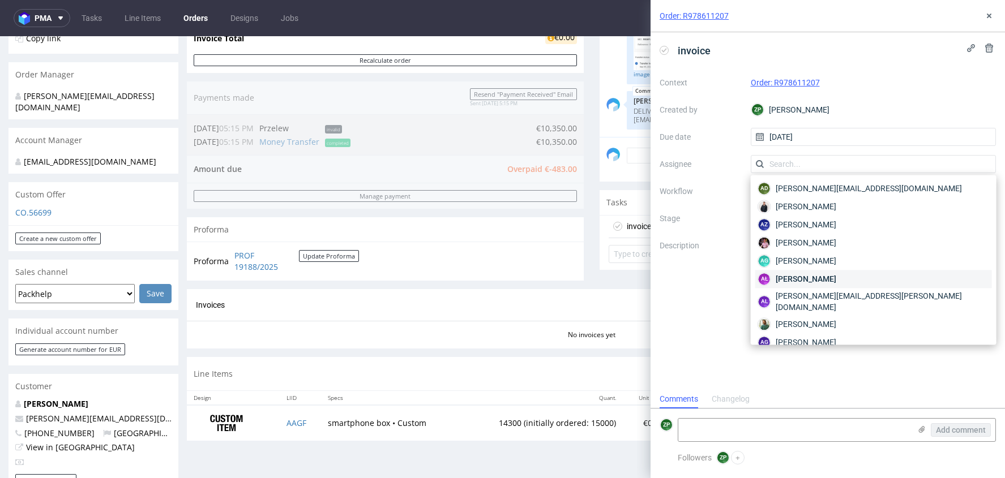
click at [795, 281] on span "[PERSON_NAME]" at bounding box center [806, 278] width 61 height 11
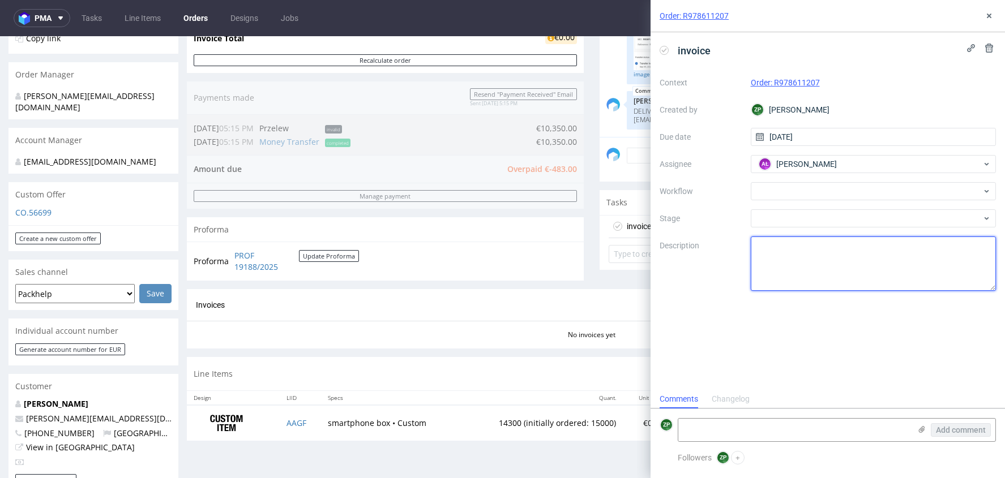
click at [769, 251] on textarea at bounding box center [874, 264] width 246 height 54
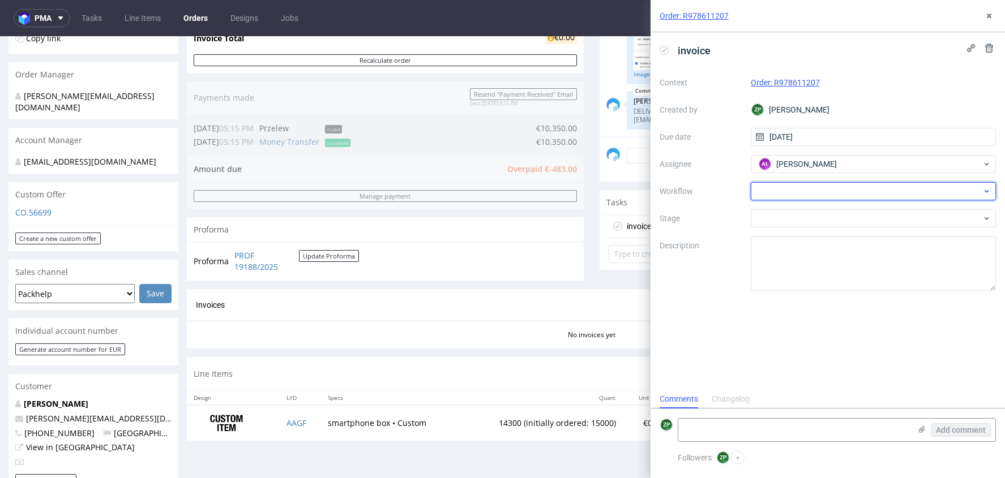
click at [777, 183] on div at bounding box center [874, 191] width 246 height 18
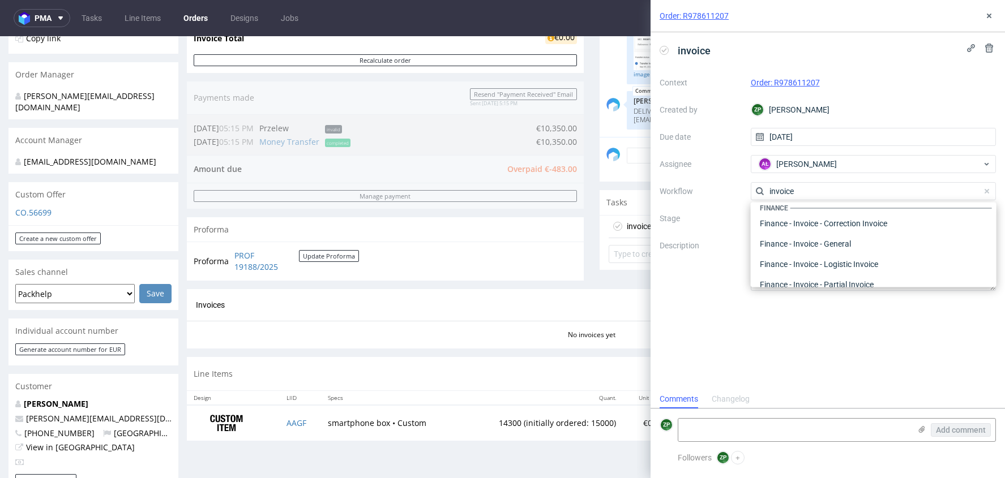
scroll to position [7, 0]
type input "invoice"
click at [803, 247] on div "Finance - Invoice - General" at bounding box center [873, 246] width 237 height 20
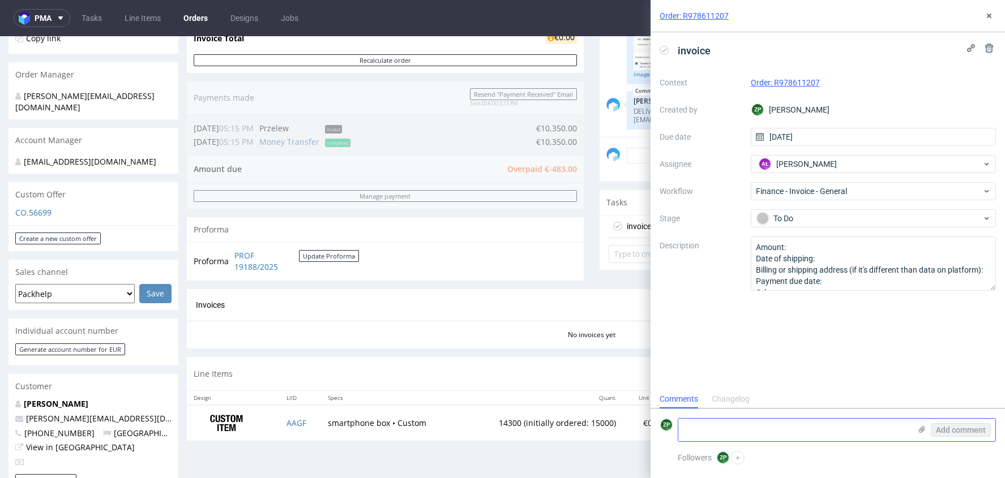
click at [732, 382] on textarea at bounding box center [794, 430] width 232 height 23
type textarea "invoice + refund za underpayment"
click at [803, 382] on span "Add comment" at bounding box center [961, 430] width 50 height 8
click at [699, 382] on textarea at bounding box center [794, 430] width 232 height 23
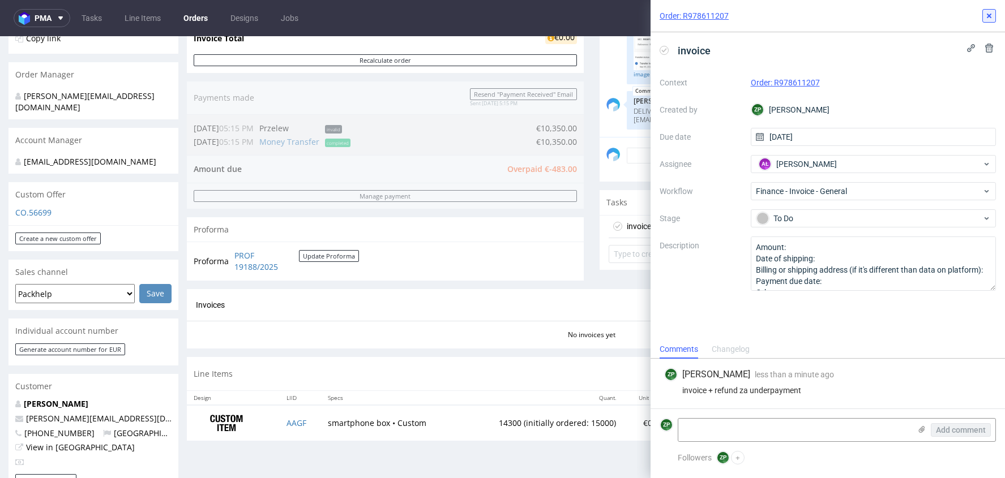
click at [803, 13] on button at bounding box center [989, 16] width 14 height 14
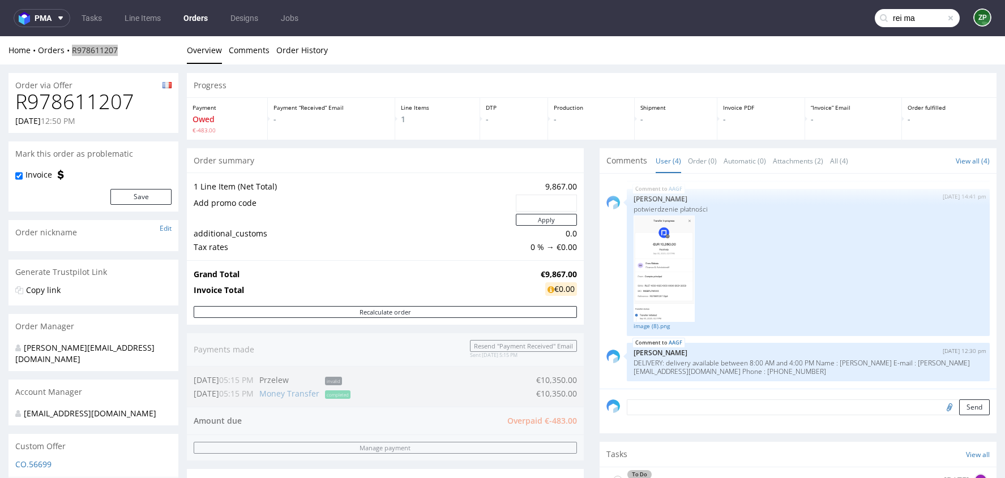
click at [204, 18] on link "Orders" at bounding box center [196, 18] width 38 height 18
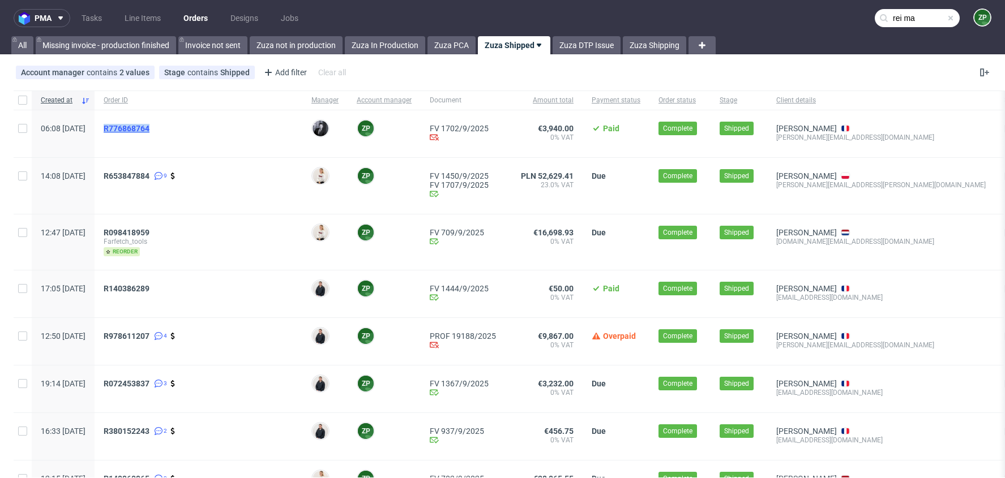
click at [149, 130] on span "R776868764" at bounding box center [127, 128] width 46 height 9
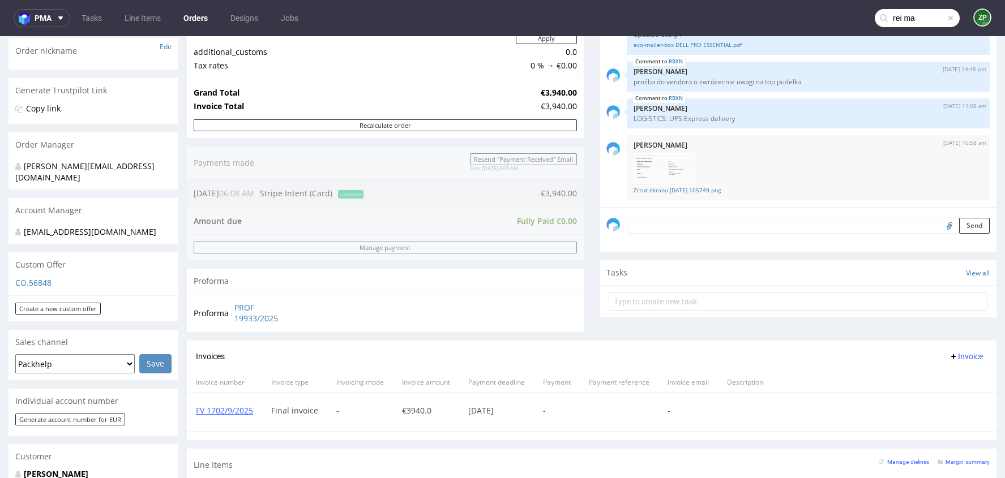
scroll to position [201, 0]
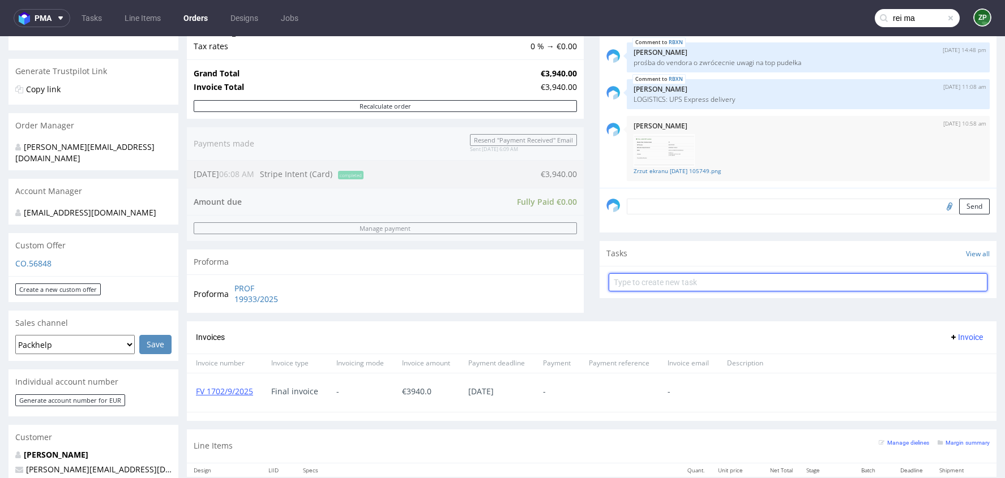
click at [643, 280] on input "text" at bounding box center [798, 282] width 379 height 18
type input "invoice"
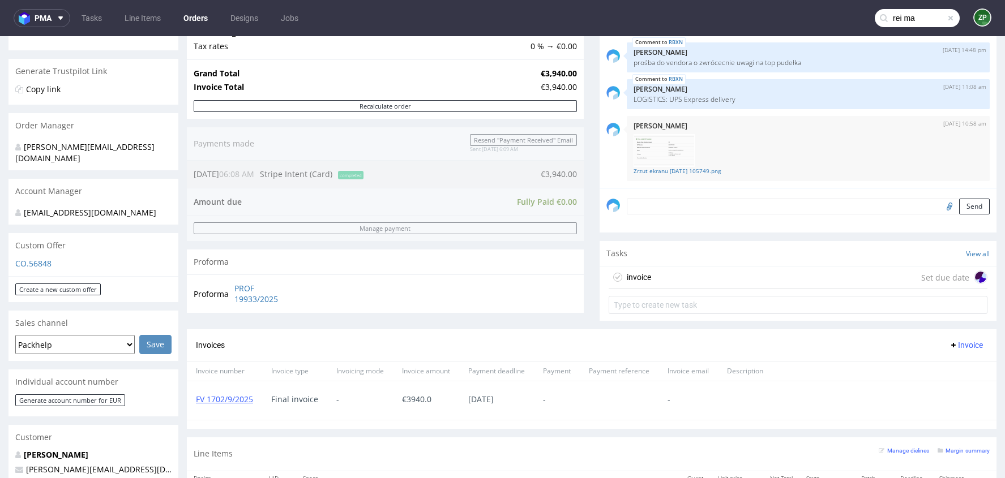
click at [651, 276] on div "invoice Set due date" at bounding box center [798, 278] width 379 height 23
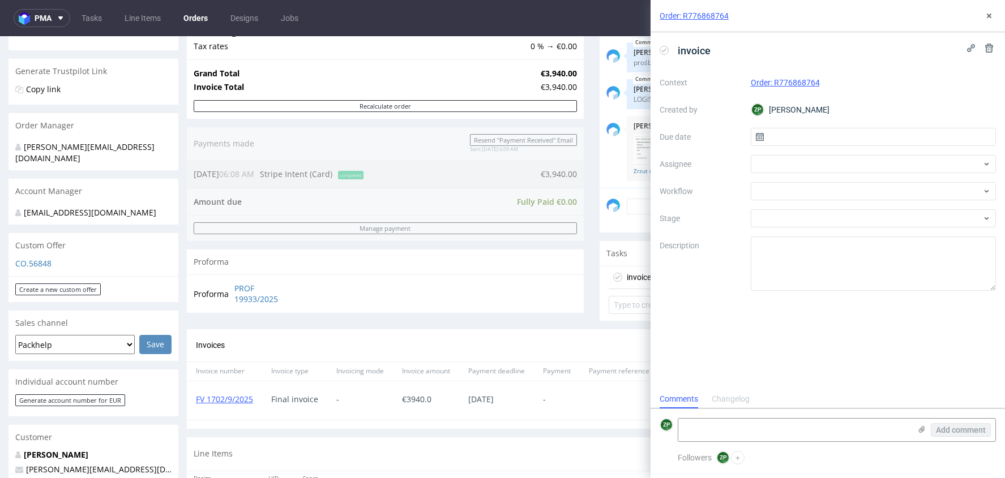
scroll to position [9, 0]
click at [789, 140] on input "text" at bounding box center [874, 137] width 246 height 18
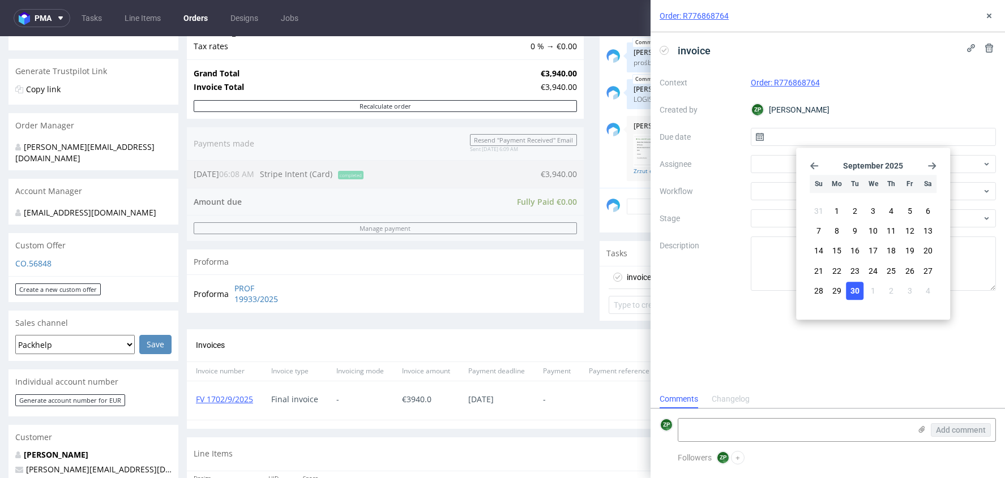
click at [803, 292] on span "30" at bounding box center [854, 290] width 9 height 11
type input "[DATE]"
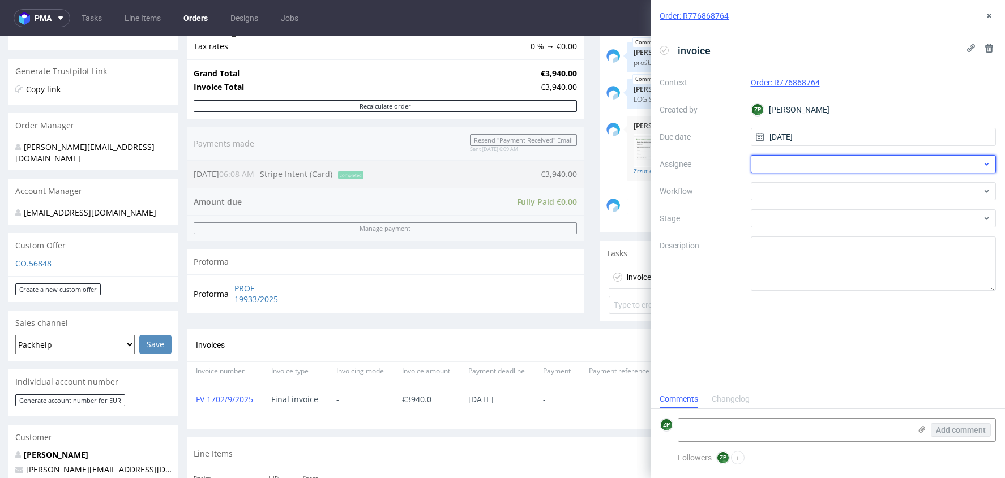
click at [790, 167] on div at bounding box center [874, 164] width 246 height 18
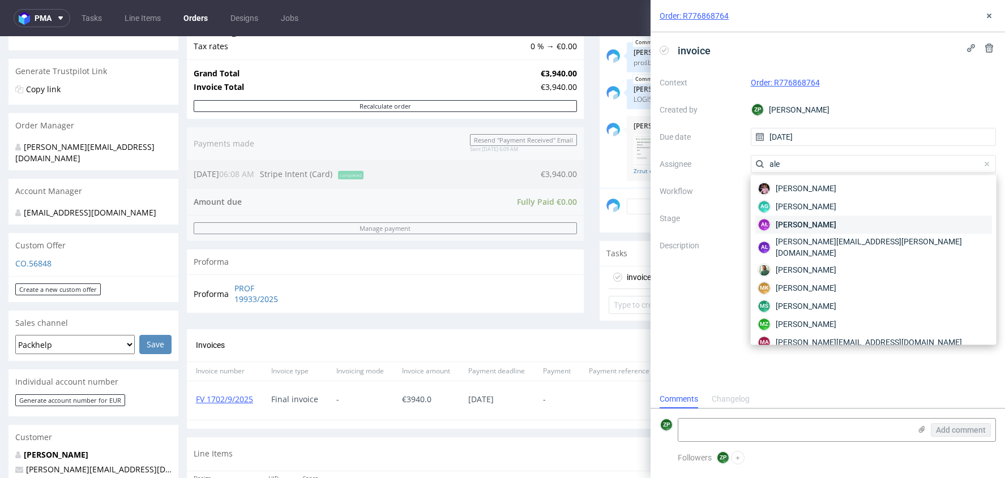
type input "ale"
click at [803, 228] on span "[PERSON_NAME]" at bounding box center [806, 224] width 61 height 11
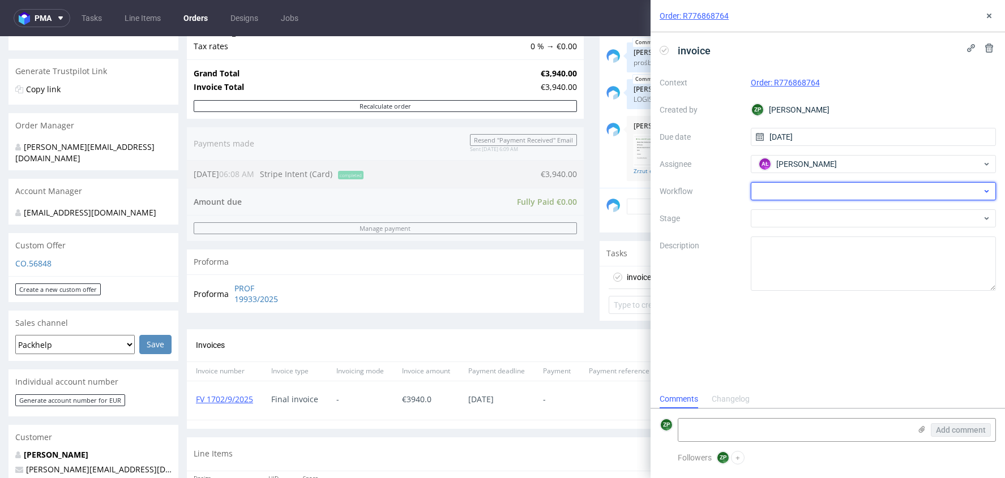
click at [793, 182] on div at bounding box center [874, 191] width 246 height 18
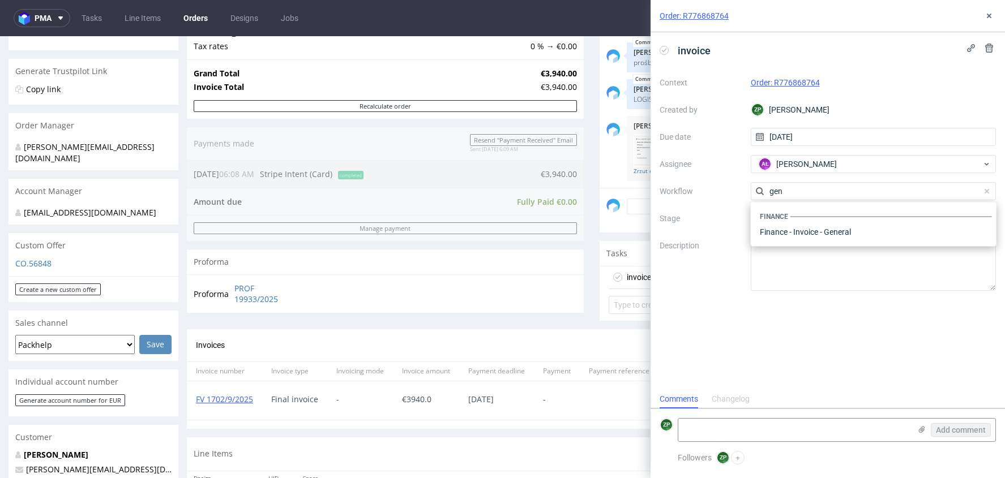
scroll to position [0, 0]
type input "general"
click at [803, 233] on div "Finance - Invoice - General" at bounding box center [873, 232] width 237 height 20
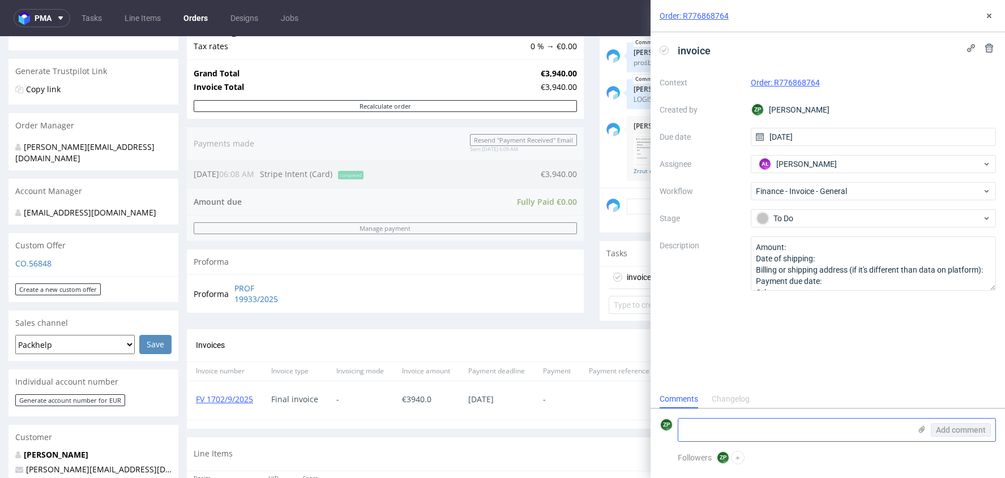
click at [691, 382] on textarea at bounding box center [794, 430] width 232 height 23
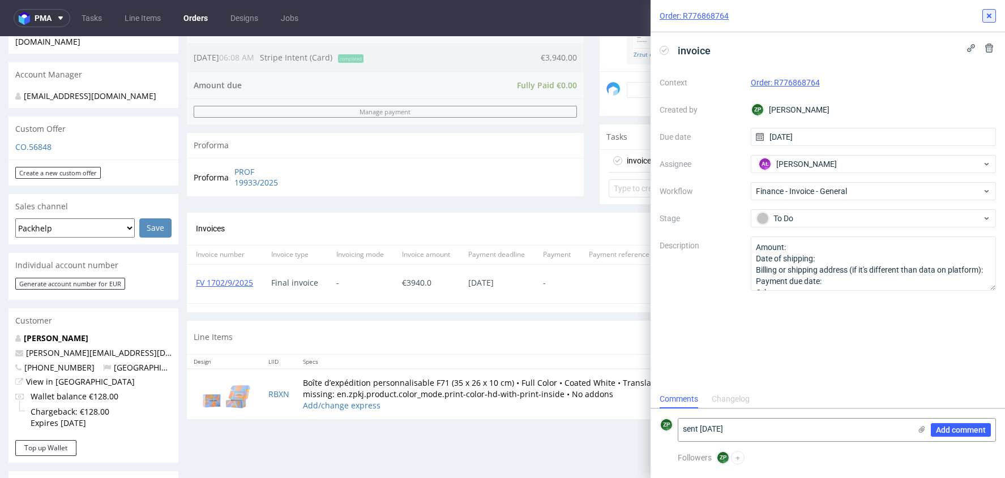
type textarea "sent today"
click at [803, 18] on icon at bounding box center [989, 15] width 9 height 9
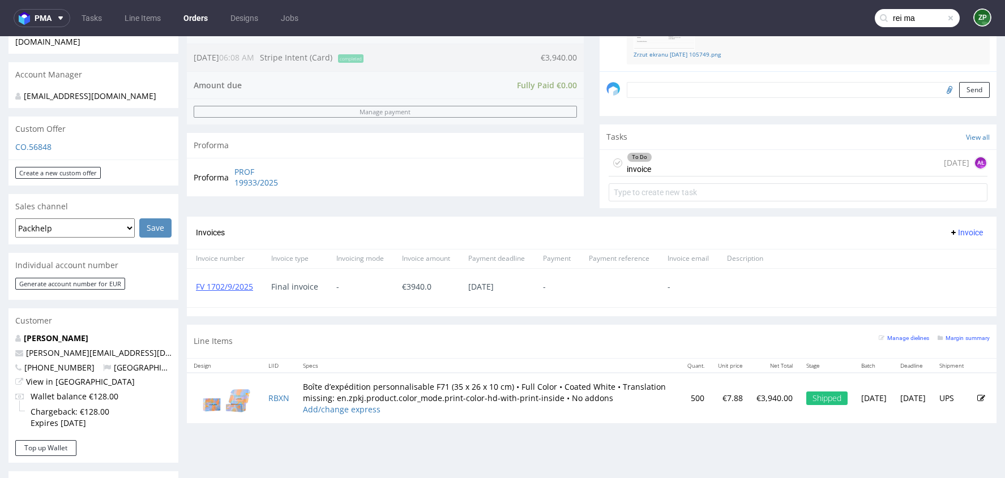
click at [688, 159] on div "To Do invoice today AŁ" at bounding box center [798, 163] width 379 height 27
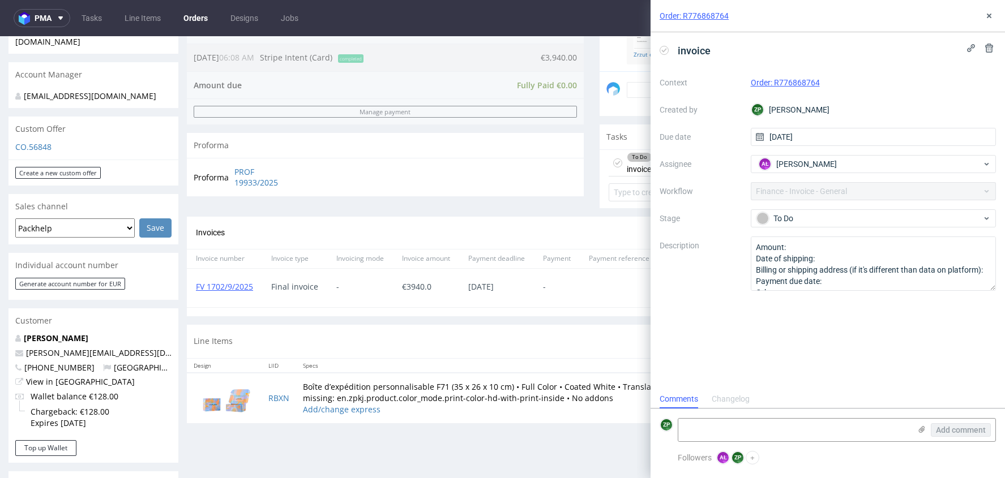
scroll to position [9, 0]
click at [442, 311] on section "Invoices Invoice Invoice number Invoice type Invoicing mode Invoice amount Paym…" at bounding box center [592, 267] width 810 height 100
click at [803, 52] on icon at bounding box center [989, 48] width 9 height 9
drag, startPoint x: 983, startPoint y: 104, endPoint x: 981, endPoint y: 66, distance: 38.0
click at [803, 104] on span "Delete" at bounding box center [981, 103] width 24 height 8
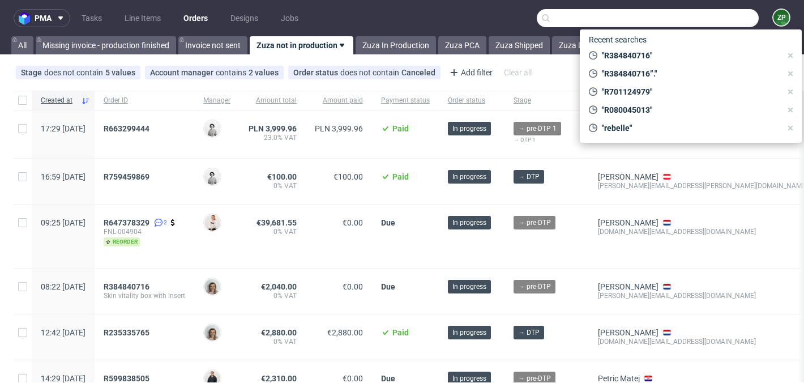
click at [711, 16] on input "text" at bounding box center [648, 18] width 222 height 18
paste input "R906569786."
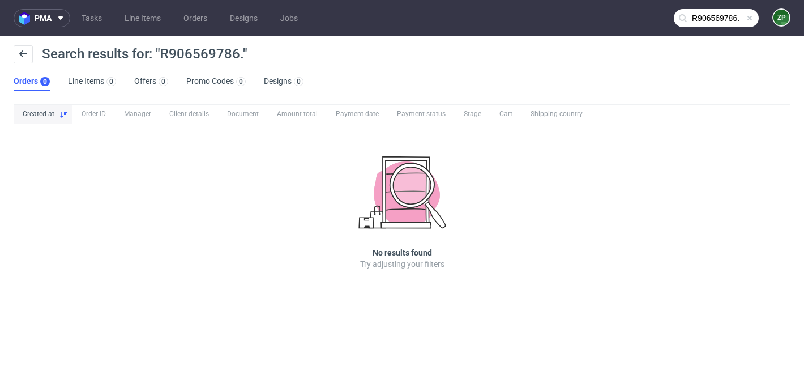
click at [739, 19] on input "R906569786." at bounding box center [716, 18] width 85 height 18
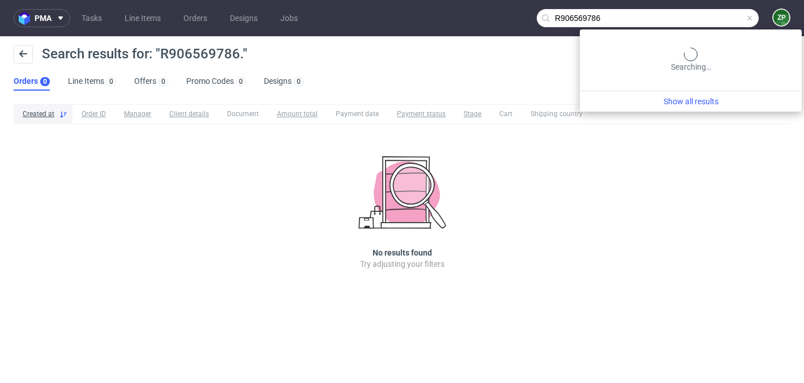
type input "R906569786"
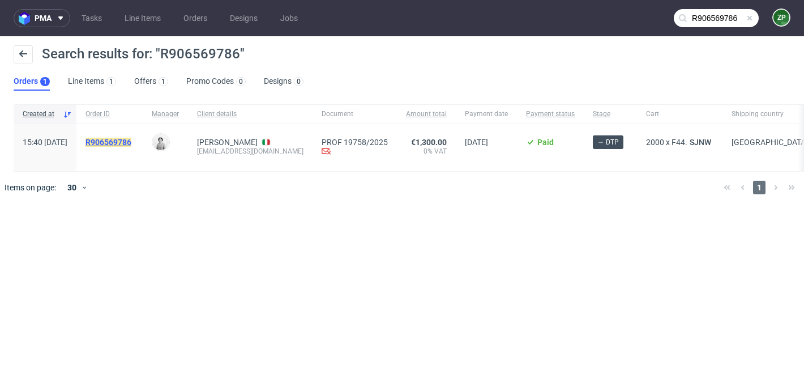
click at [131, 141] on mark "R906569786" at bounding box center [108, 142] width 46 height 9
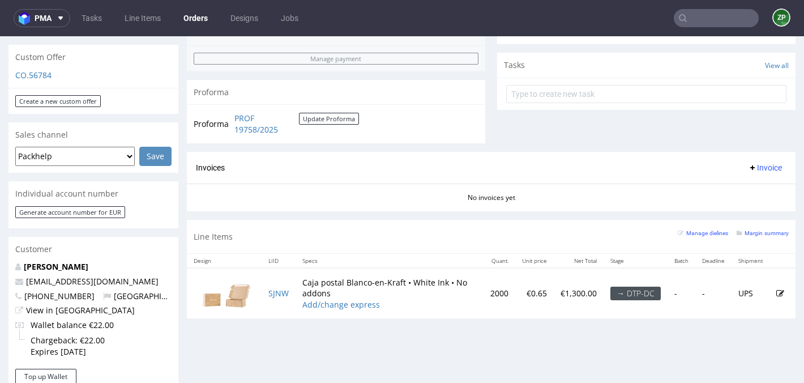
scroll to position [417, 0]
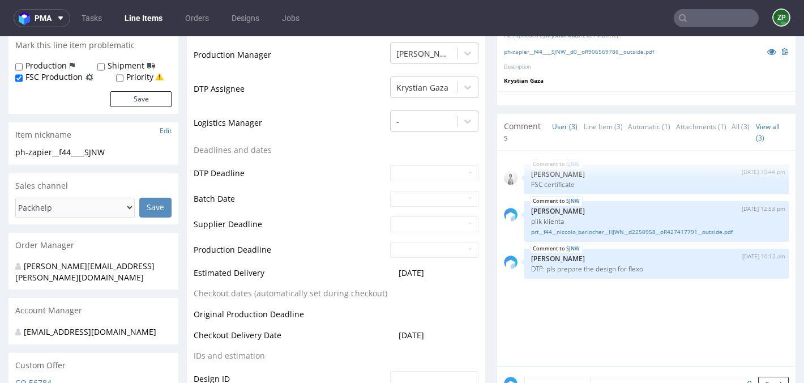
scroll to position [367, 0]
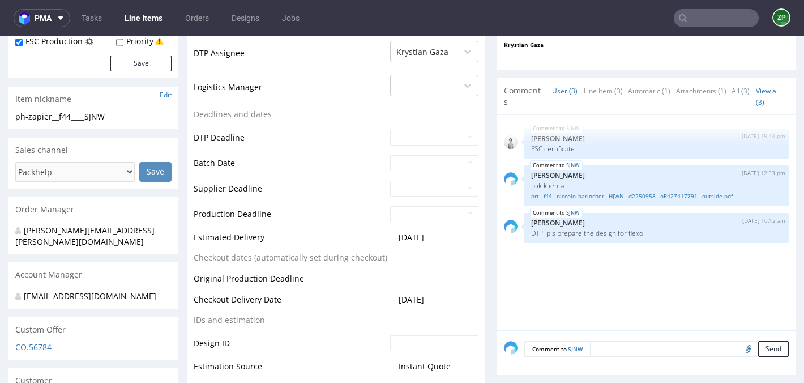
click at [615, 344] on textarea at bounding box center [689, 349] width 199 height 16
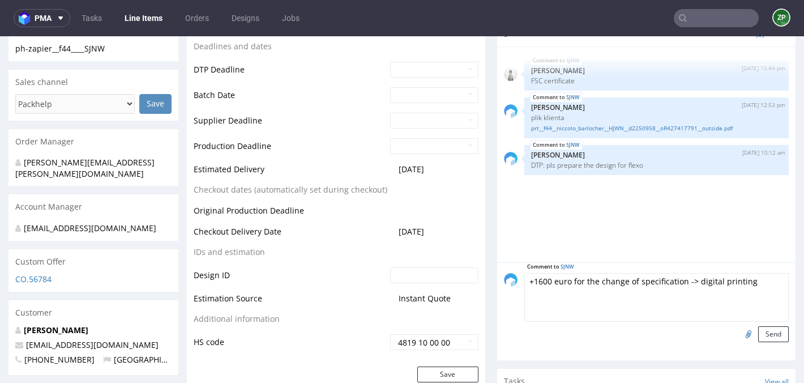
scroll to position [449, 0]
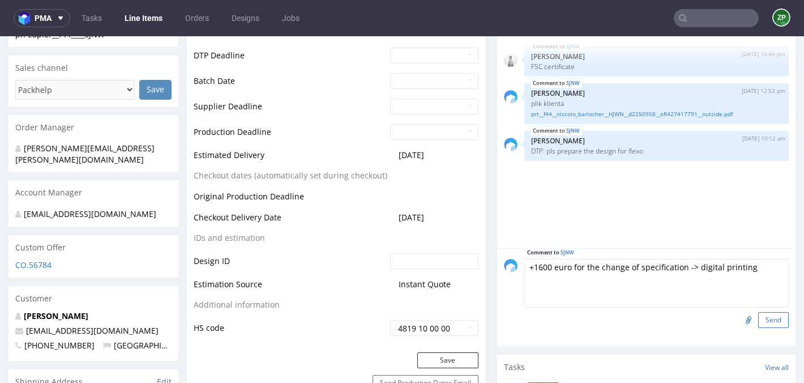
type textarea "+1600 euro for the change of specification -> digital printing"
click at [758, 318] on button "Send" at bounding box center [773, 320] width 31 height 16
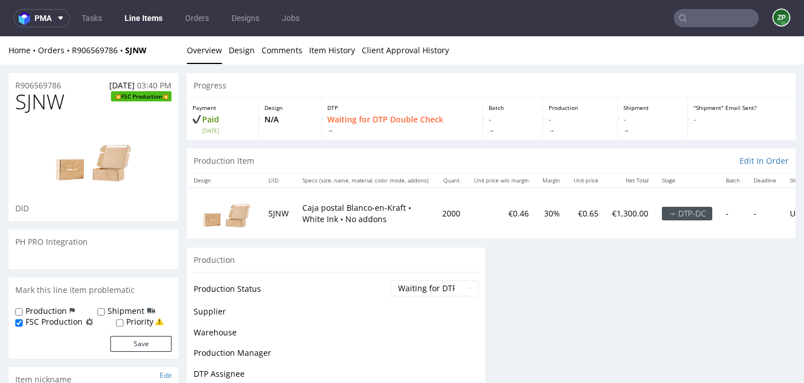
scroll to position [0, 0]
